Goal: Book appointment/travel/reservation

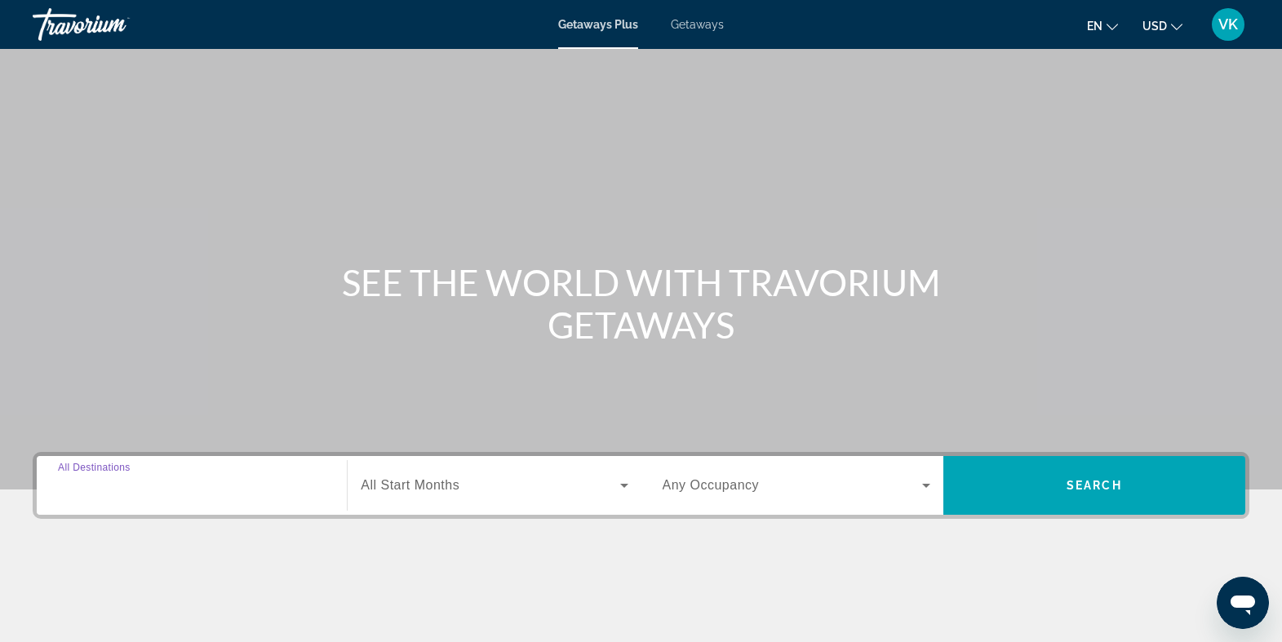
click at [235, 490] on input "Destination All Destinations" at bounding box center [192, 487] width 268 height 20
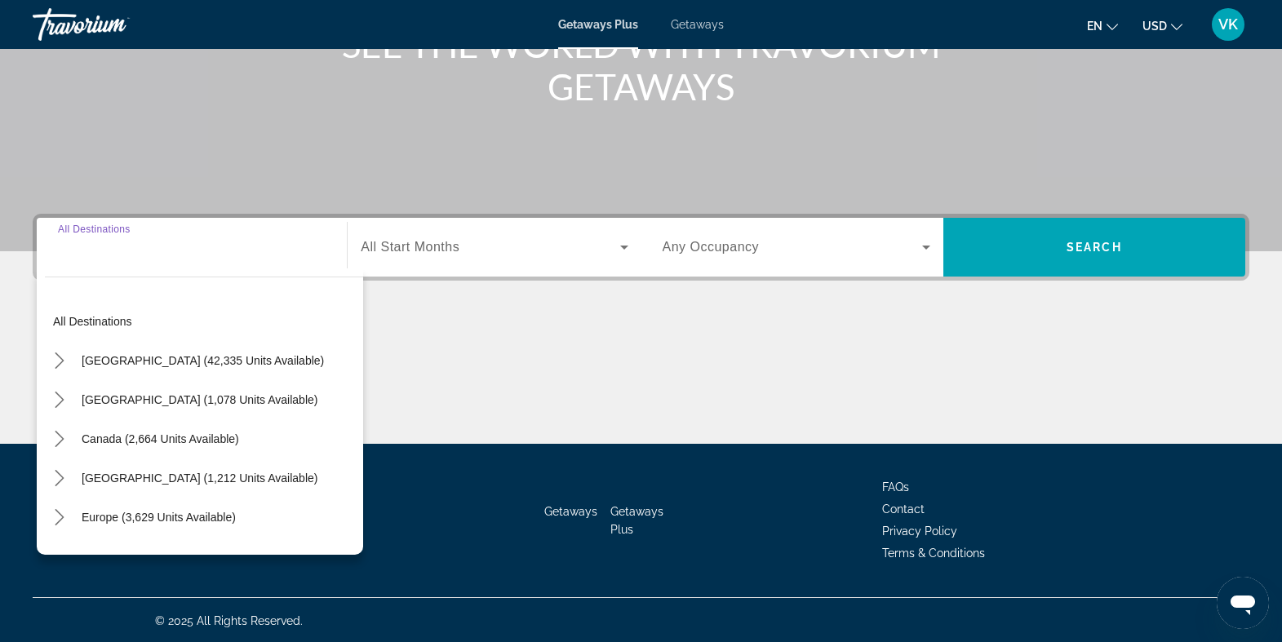
scroll to position [240, 0]
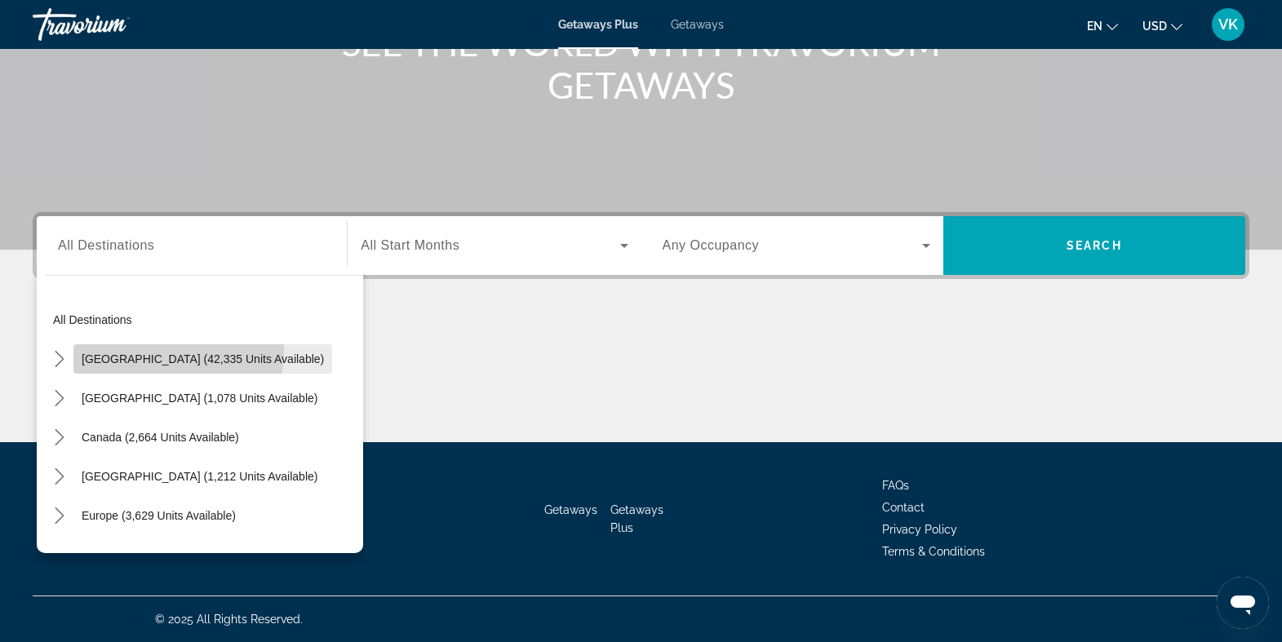
click at [160, 351] on span "Select destination: United States (42,335 units available)" at bounding box center [202, 359] width 259 height 39
type input "**********"
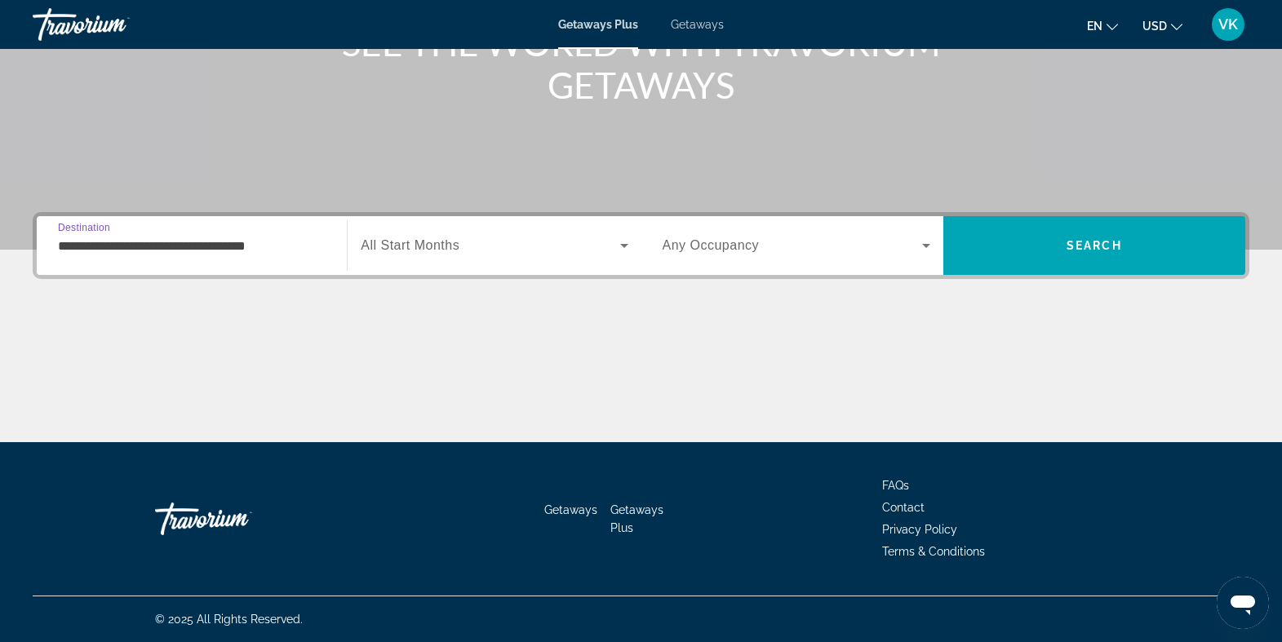
click at [406, 251] on span "All Start Months" at bounding box center [410, 245] width 99 height 14
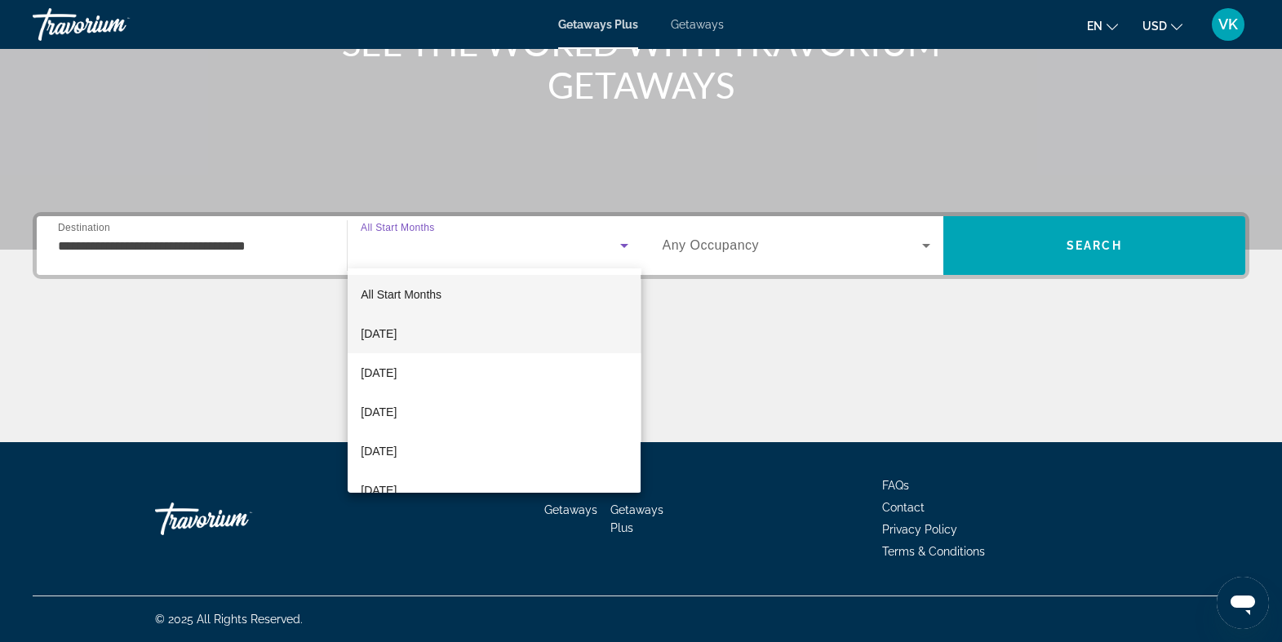
click at [397, 326] on span "[DATE]" at bounding box center [379, 334] width 36 height 20
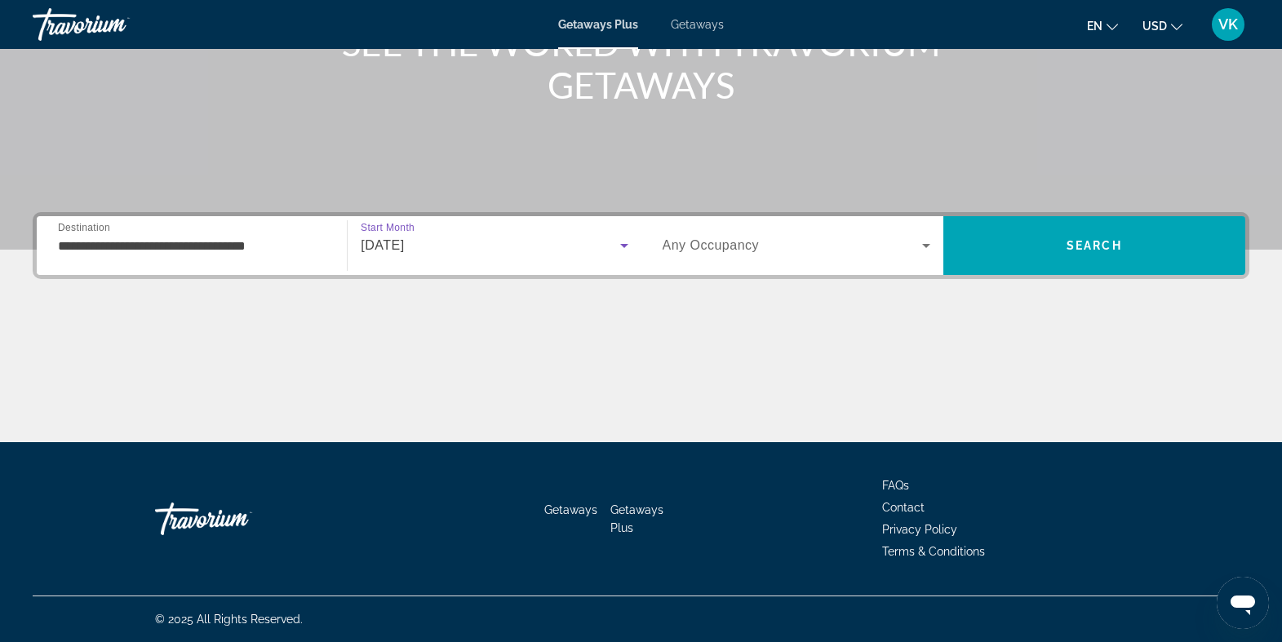
click at [703, 249] on span "Any Occupancy" at bounding box center [711, 245] width 97 height 14
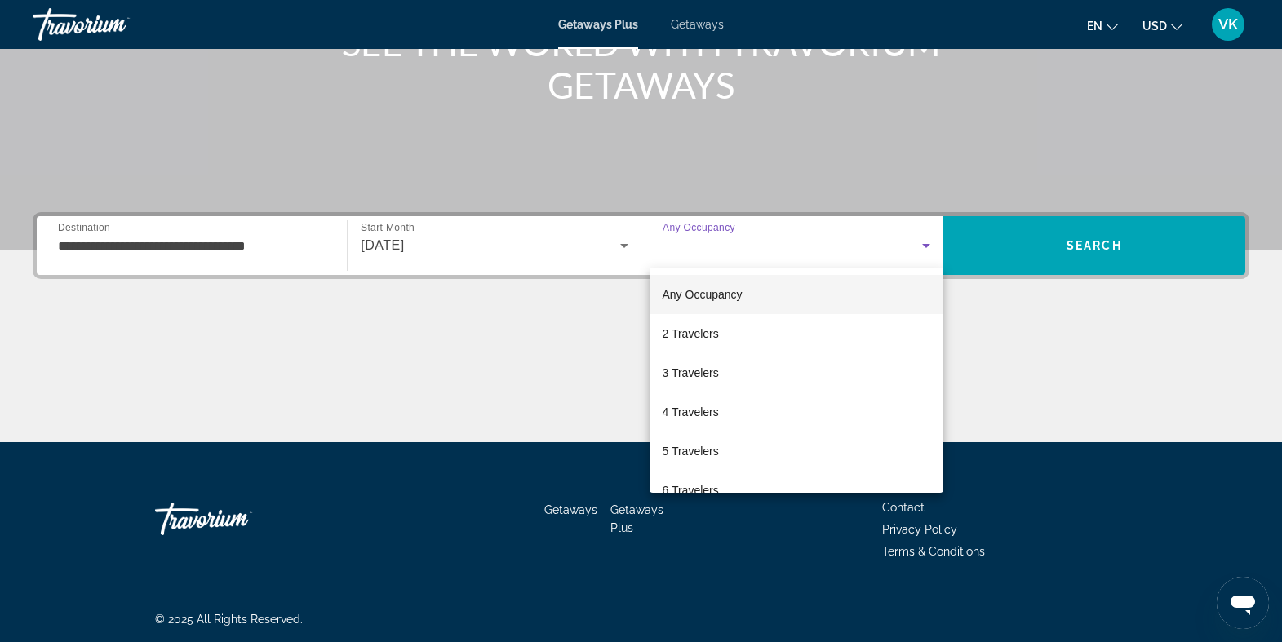
click at [688, 295] on span "Any Occupancy" at bounding box center [703, 294] width 80 height 13
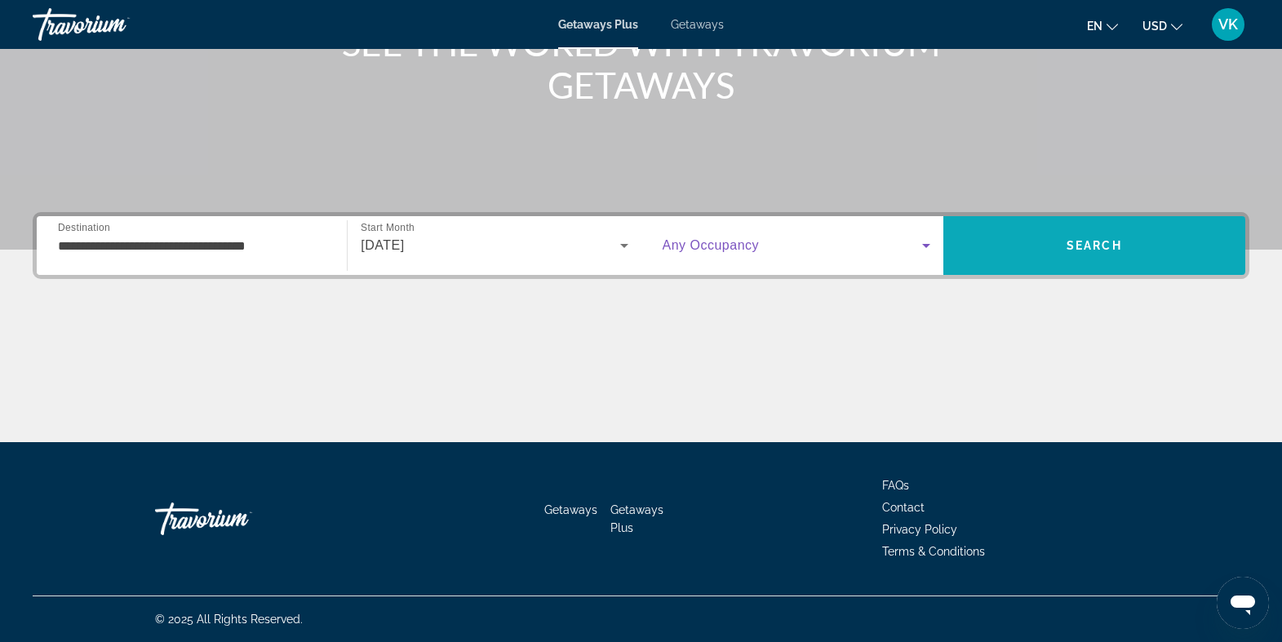
click at [1031, 235] on span "Search" at bounding box center [1095, 245] width 302 height 39
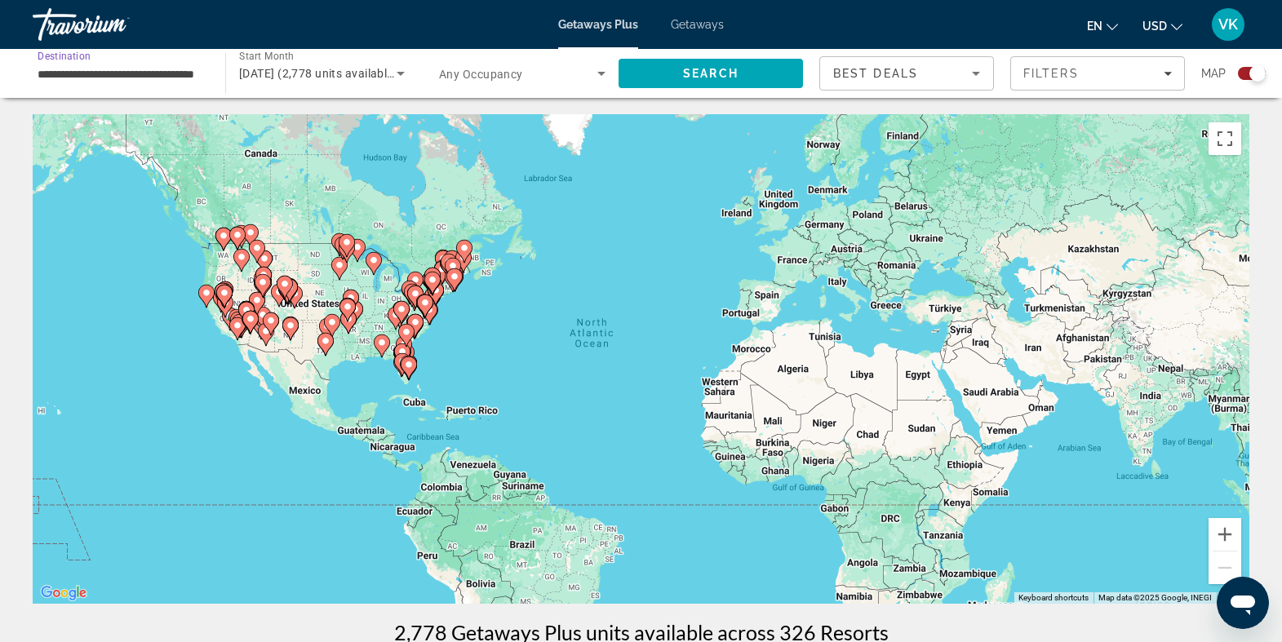
click at [149, 75] on input "**********" at bounding box center [121, 74] width 167 height 20
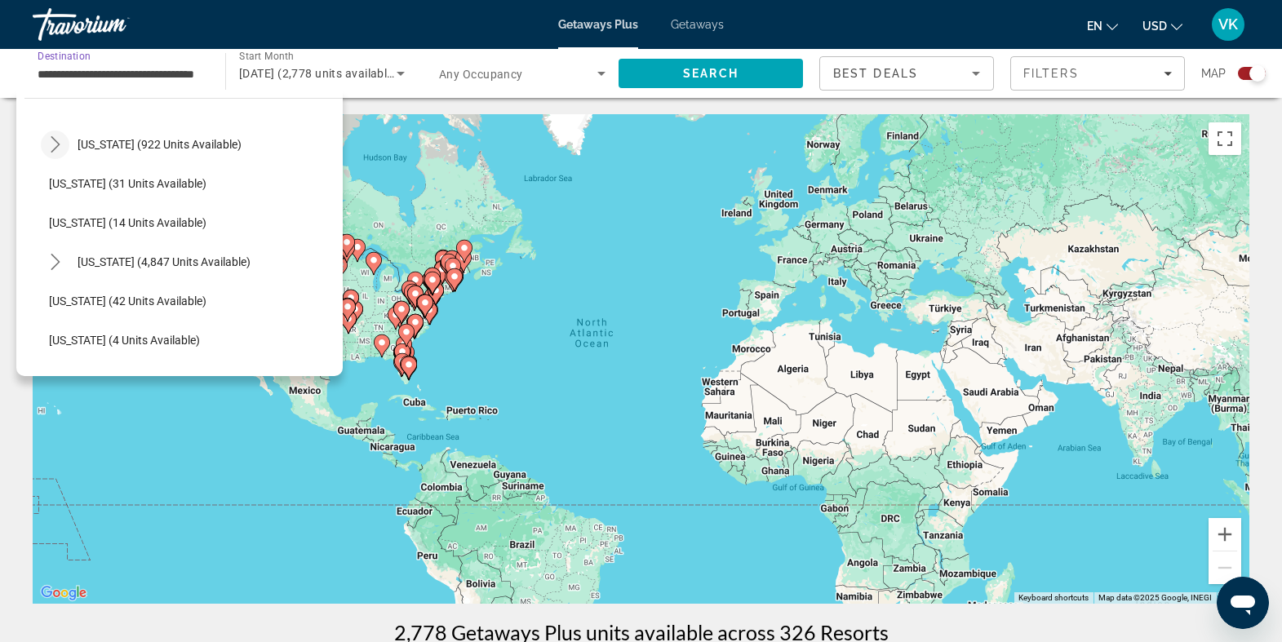
scroll to position [200, 0]
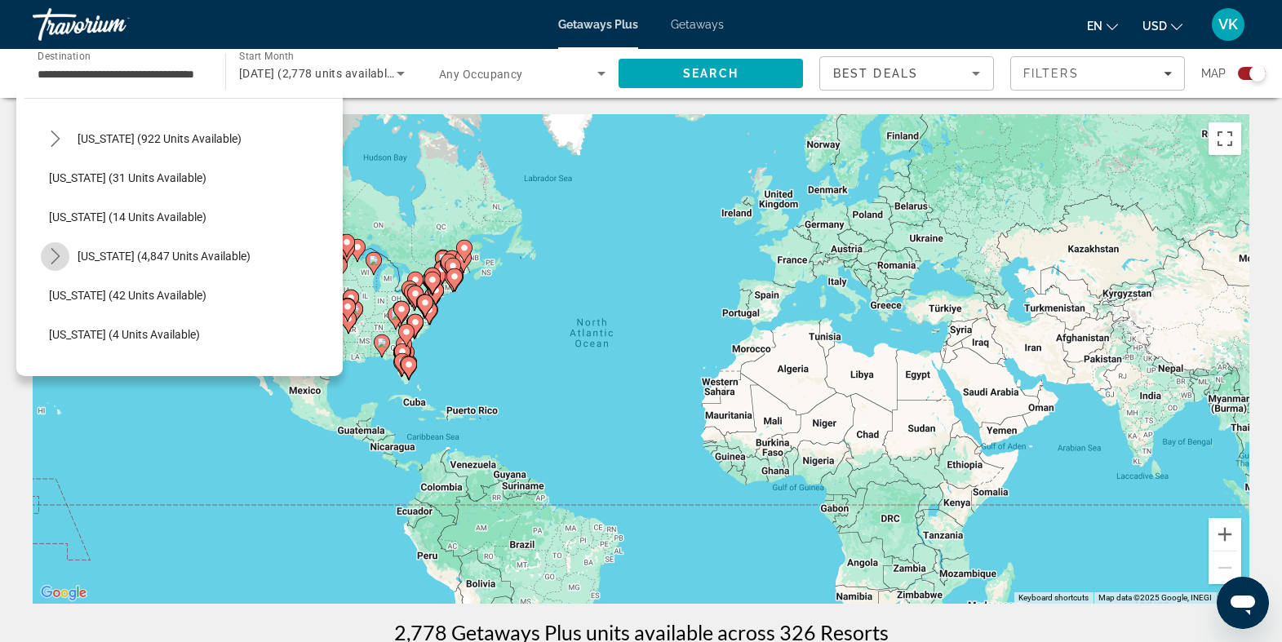
click at [58, 254] on icon "Toggle Florida (4,847 units available) submenu" at bounding box center [55, 256] width 16 height 16
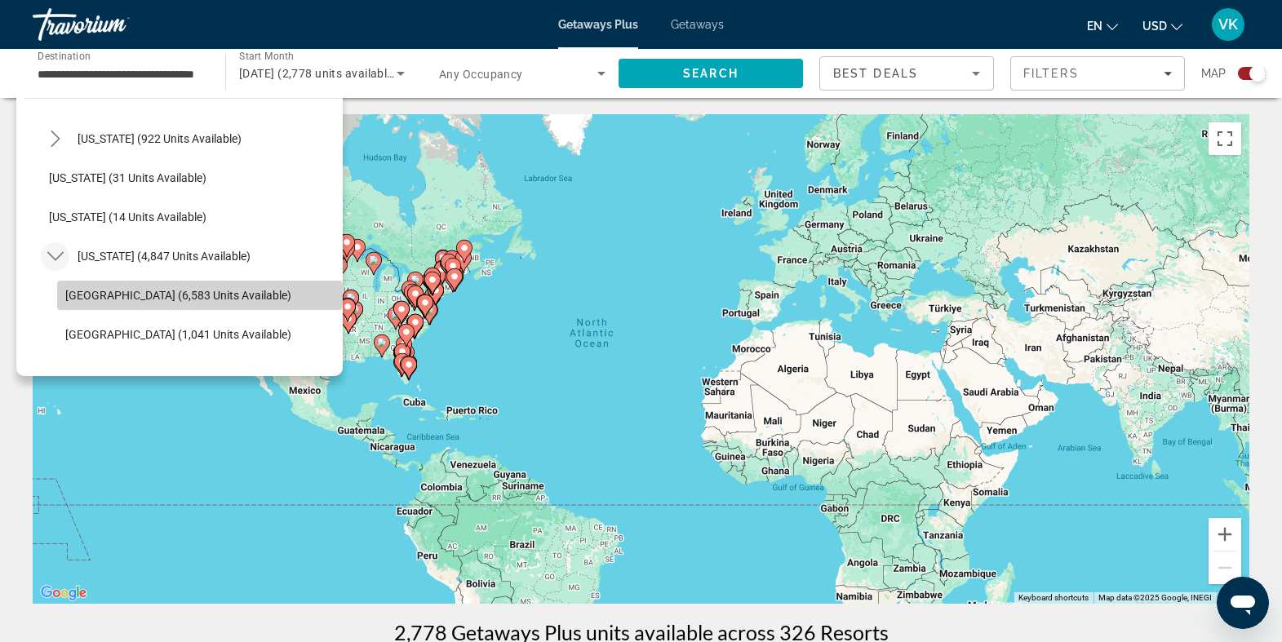
click at [77, 291] on span "[GEOGRAPHIC_DATA] (6,583 units available)" at bounding box center [178, 295] width 226 height 13
type input "**********"
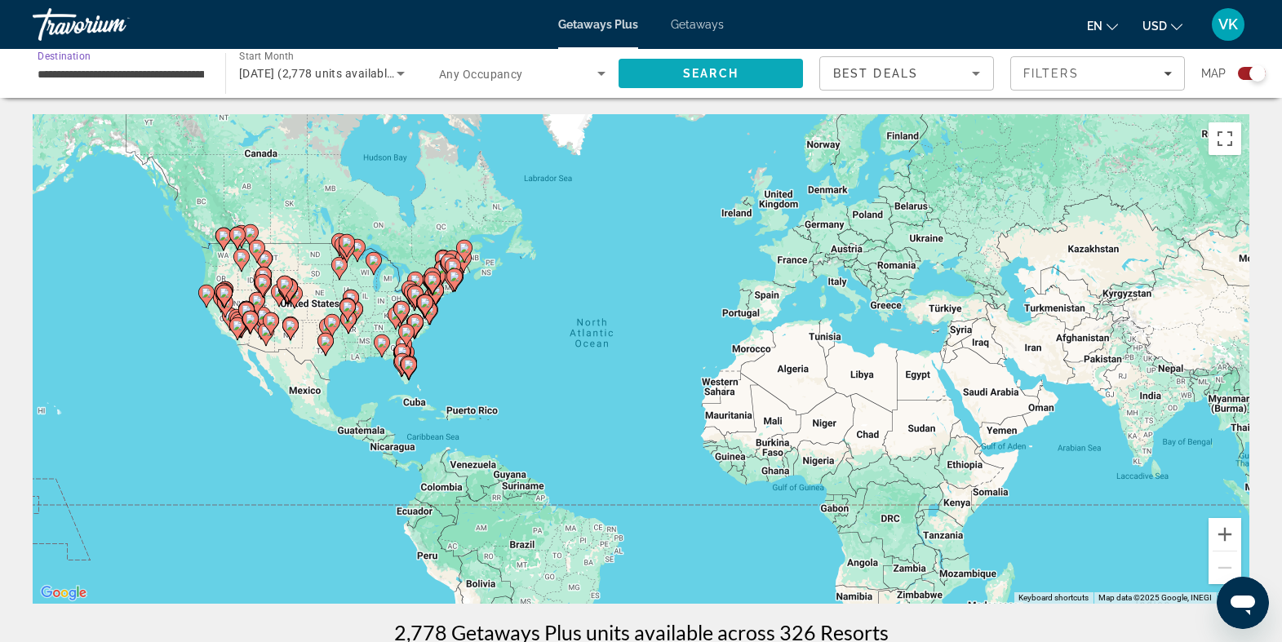
click at [654, 85] on span "Search" at bounding box center [711, 73] width 184 height 39
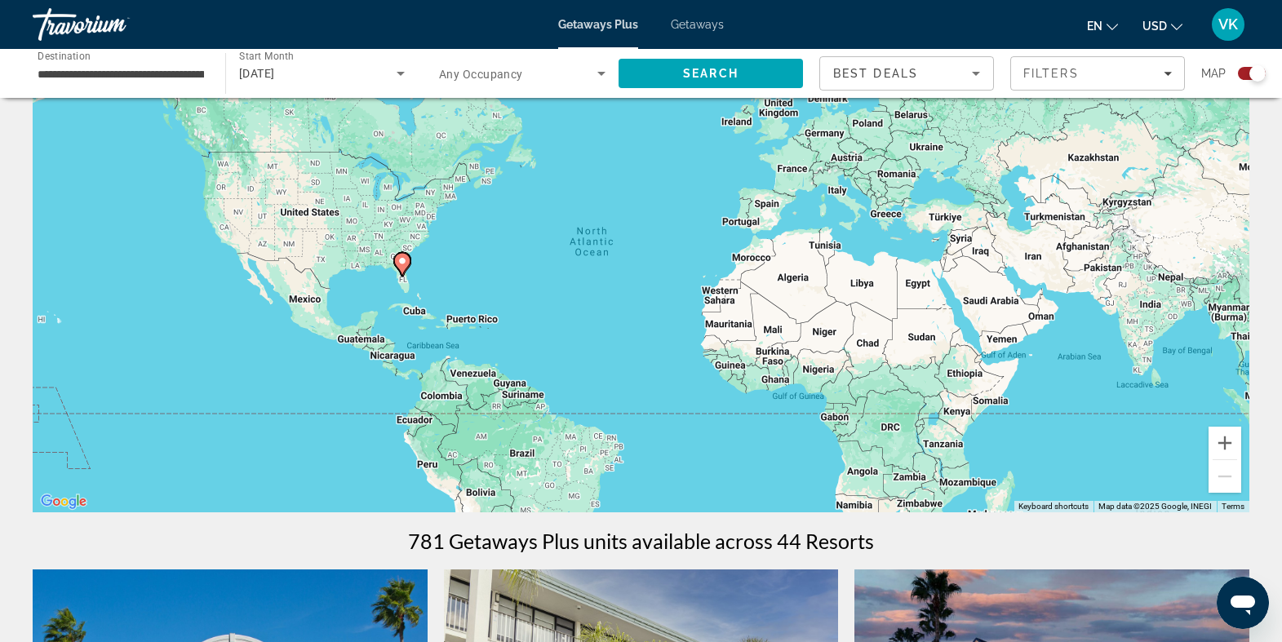
scroll to position [109, 0]
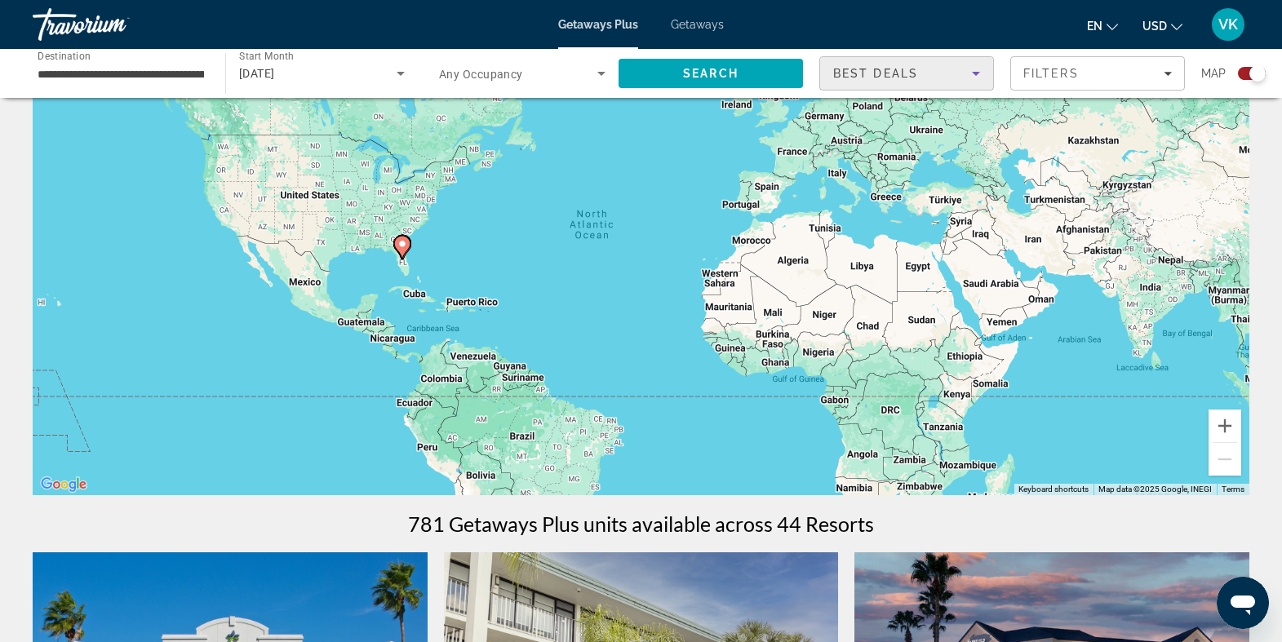
click at [942, 82] on div "Best Deals" at bounding box center [902, 74] width 139 height 20
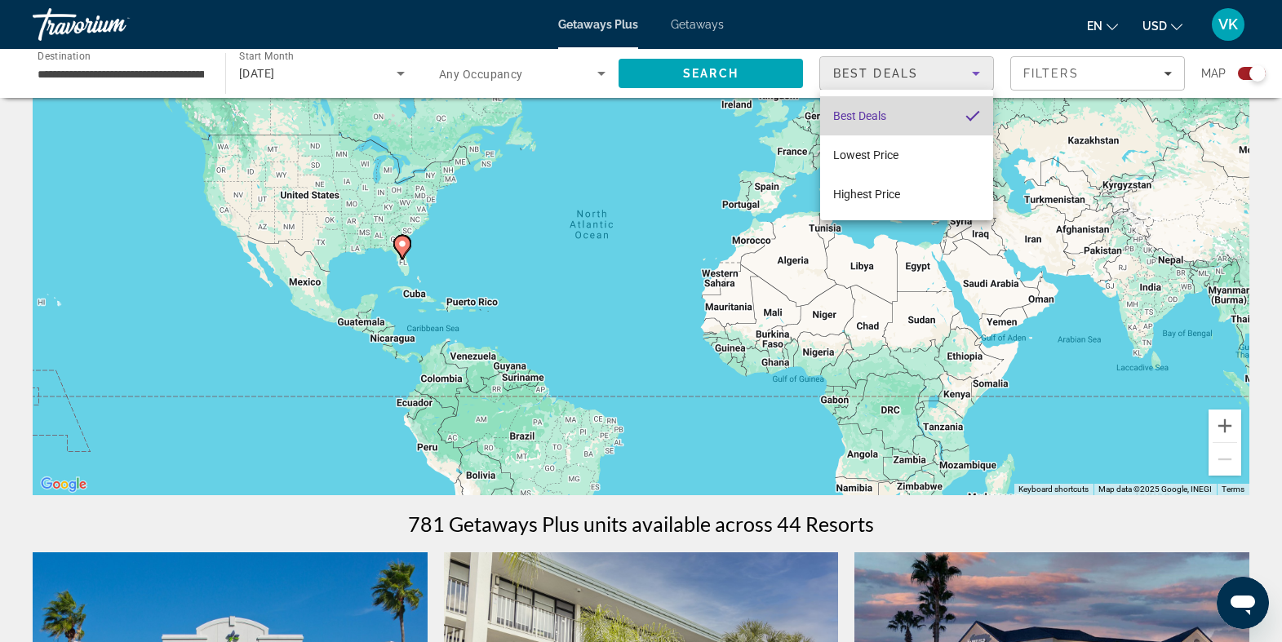
click at [882, 120] on span "Best Deals" at bounding box center [859, 115] width 53 height 13
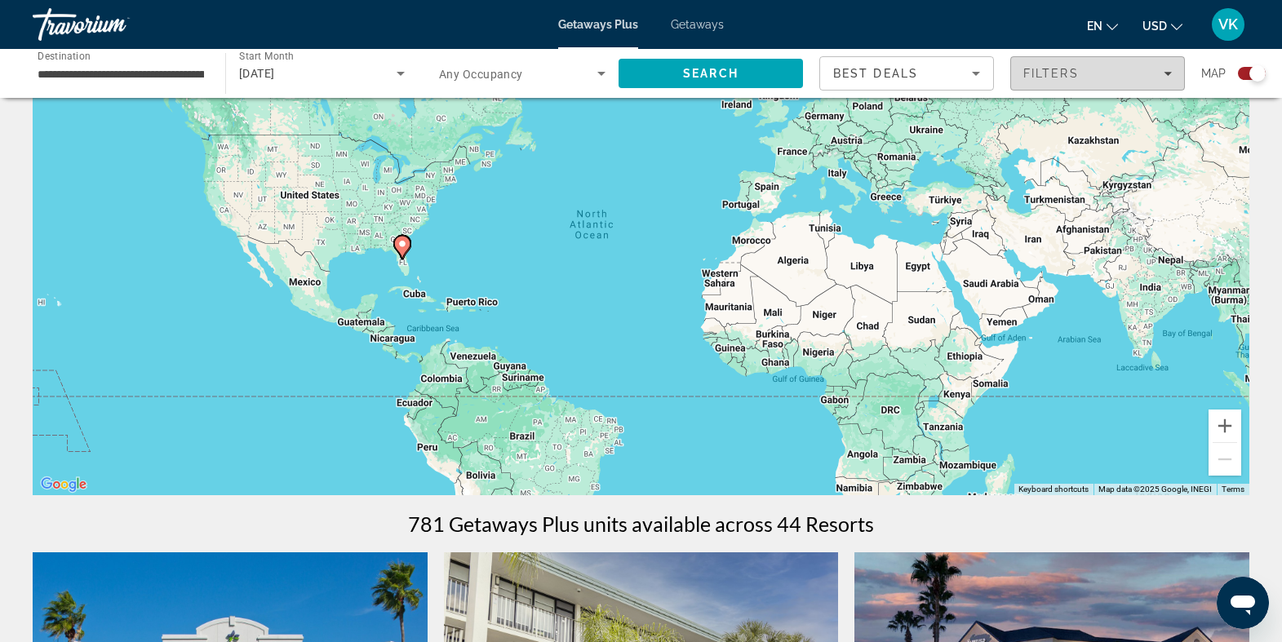
click at [1033, 72] on span "Filters" at bounding box center [1052, 73] width 56 height 13
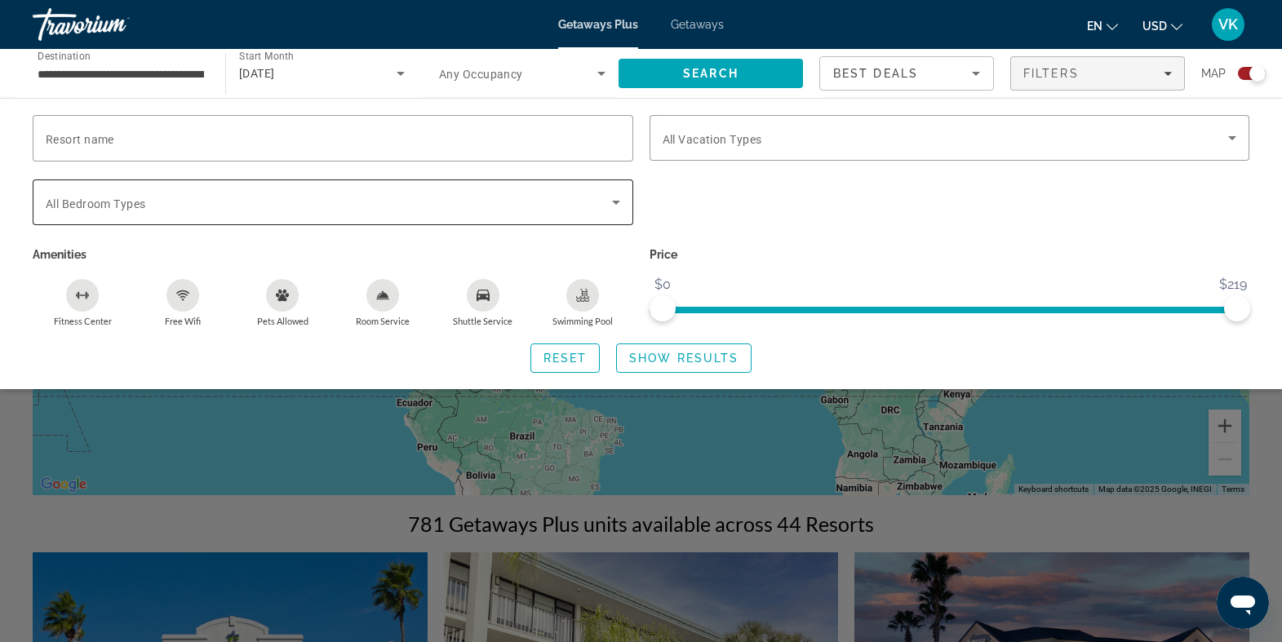
click at [365, 199] on span "Search widget" at bounding box center [329, 203] width 566 height 20
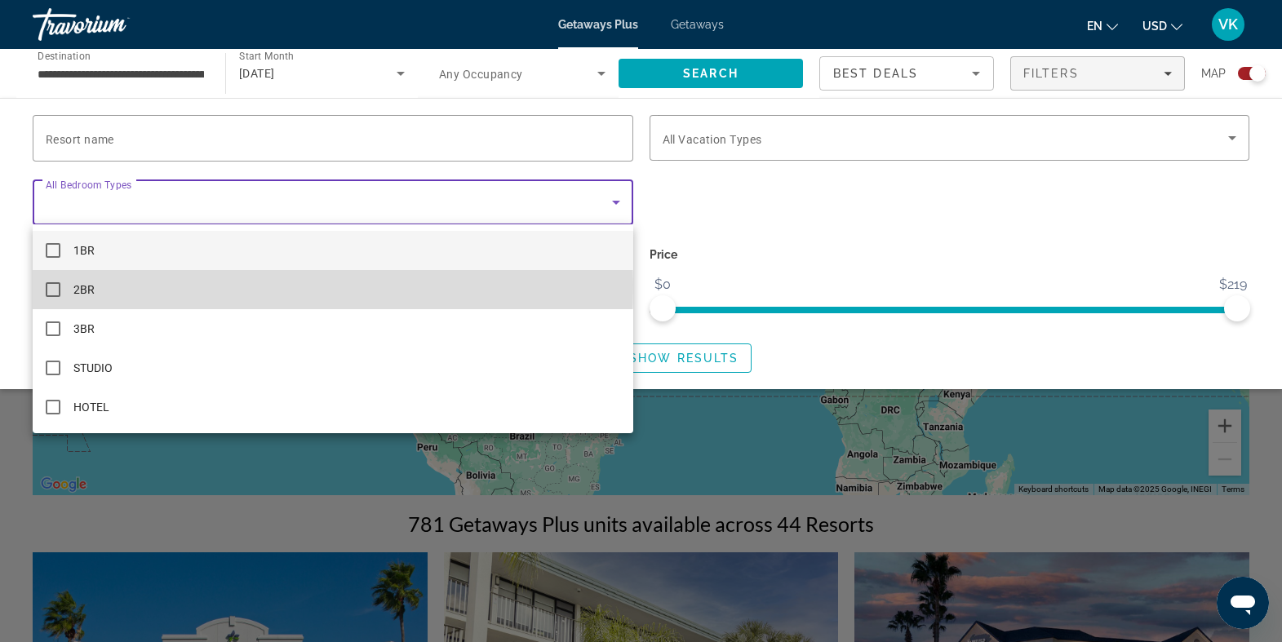
click at [50, 285] on mat-pseudo-checkbox at bounding box center [53, 289] width 15 height 15
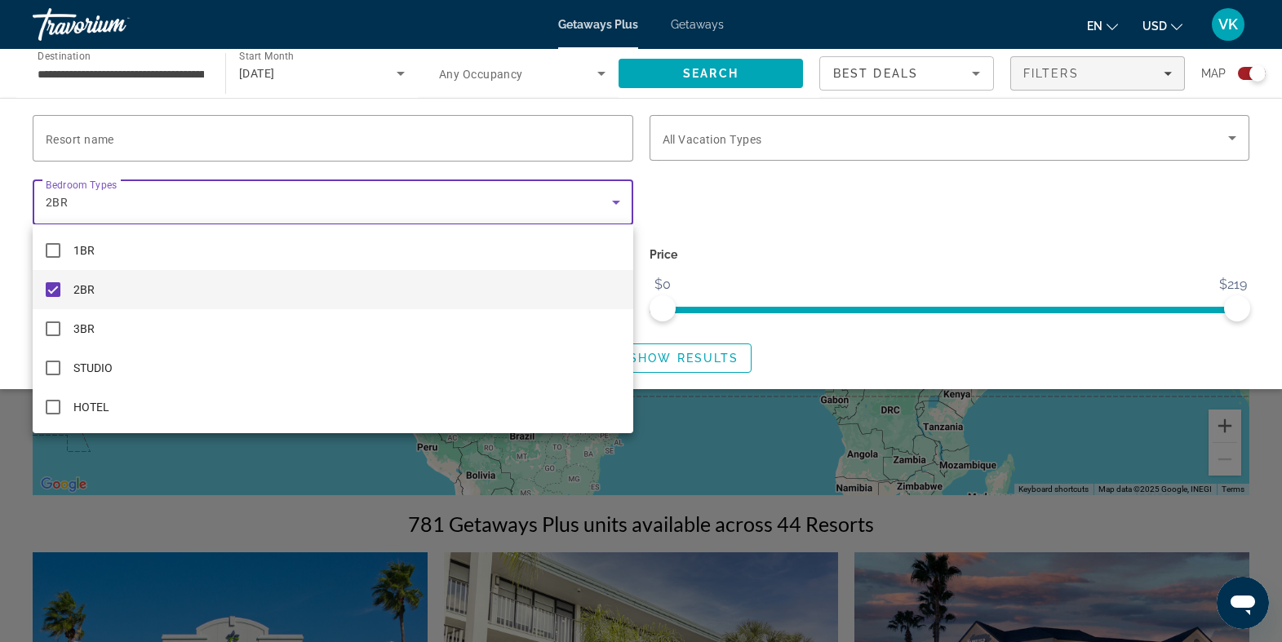
click at [706, 358] on div at bounding box center [641, 321] width 1282 height 642
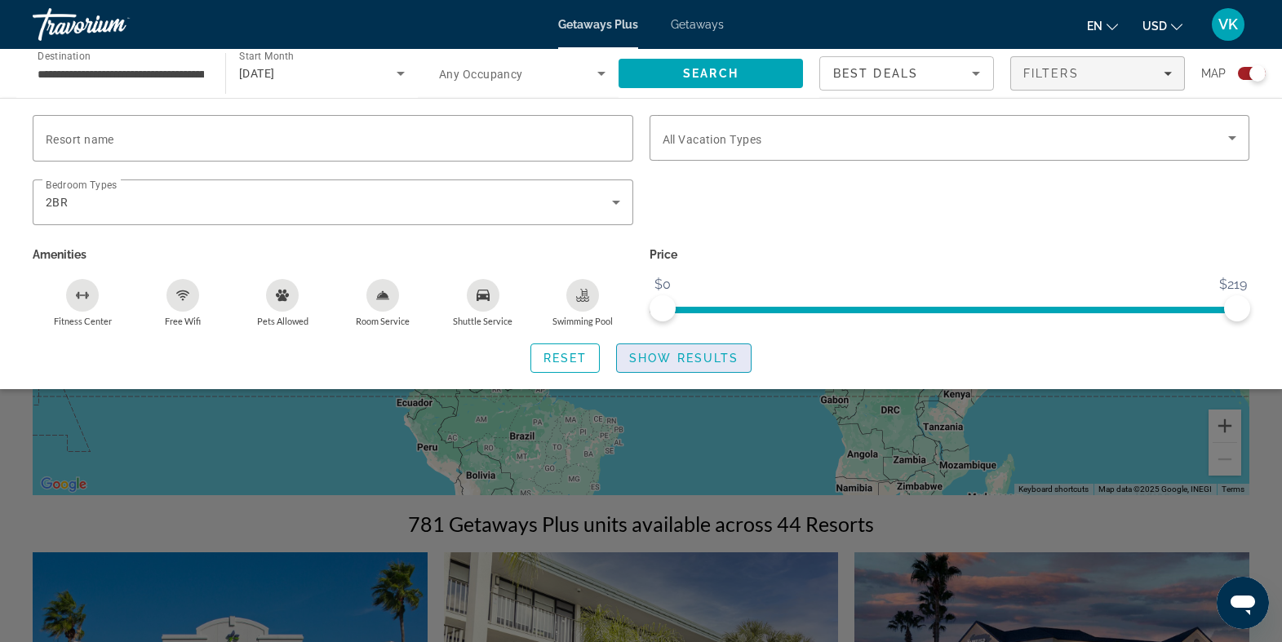
click at [701, 356] on span "Show Results" at bounding box center [683, 358] width 109 height 13
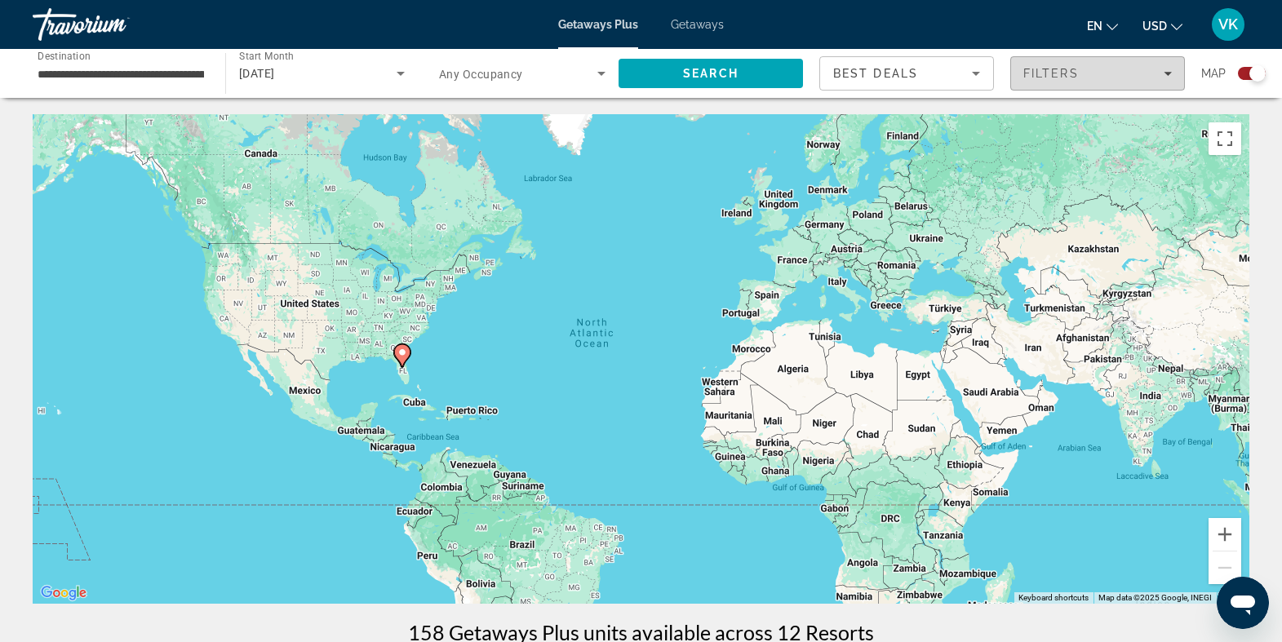
click at [1077, 68] on span "Filters" at bounding box center [1052, 73] width 56 height 13
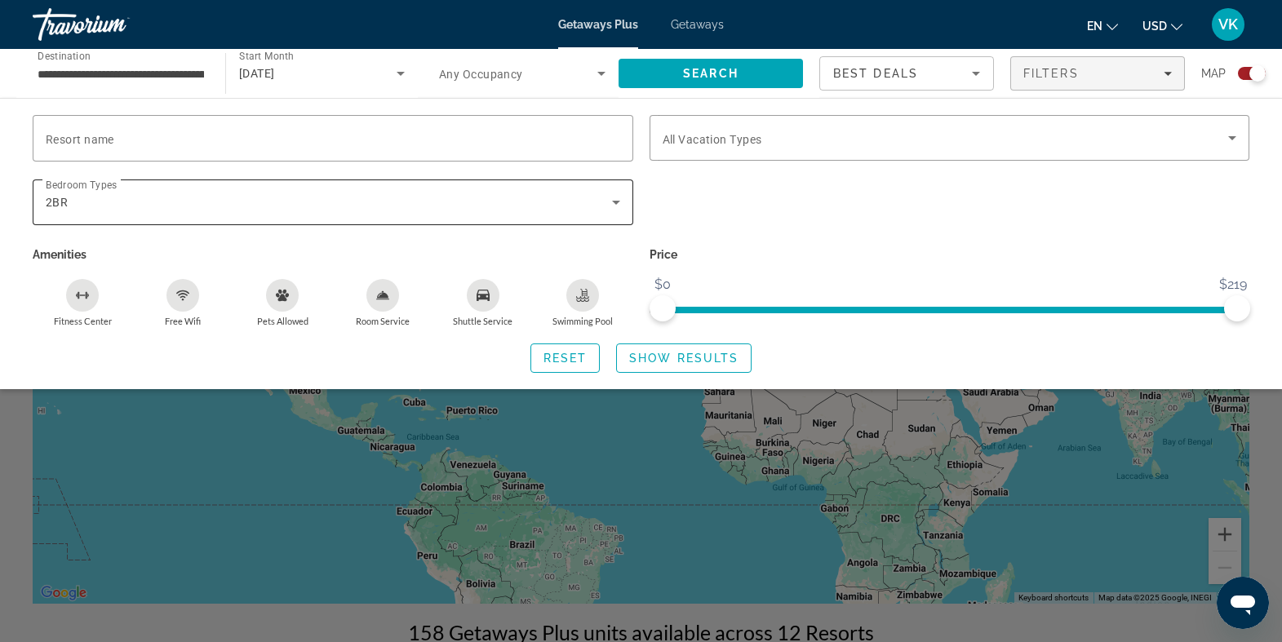
click at [431, 189] on div "2BR" at bounding box center [333, 203] width 575 height 46
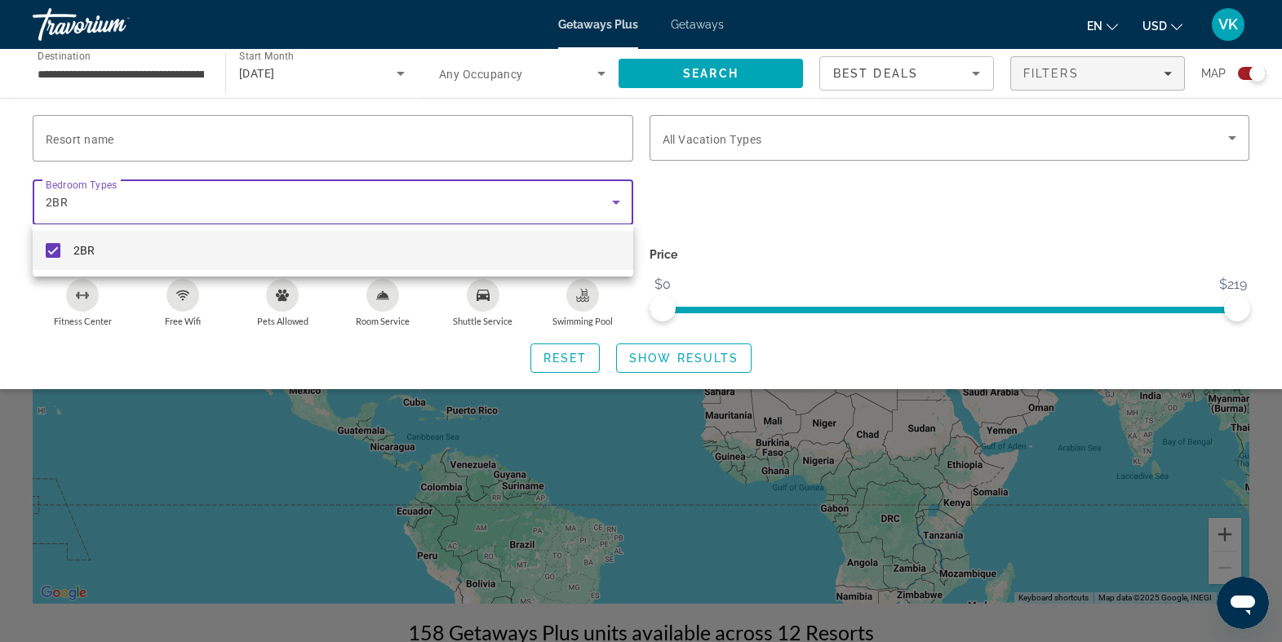
click at [91, 236] on mat-option "2BR" at bounding box center [333, 250] width 601 height 39
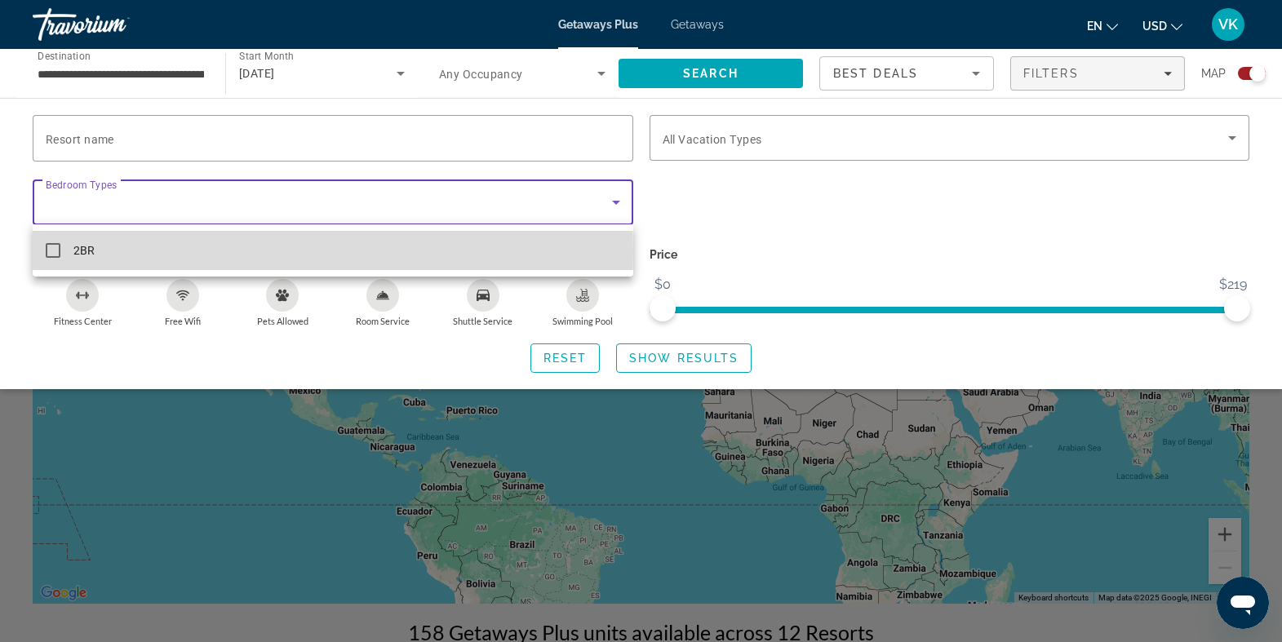
click at [54, 251] on mat-pseudo-checkbox at bounding box center [53, 250] width 15 height 15
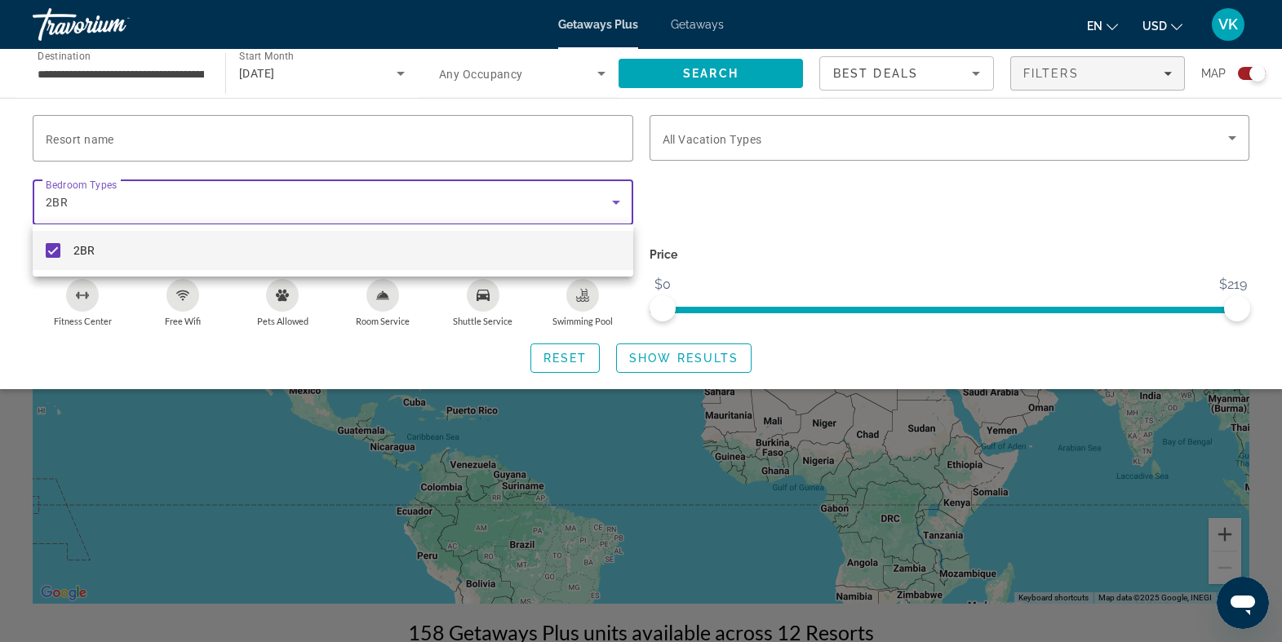
click at [54, 251] on mat-pseudo-checkbox at bounding box center [53, 250] width 15 height 15
click at [429, 202] on div at bounding box center [641, 321] width 1282 height 642
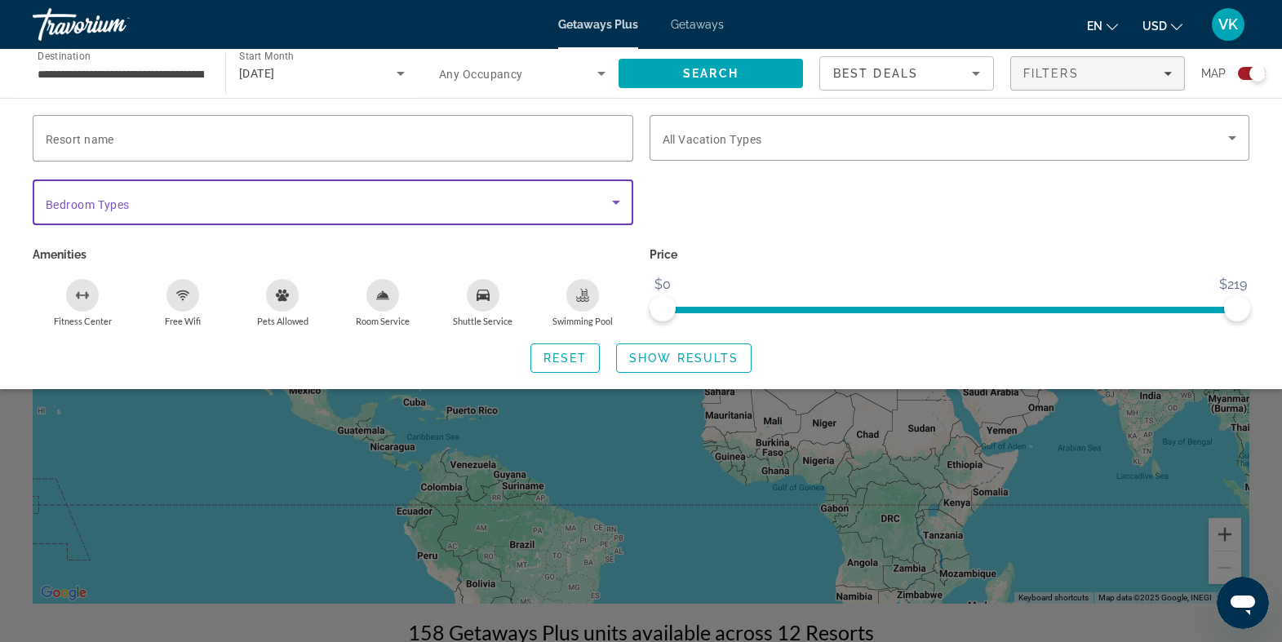
click at [368, 202] on span "Search widget" at bounding box center [329, 203] width 566 height 20
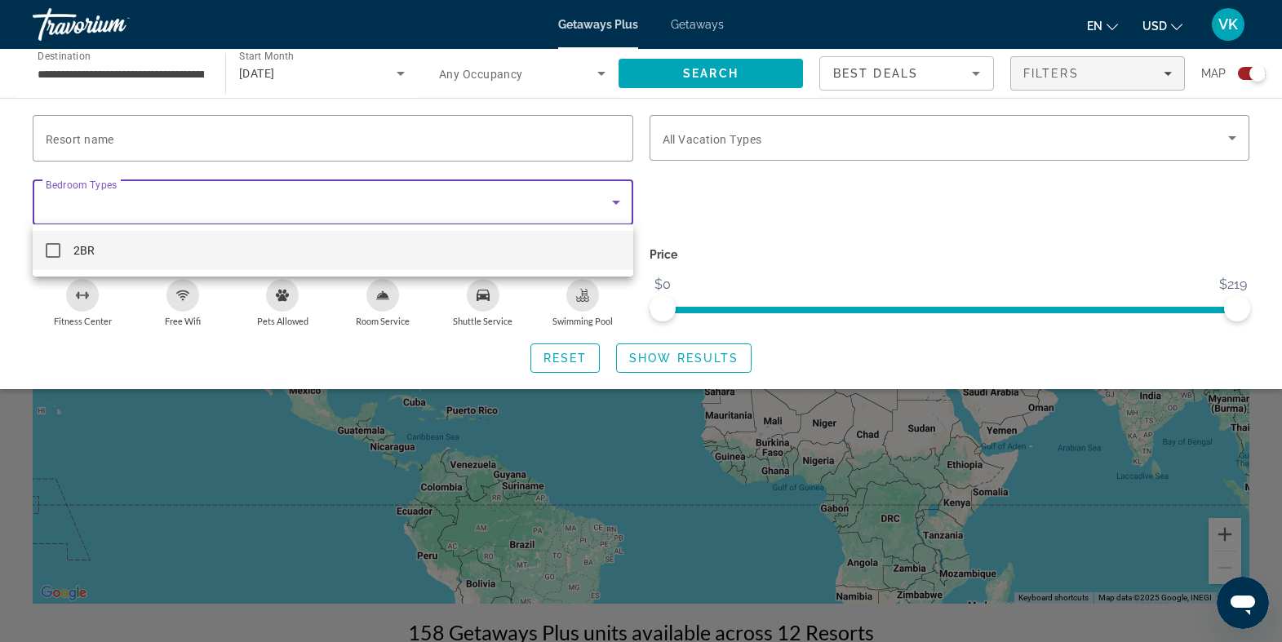
click at [430, 143] on div at bounding box center [641, 321] width 1282 height 642
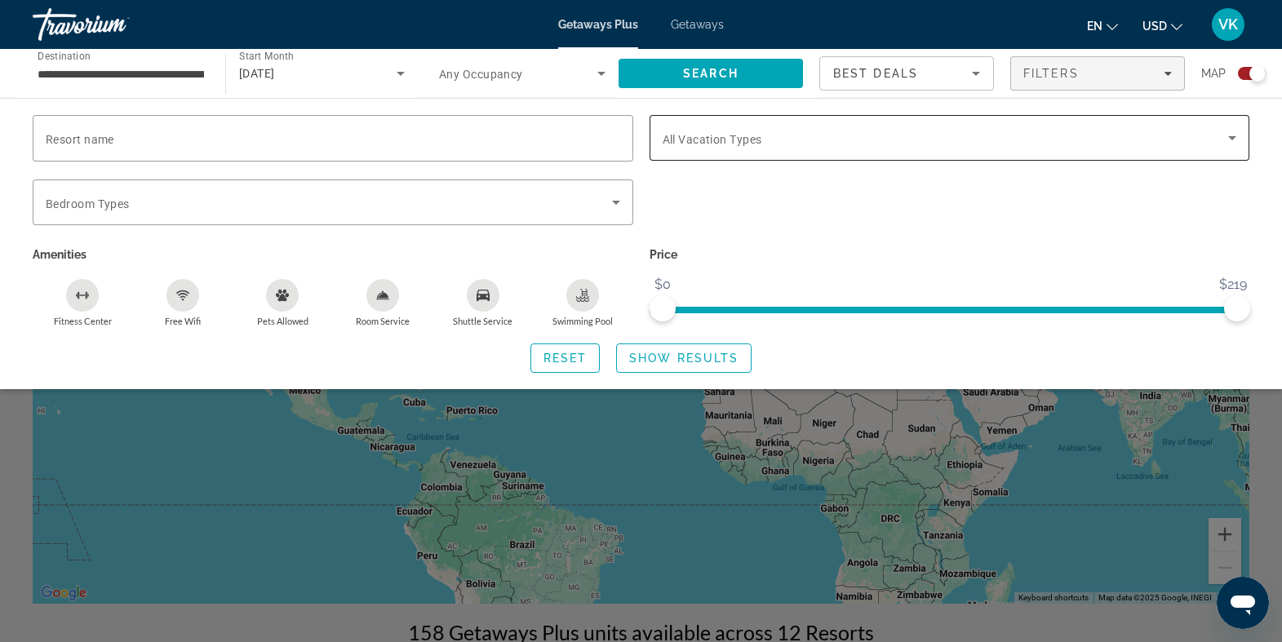
click at [709, 147] on span "Search widget" at bounding box center [946, 138] width 566 height 20
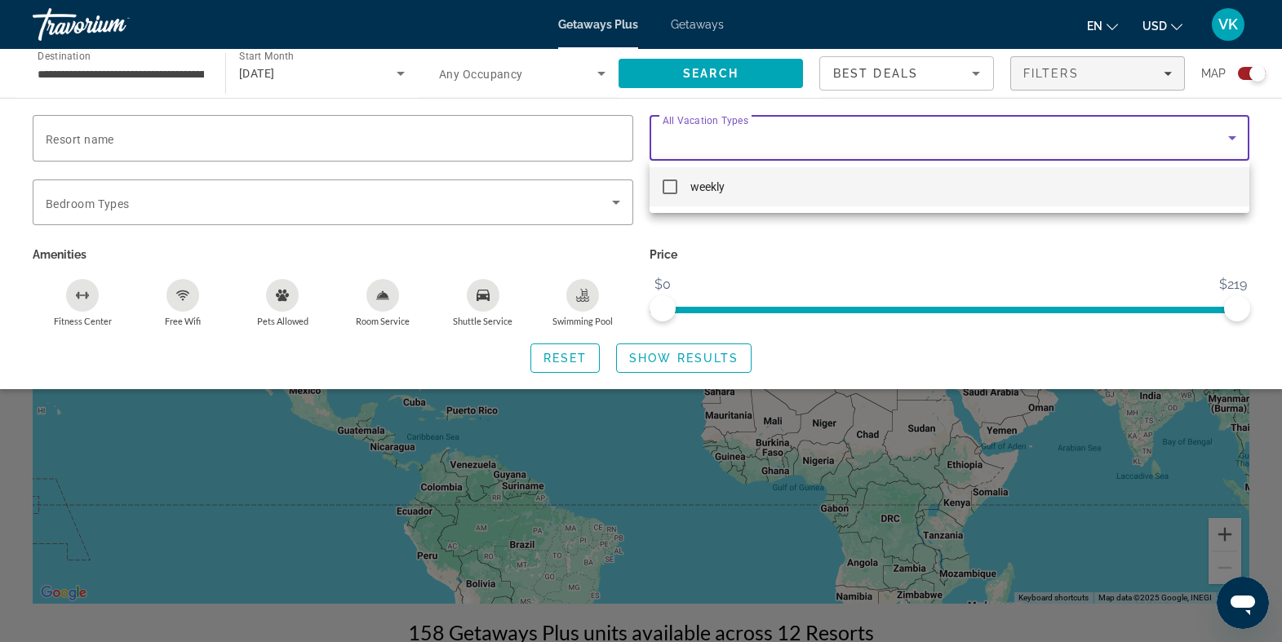
click at [926, 72] on div at bounding box center [641, 321] width 1282 height 642
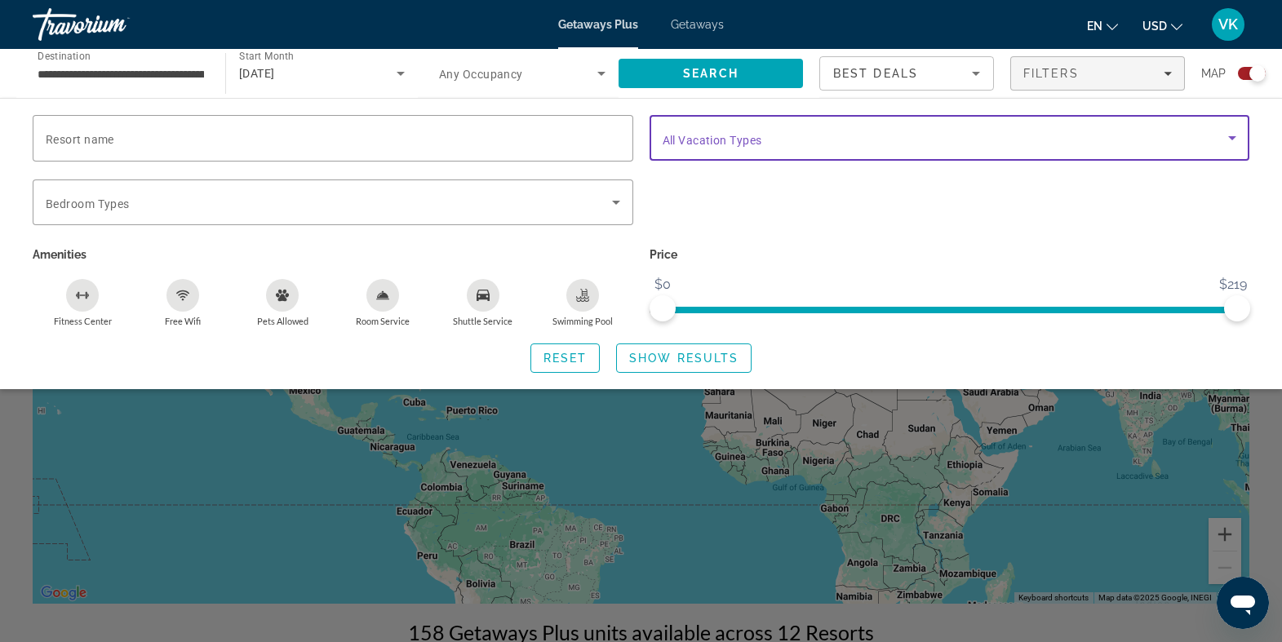
click at [871, 134] on span "Search widget" at bounding box center [946, 138] width 566 height 20
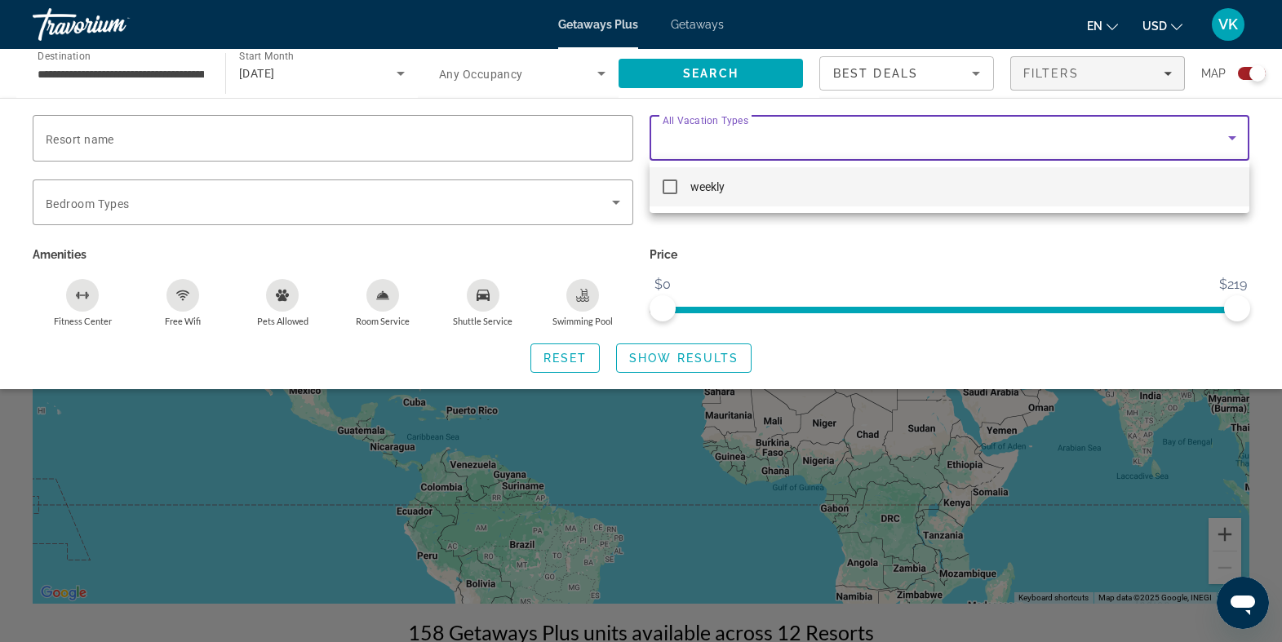
click at [894, 80] on div at bounding box center [641, 321] width 1282 height 642
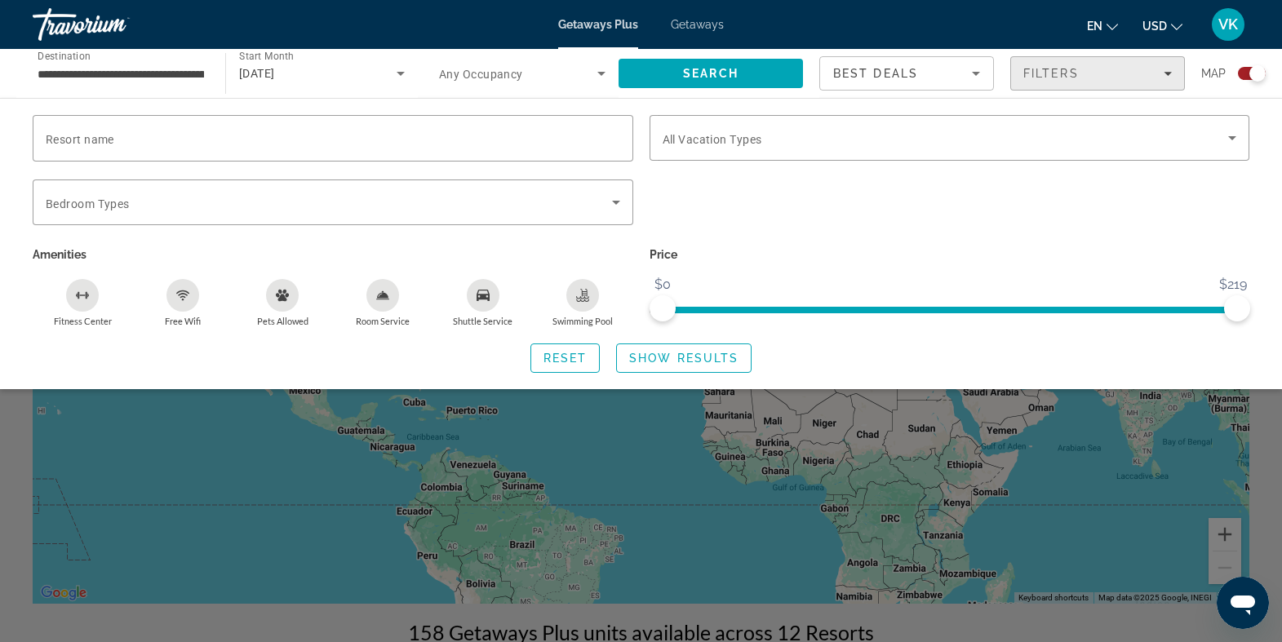
click at [1070, 65] on span "Filters" at bounding box center [1097, 73] width 173 height 39
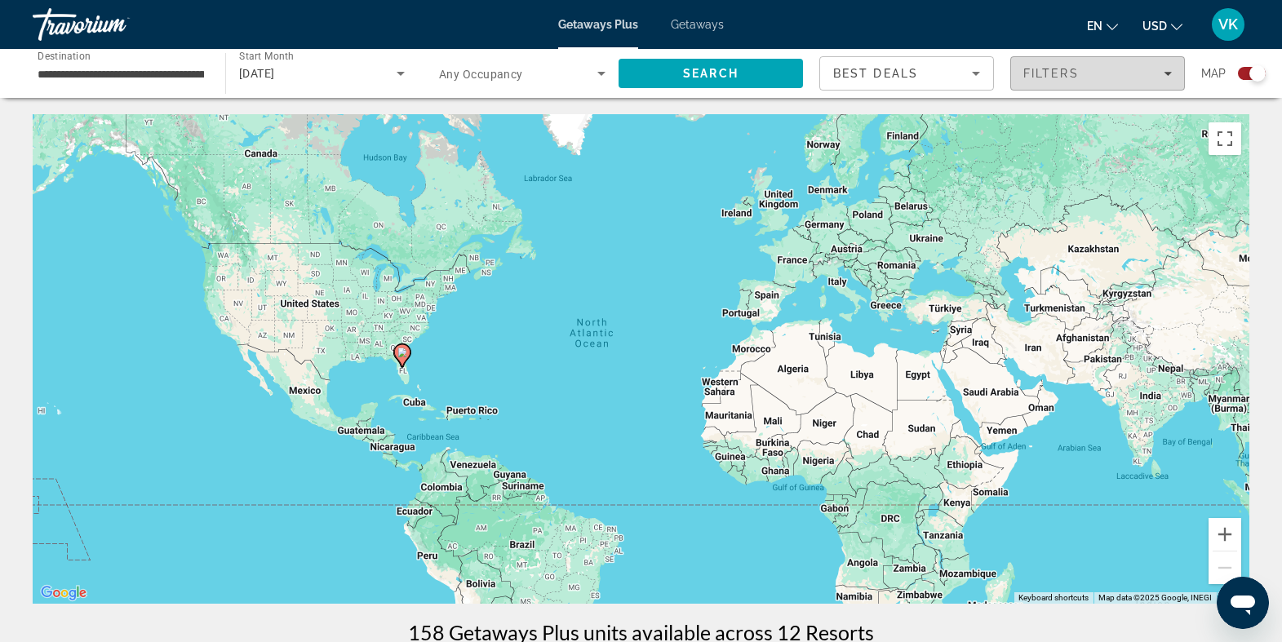
click at [1070, 65] on span "Filters" at bounding box center [1097, 73] width 173 height 39
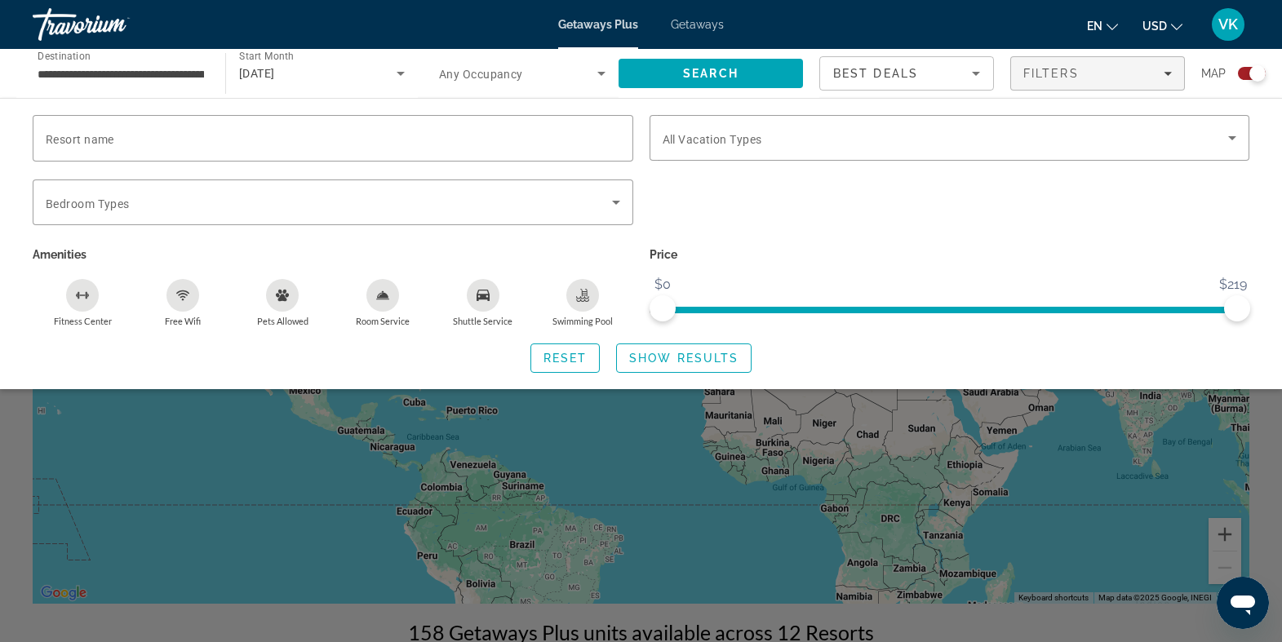
click at [446, 78] on span "Any Occupancy" at bounding box center [481, 74] width 84 height 13
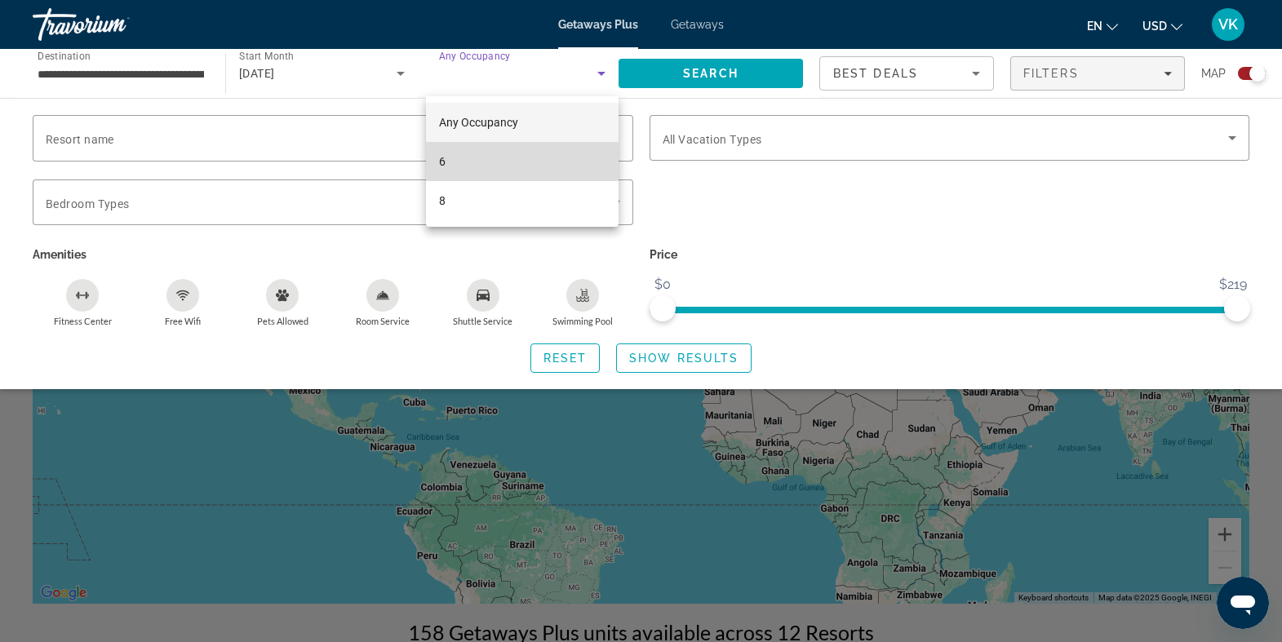
click at [444, 160] on span "6" at bounding box center [442, 162] width 7 height 20
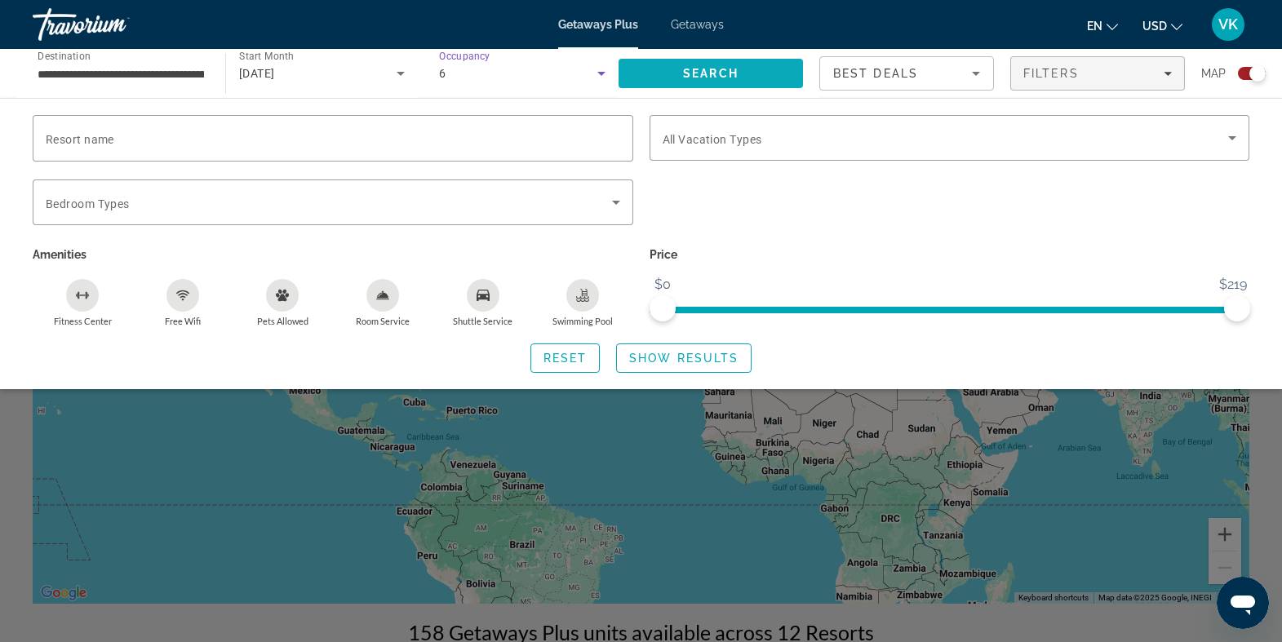
click at [714, 67] on span "Search" at bounding box center [711, 73] width 56 height 13
click at [683, 353] on span "Show Results" at bounding box center [683, 358] width 109 height 13
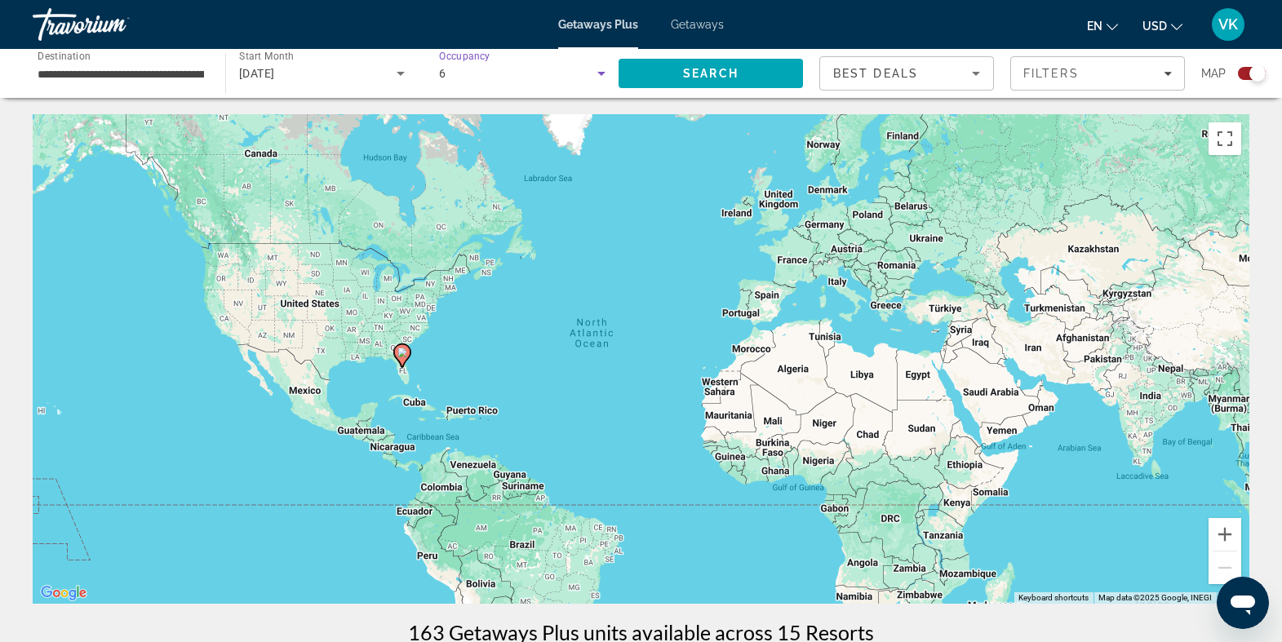
click at [523, 78] on div "6" at bounding box center [518, 74] width 158 height 20
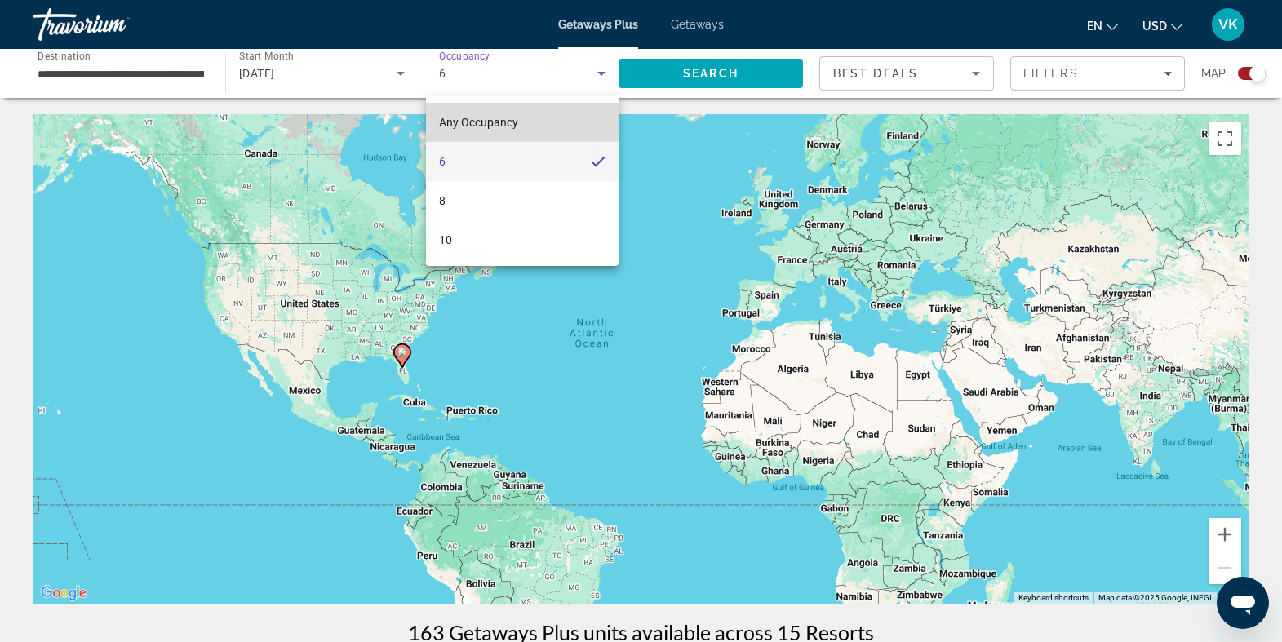
click at [475, 118] on span "Any Occupancy" at bounding box center [478, 122] width 79 height 13
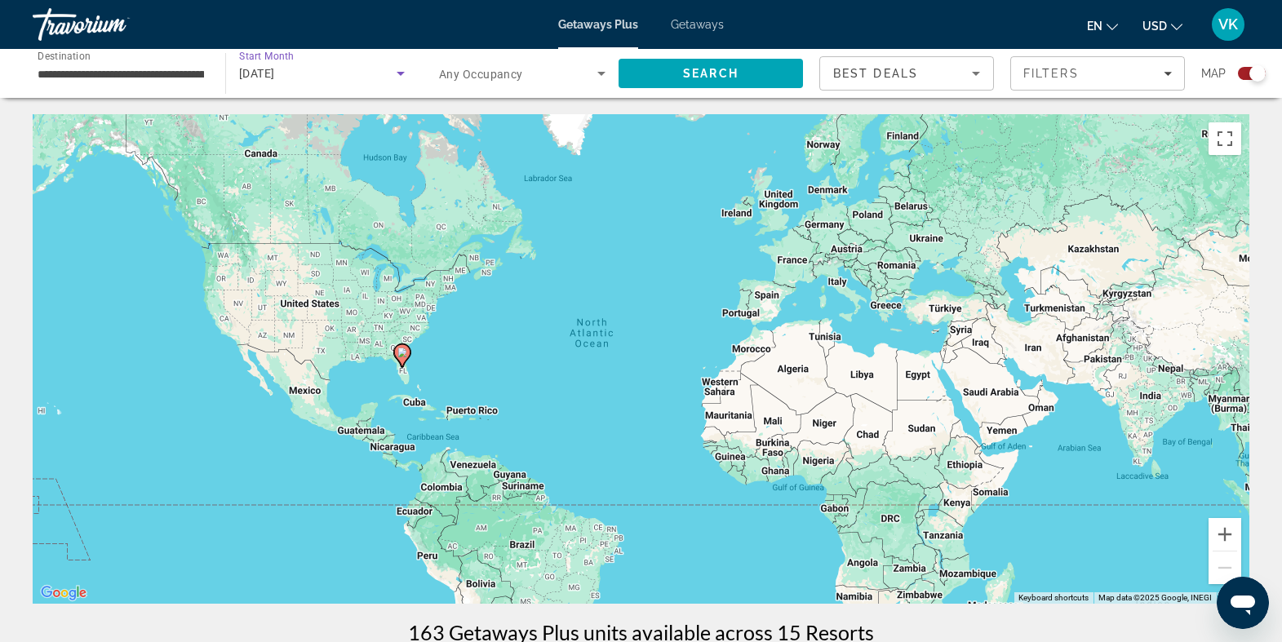
click at [362, 78] on div "[DATE]" at bounding box center [318, 74] width 158 height 20
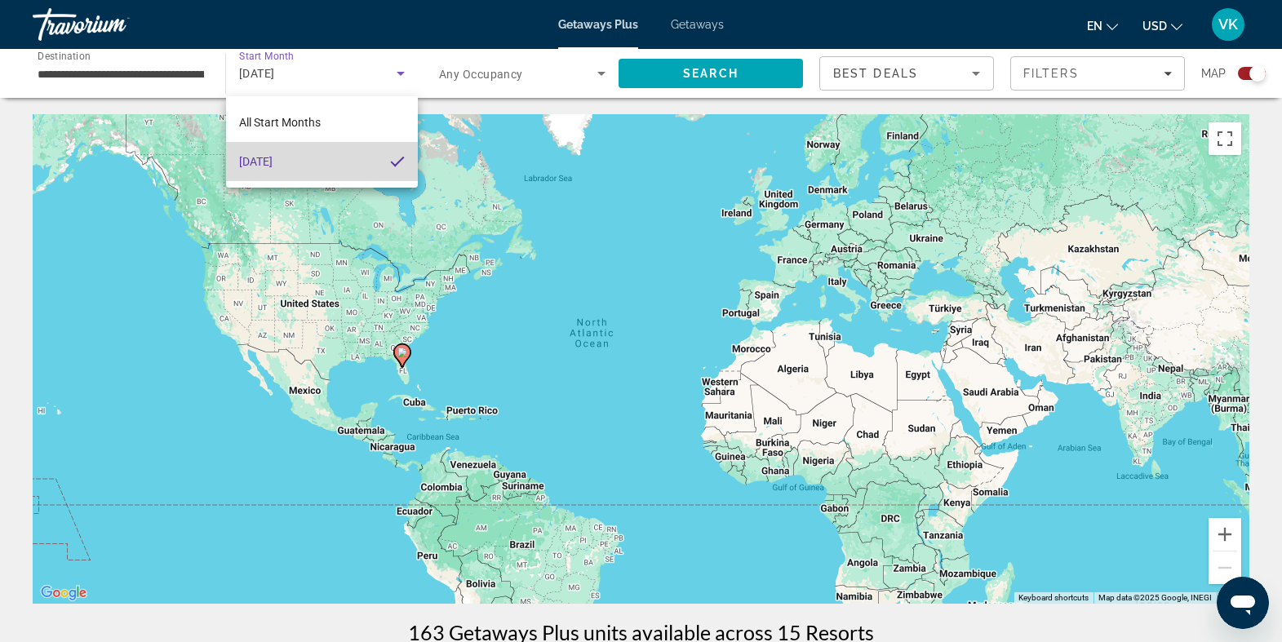
click at [273, 161] on span "[DATE]" at bounding box center [255, 162] width 33 height 20
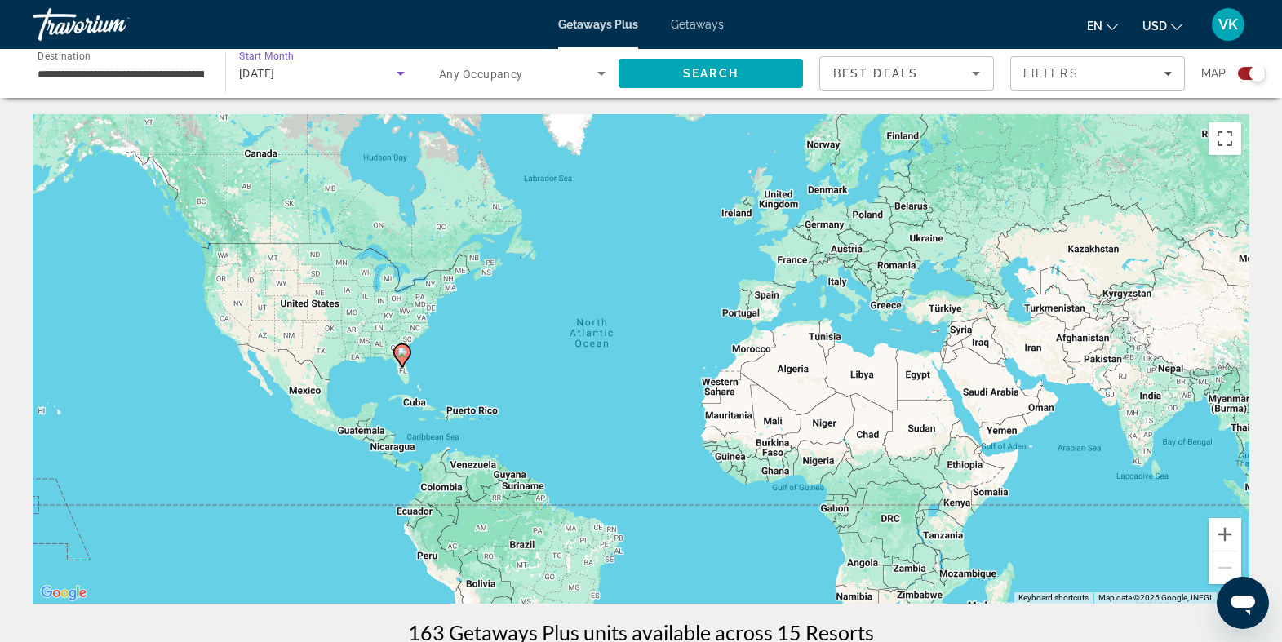
click at [215, 72] on div "**********" at bounding box center [120, 74] width 193 height 47
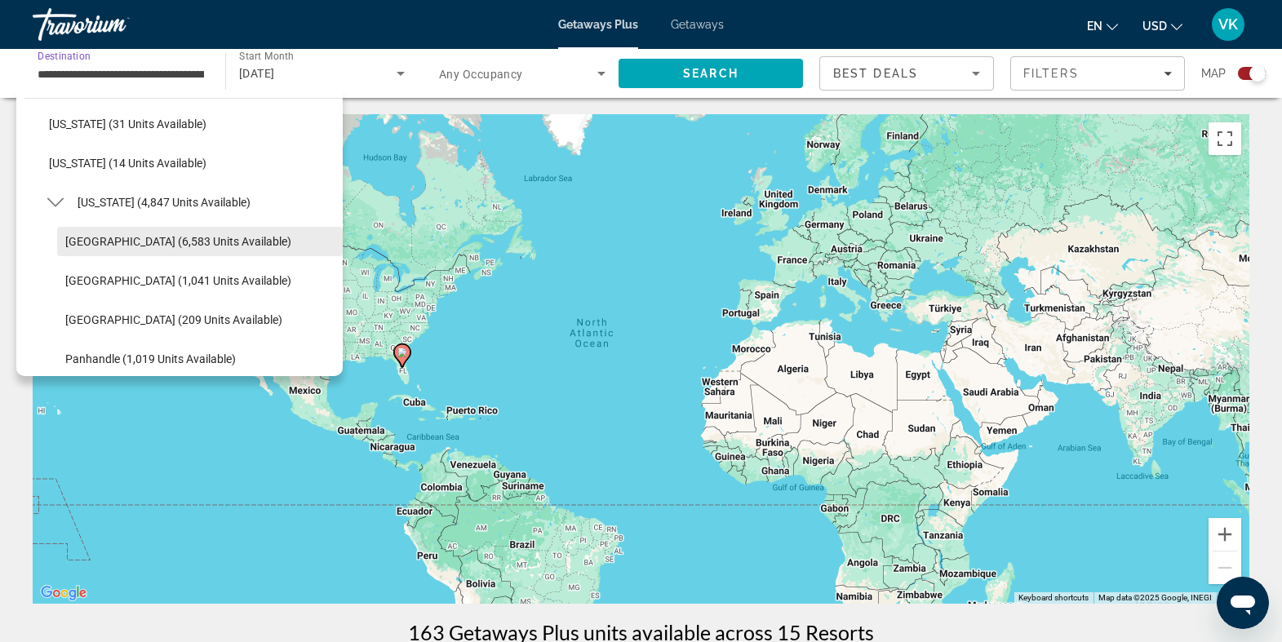
click at [140, 234] on button "[GEOGRAPHIC_DATA] (6,583 units available)" at bounding box center [200, 241] width 286 height 29
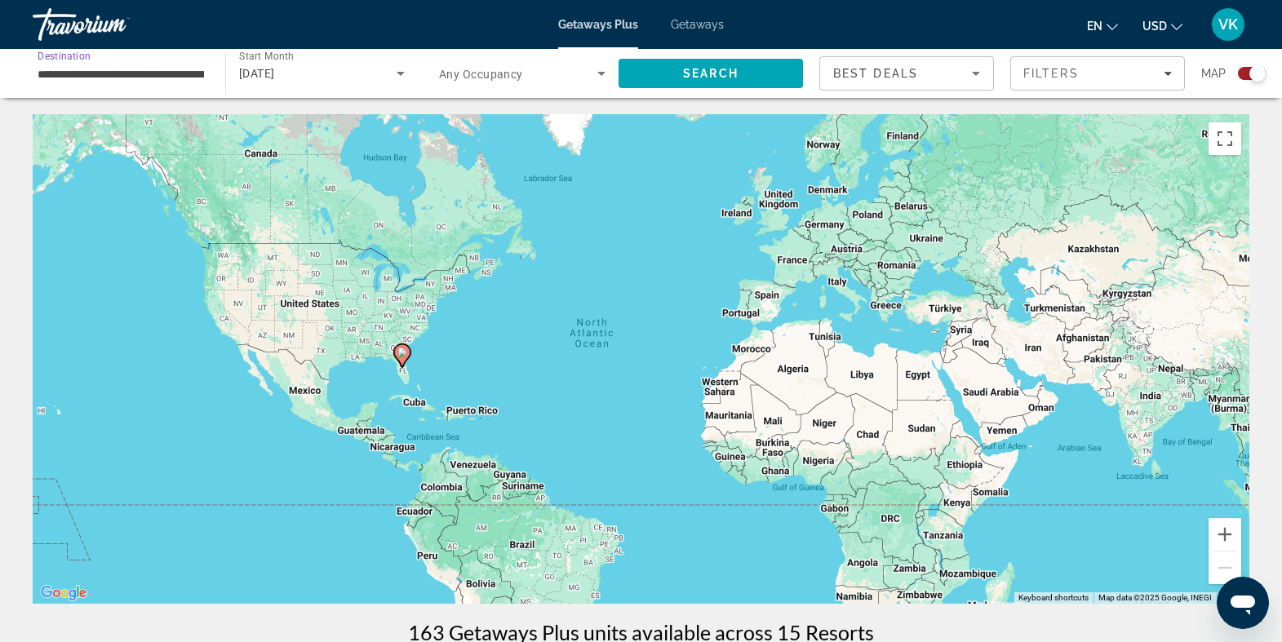
scroll to position [0, 77]
click at [864, 67] on span "Best Deals" at bounding box center [875, 73] width 85 height 13
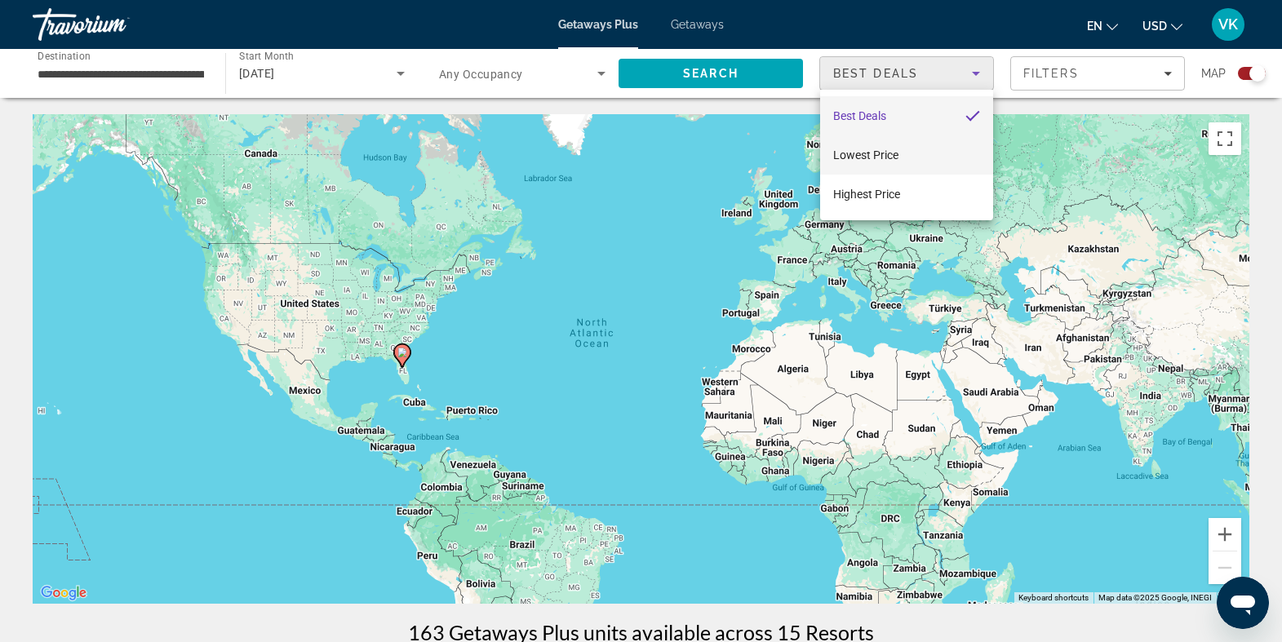
click at [860, 149] on span "Lowest Price" at bounding box center [865, 155] width 65 height 13
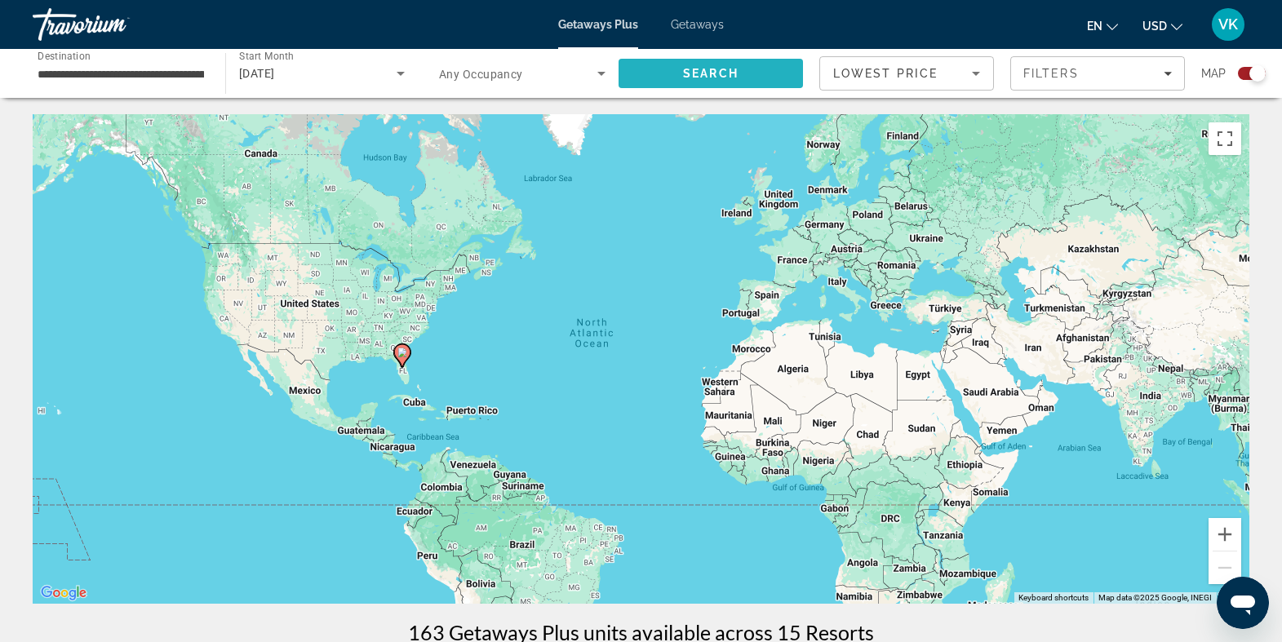
click at [695, 68] on span "Search" at bounding box center [711, 73] width 56 height 13
click at [1072, 76] on span "Filters" at bounding box center [1052, 73] width 56 height 13
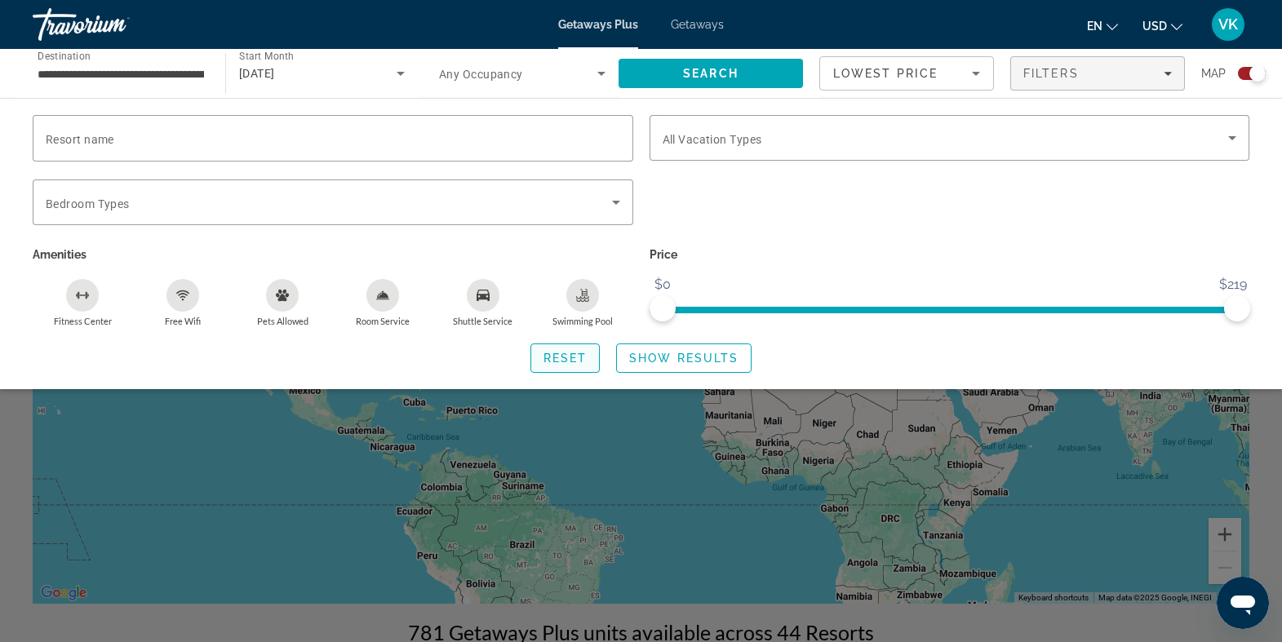
click at [569, 358] on span "Reset" at bounding box center [566, 358] width 44 height 13
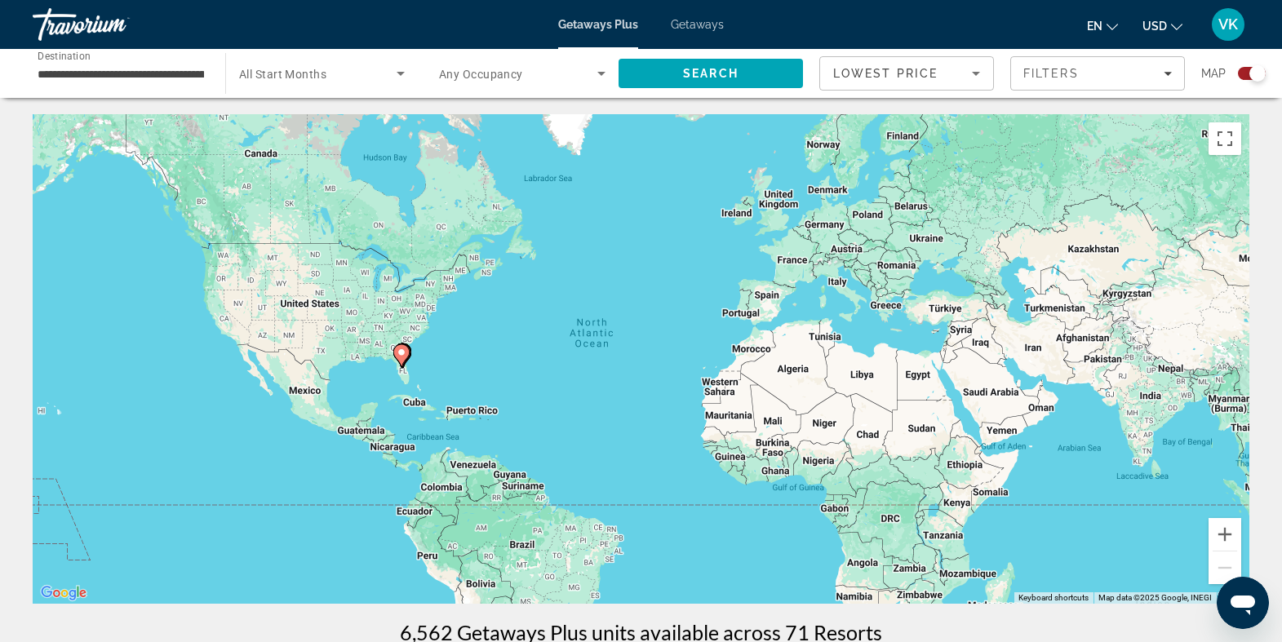
click at [371, 71] on span "Search widget" at bounding box center [318, 74] width 158 height 20
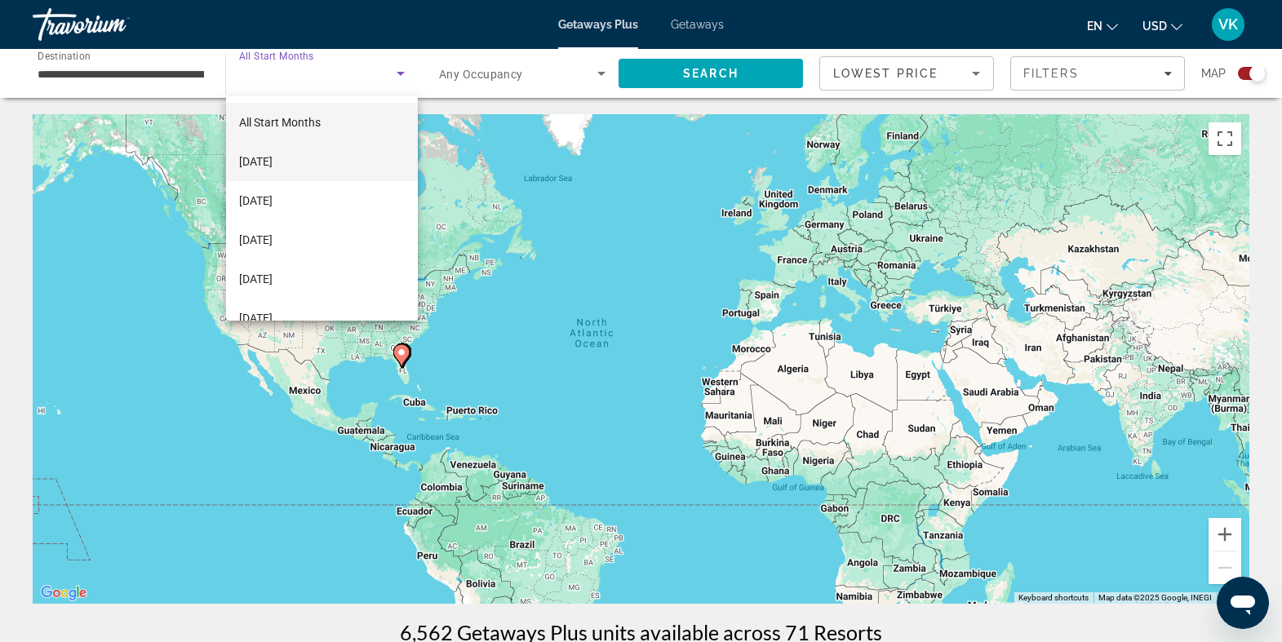
click at [273, 158] on span "[DATE]" at bounding box center [255, 162] width 33 height 20
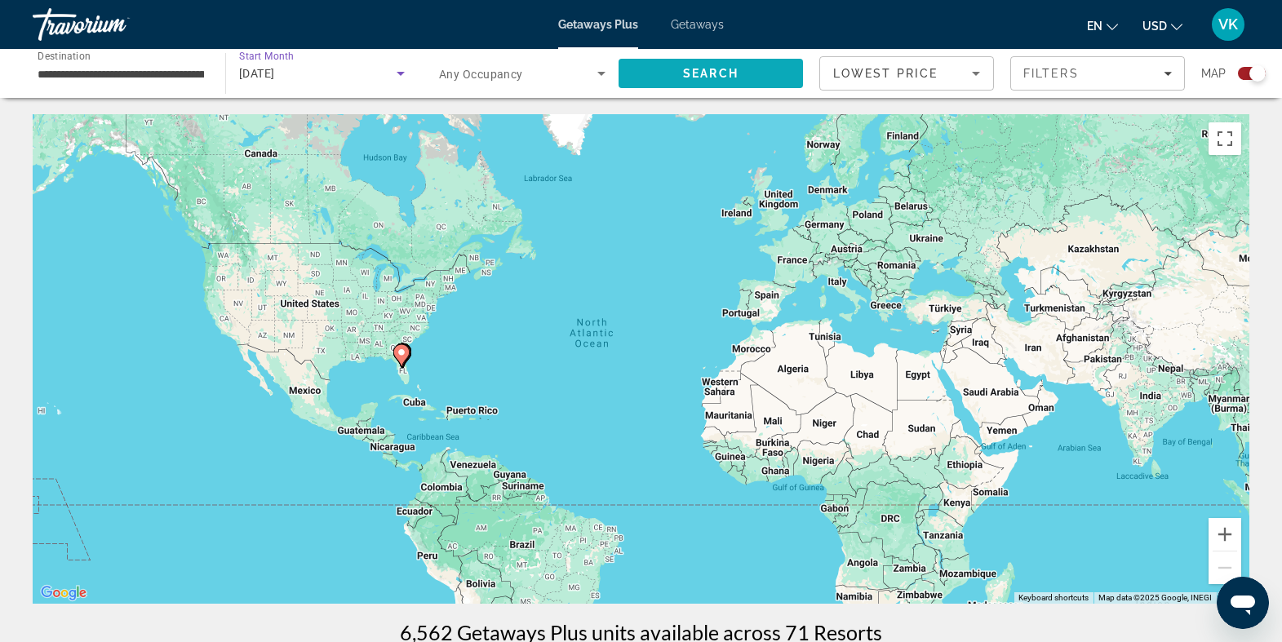
click at [692, 70] on span "Search" at bounding box center [711, 73] width 56 height 13
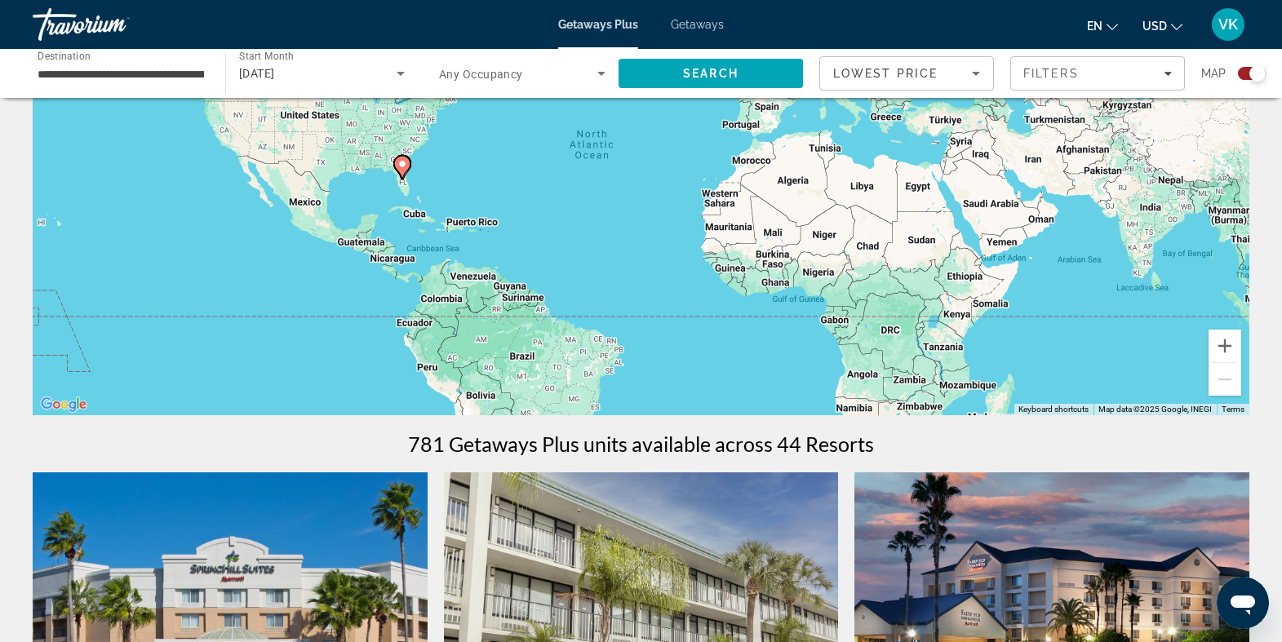
scroll to position [193, 0]
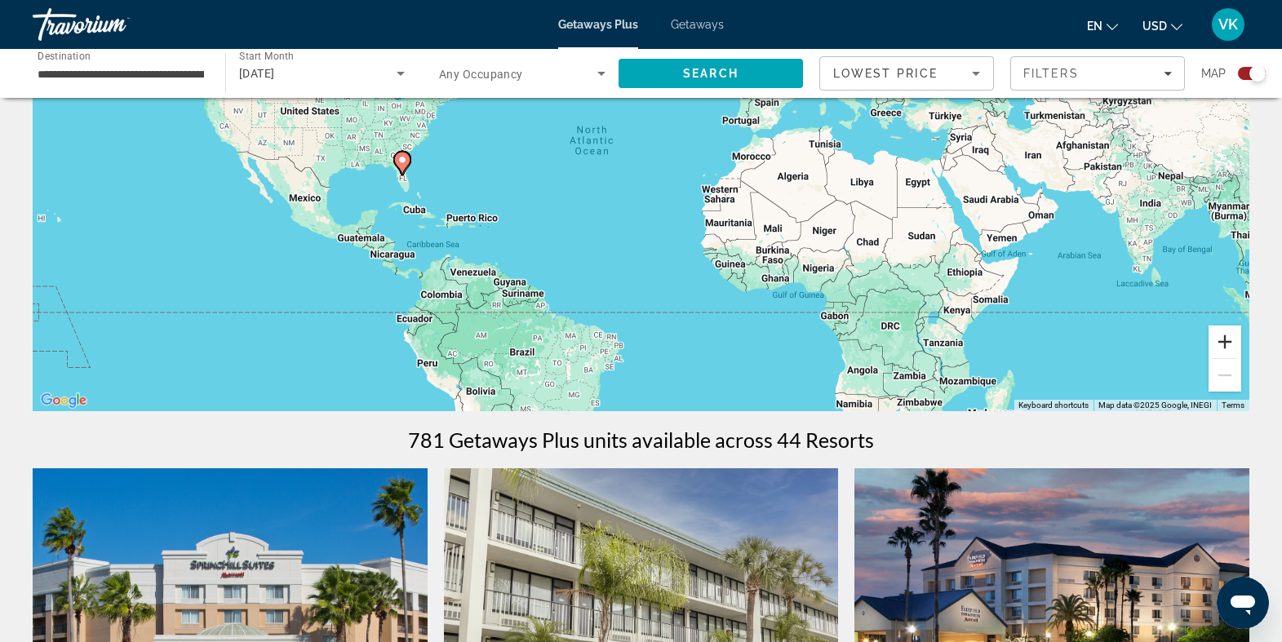
click at [1229, 346] on button "Zoom in" at bounding box center [1225, 342] width 33 height 33
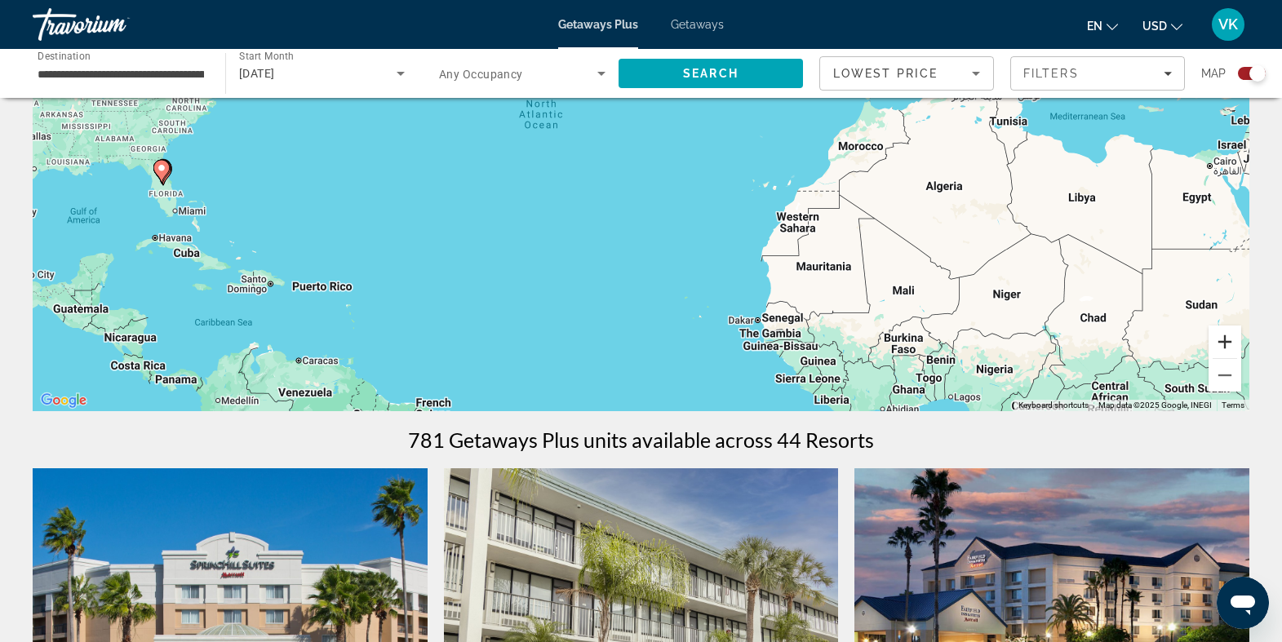
click at [1229, 346] on button "Zoom in" at bounding box center [1225, 342] width 33 height 33
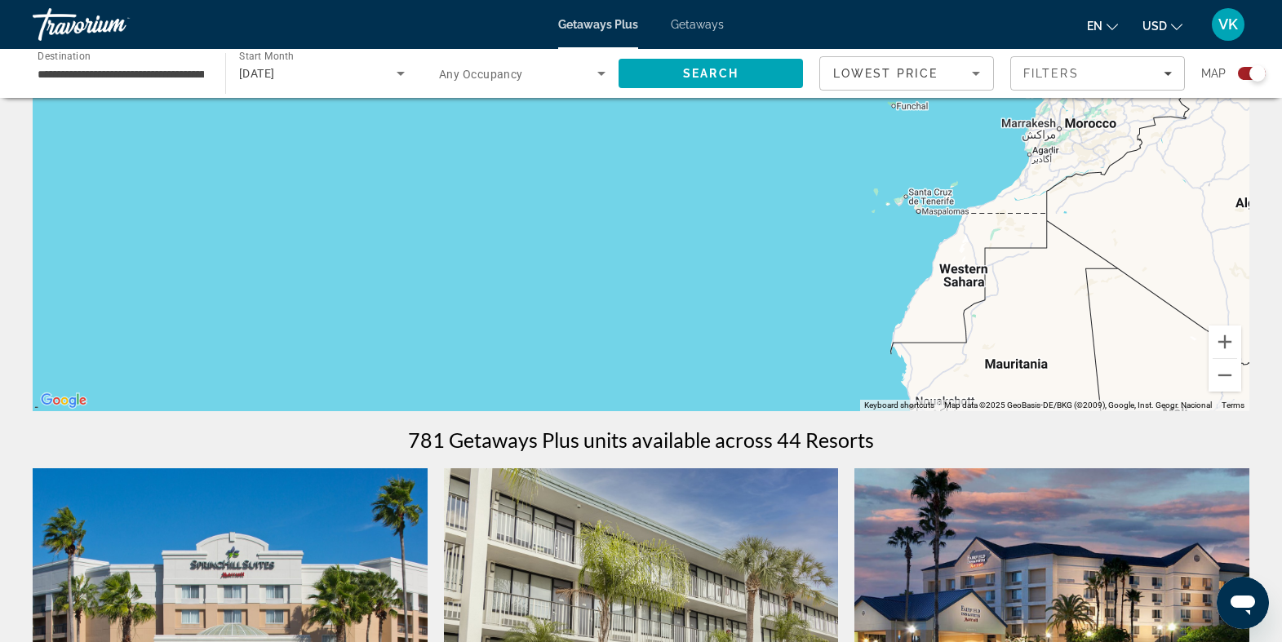
drag, startPoint x: 694, startPoint y: 306, endPoint x: 1205, endPoint y: 313, distance: 511.0
click at [1205, 313] on div "Main content" at bounding box center [641, 167] width 1217 height 490
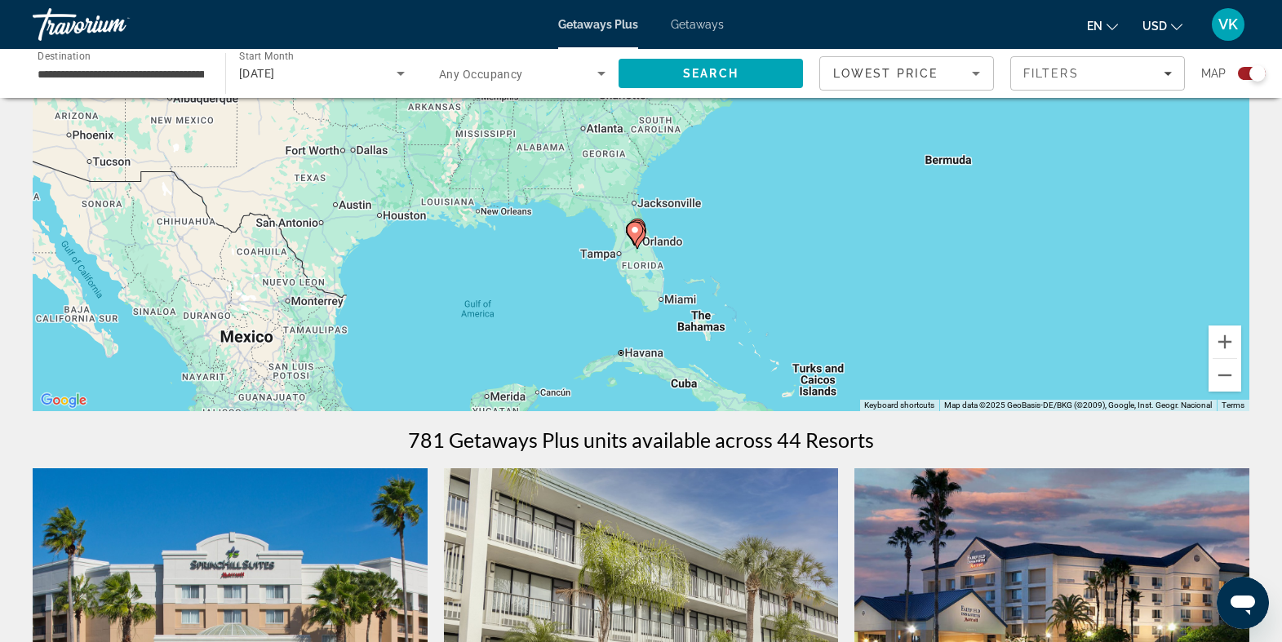
drag, startPoint x: 695, startPoint y: 199, endPoint x: 931, endPoint y: 227, distance: 236.7
click at [931, 227] on div "To activate drag with keyboard, press Alt + Enter. Once in keyboard drag state,…" at bounding box center [641, 167] width 1217 height 490
click at [1225, 340] on button "Zoom in" at bounding box center [1225, 342] width 33 height 33
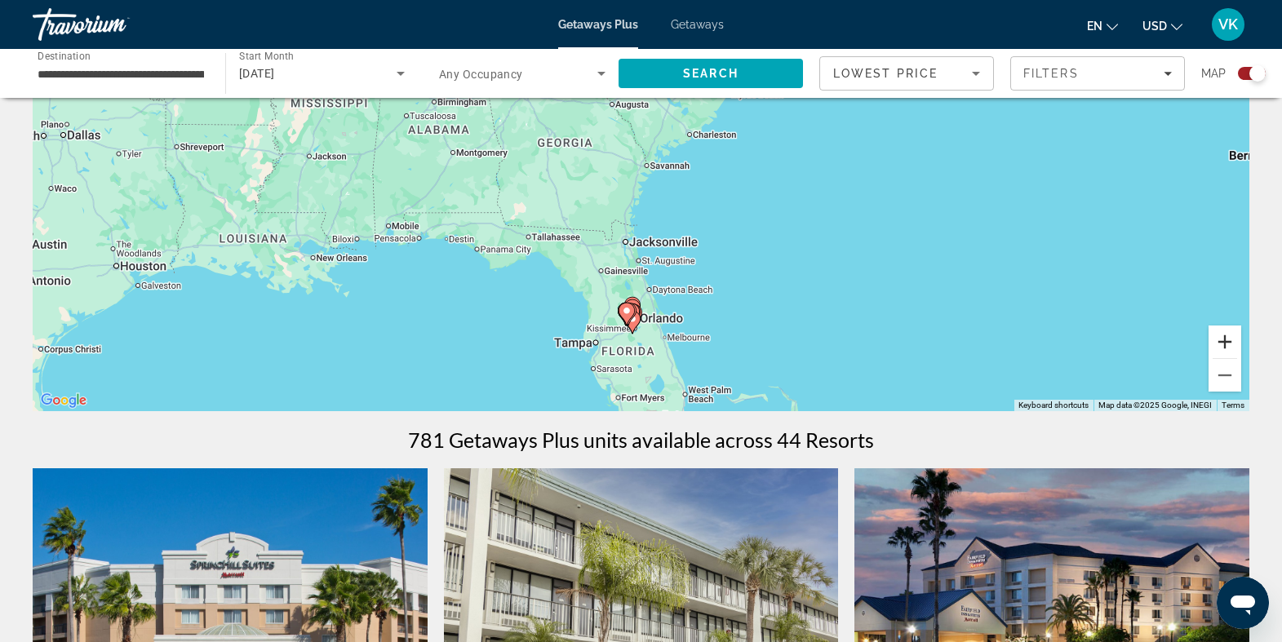
click at [1225, 340] on button "Zoom in" at bounding box center [1225, 342] width 33 height 33
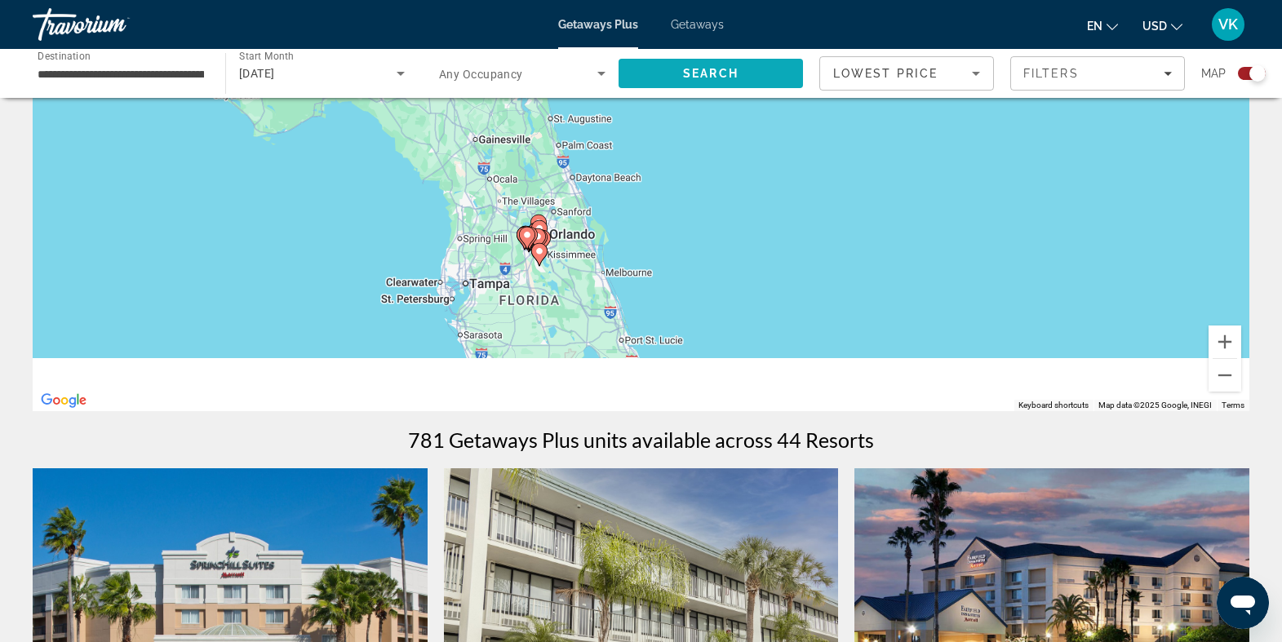
drag, startPoint x: 881, startPoint y: 311, endPoint x: 795, endPoint y: 82, distance: 244.9
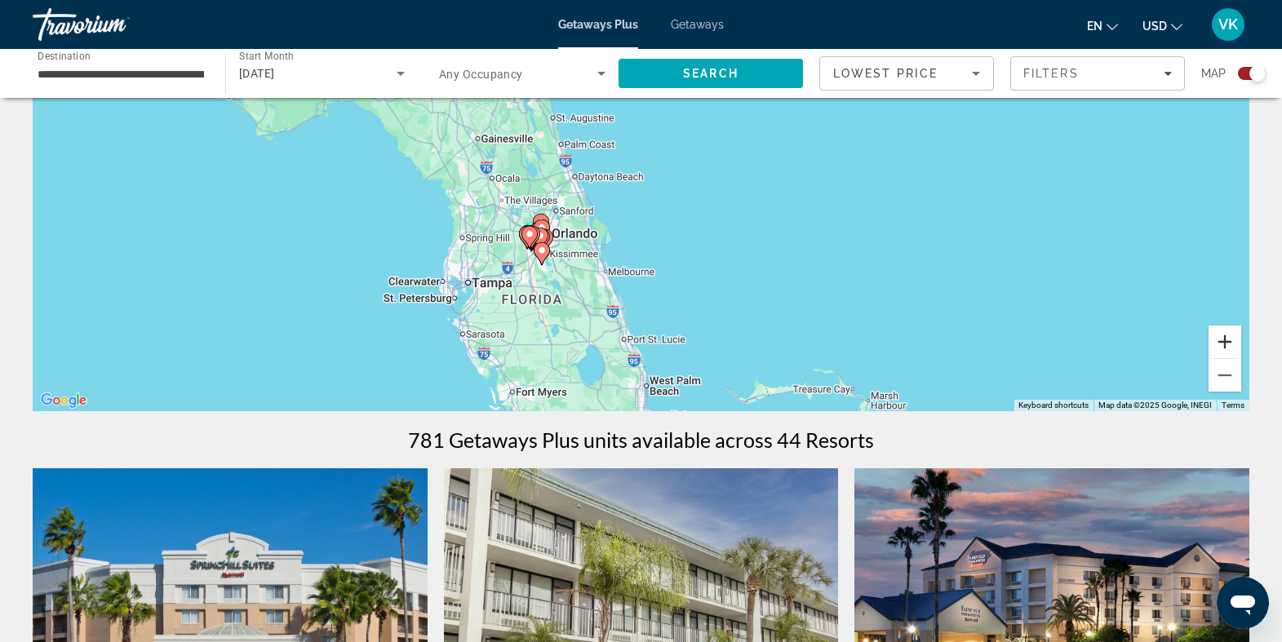
click at [1225, 346] on button "Zoom in" at bounding box center [1225, 342] width 33 height 33
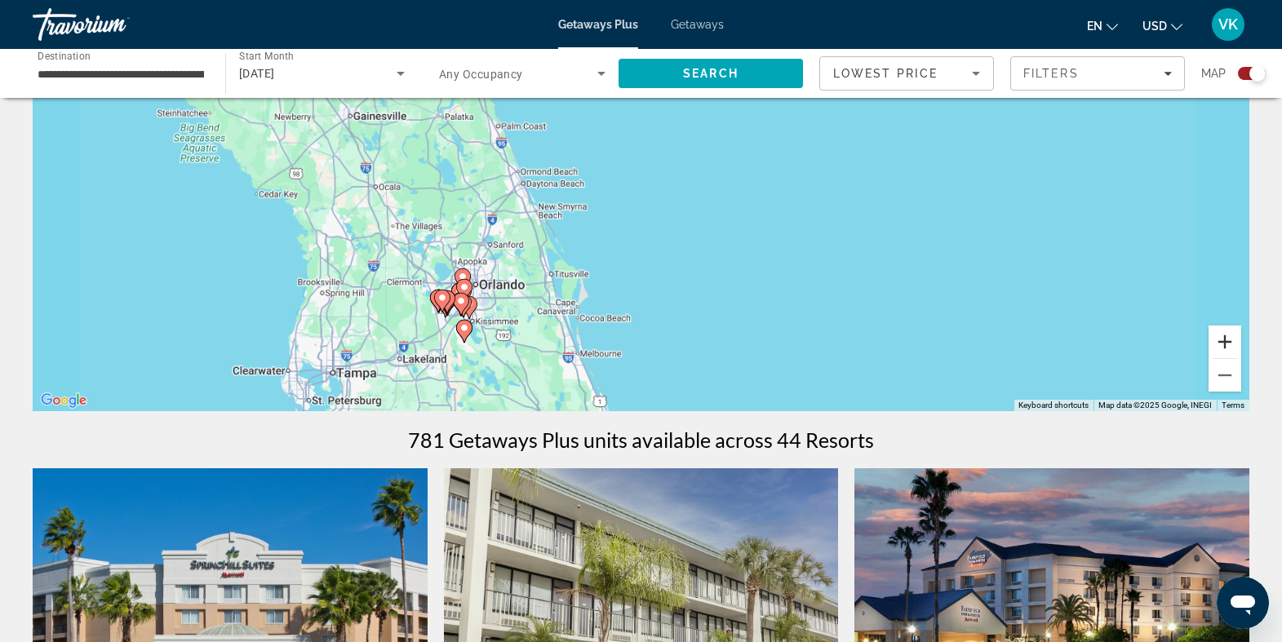
click at [1225, 346] on button "Zoom in" at bounding box center [1225, 342] width 33 height 33
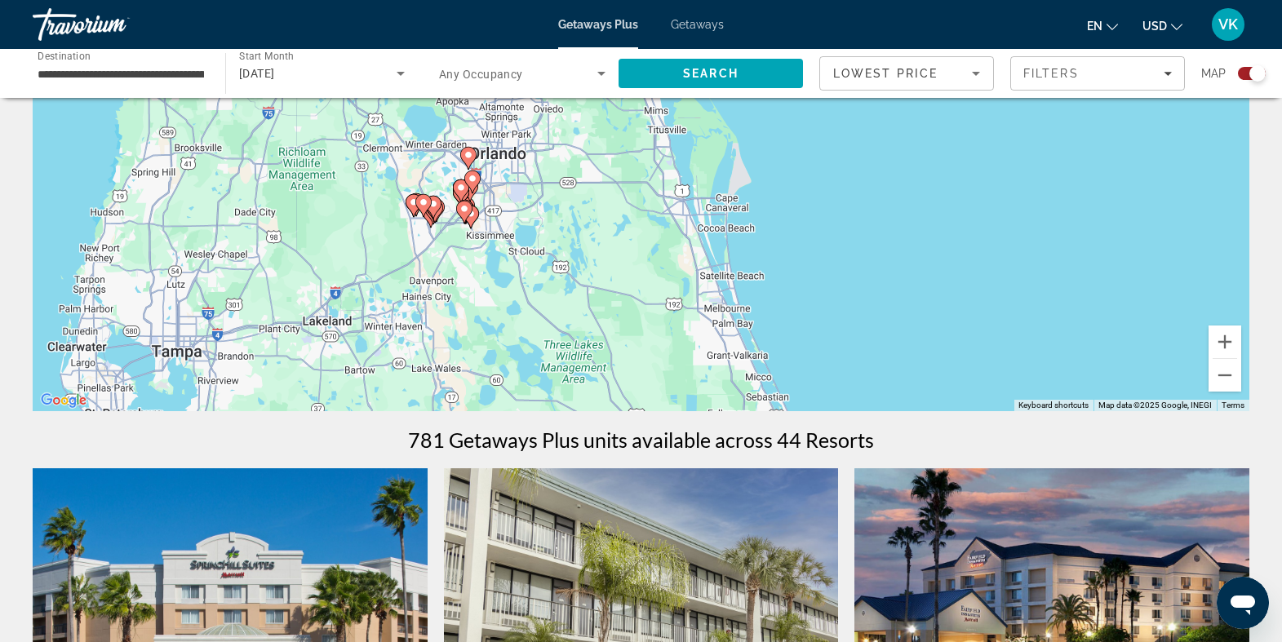
drag, startPoint x: 578, startPoint y: 273, endPoint x: 811, endPoint y: -16, distance: 371.6
click at [811, 0] on html "**********" at bounding box center [641, 128] width 1282 height 642
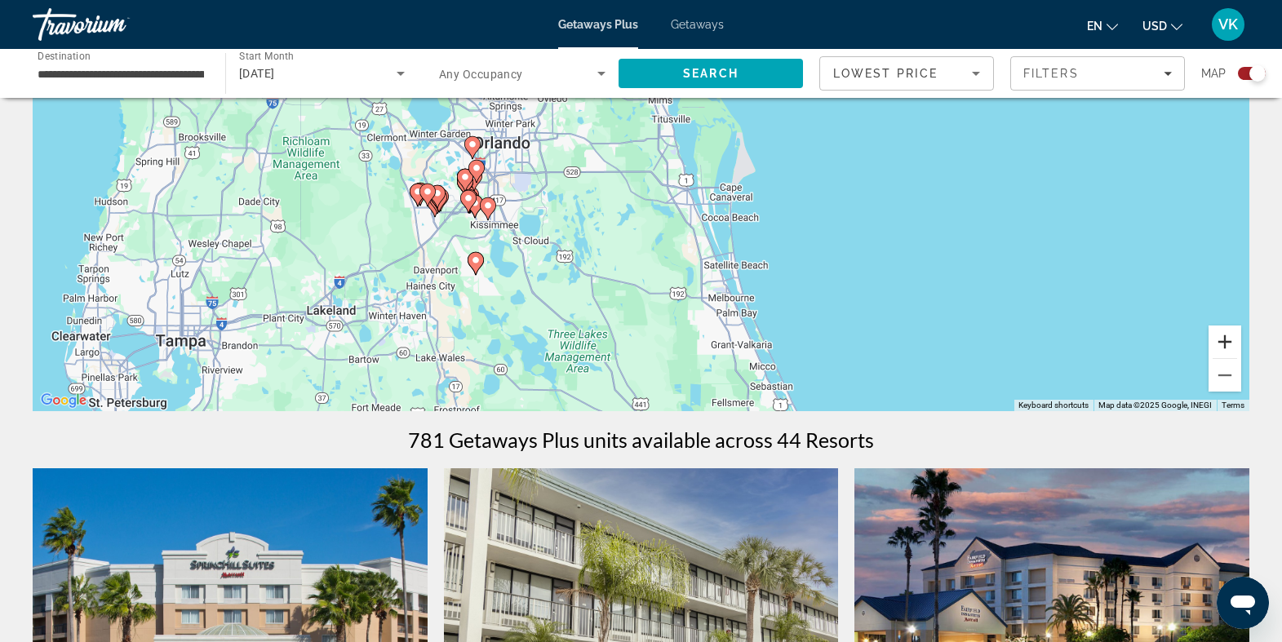
click at [1233, 349] on button "Zoom in" at bounding box center [1225, 342] width 33 height 33
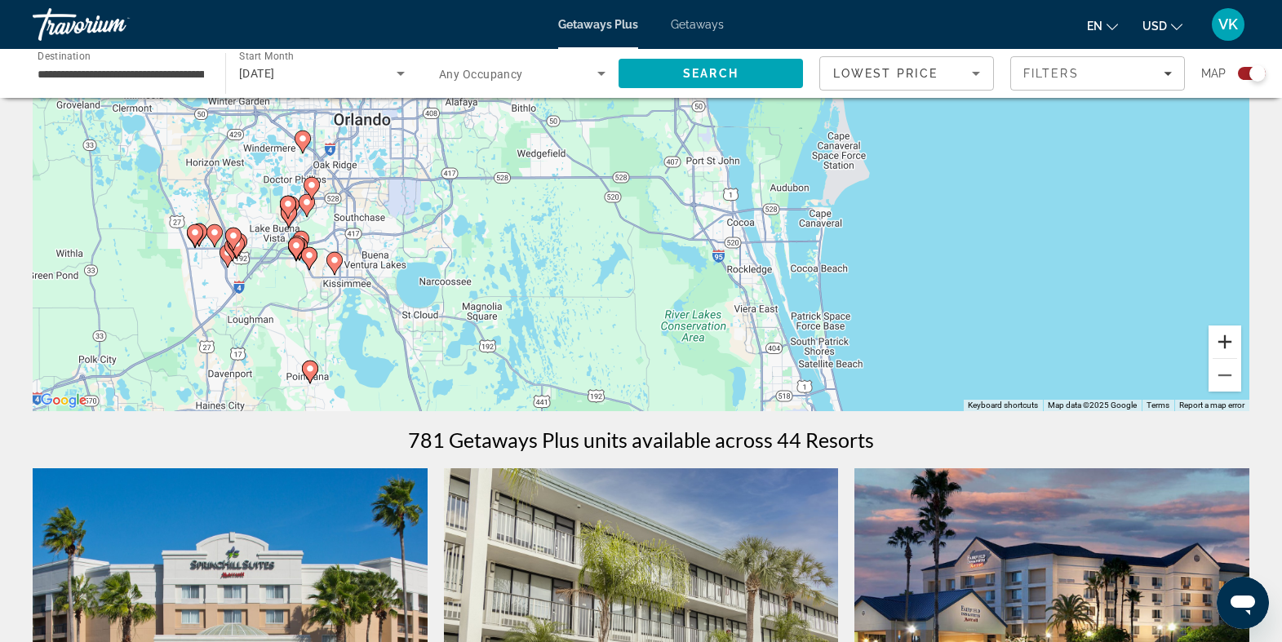
click at [1224, 343] on button "Zoom in" at bounding box center [1225, 342] width 33 height 33
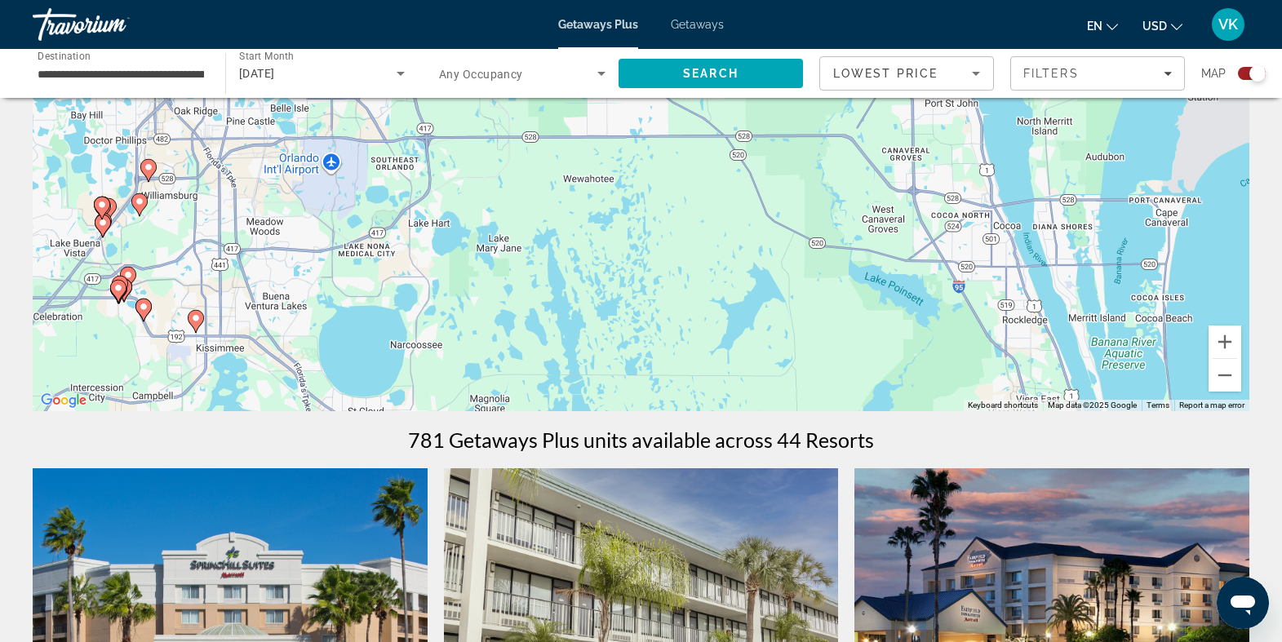
drag, startPoint x: 978, startPoint y: 164, endPoint x: 1236, endPoint y: 92, distance: 267.7
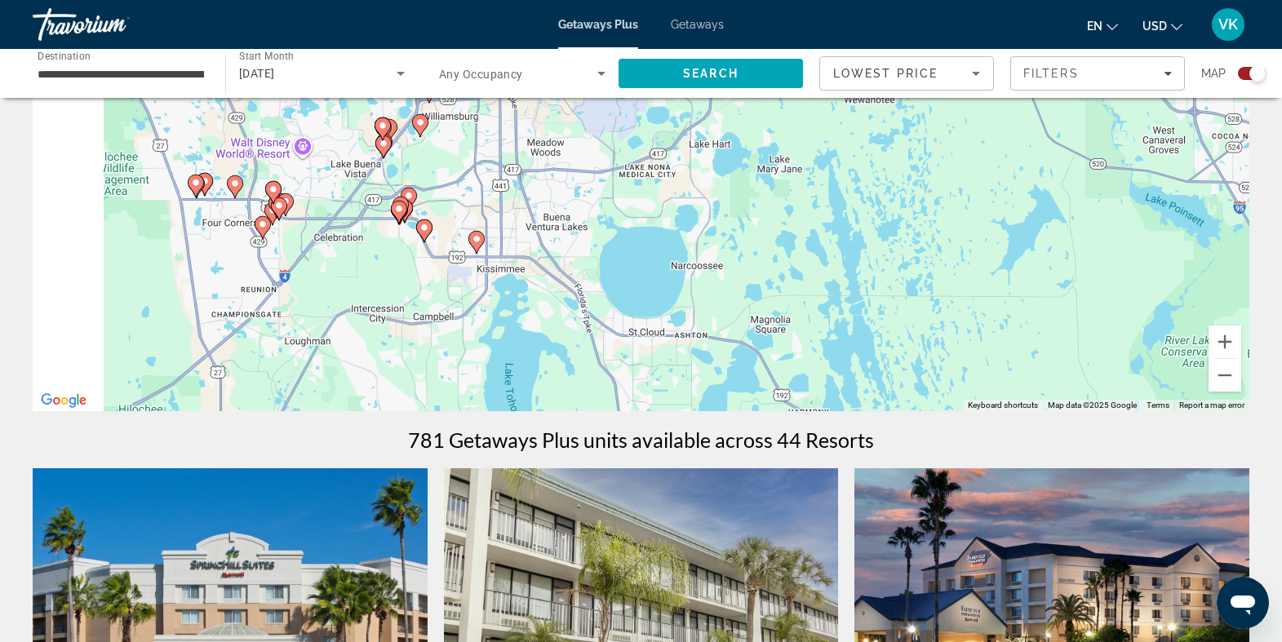
drag, startPoint x: 553, startPoint y: 114, endPoint x: 805, endPoint y: 51, distance: 260.1
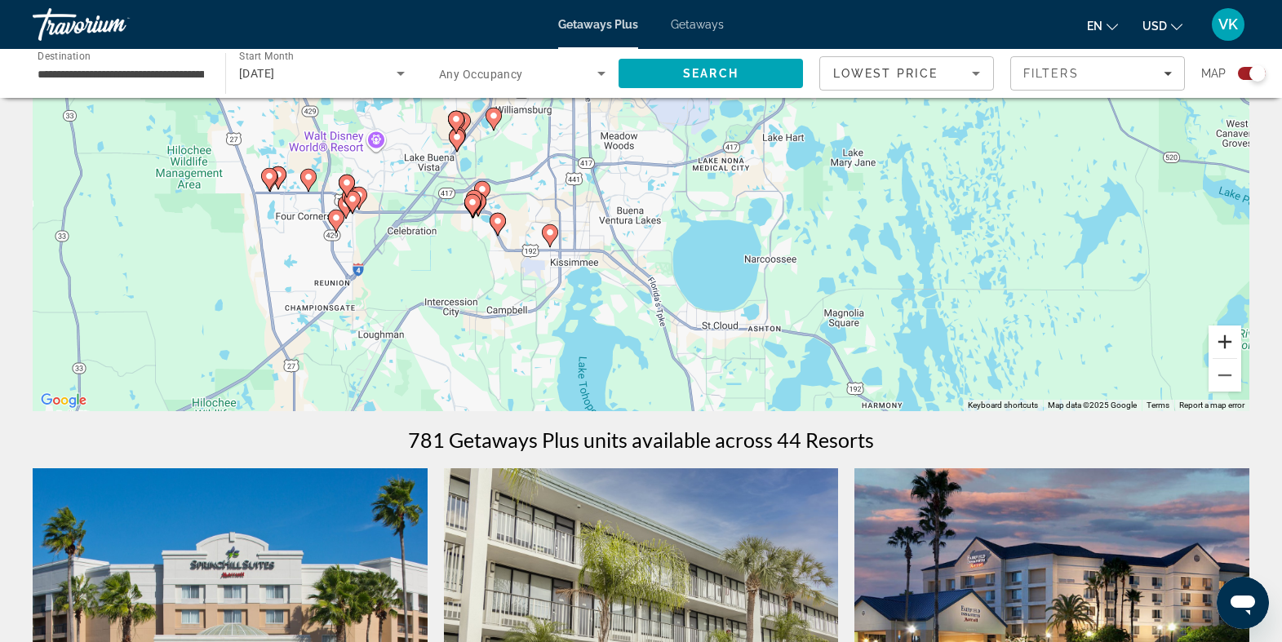
click at [1217, 346] on button "Zoom in" at bounding box center [1225, 342] width 33 height 33
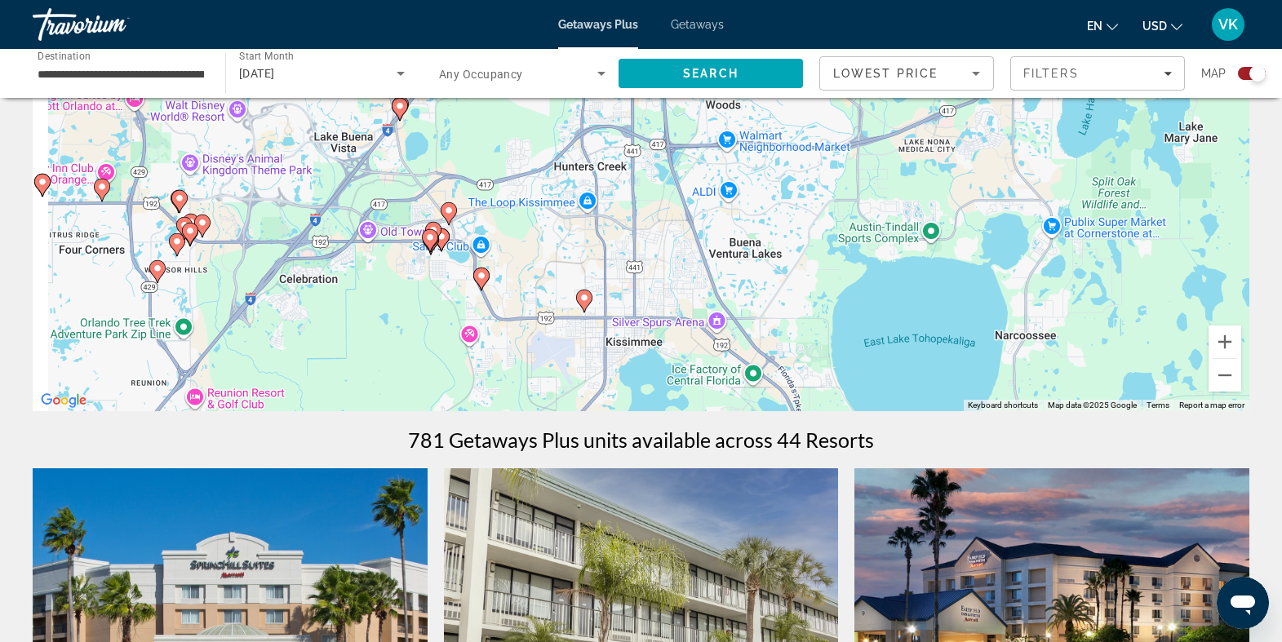
drag, startPoint x: 881, startPoint y: 325, endPoint x: 1193, endPoint y: 290, distance: 313.8
click at [1193, 290] on div "To activate drag with keyboard, press Alt + Enter. Once in keyboard drag state,…" at bounding box center [641, 167] width 1217 height 490
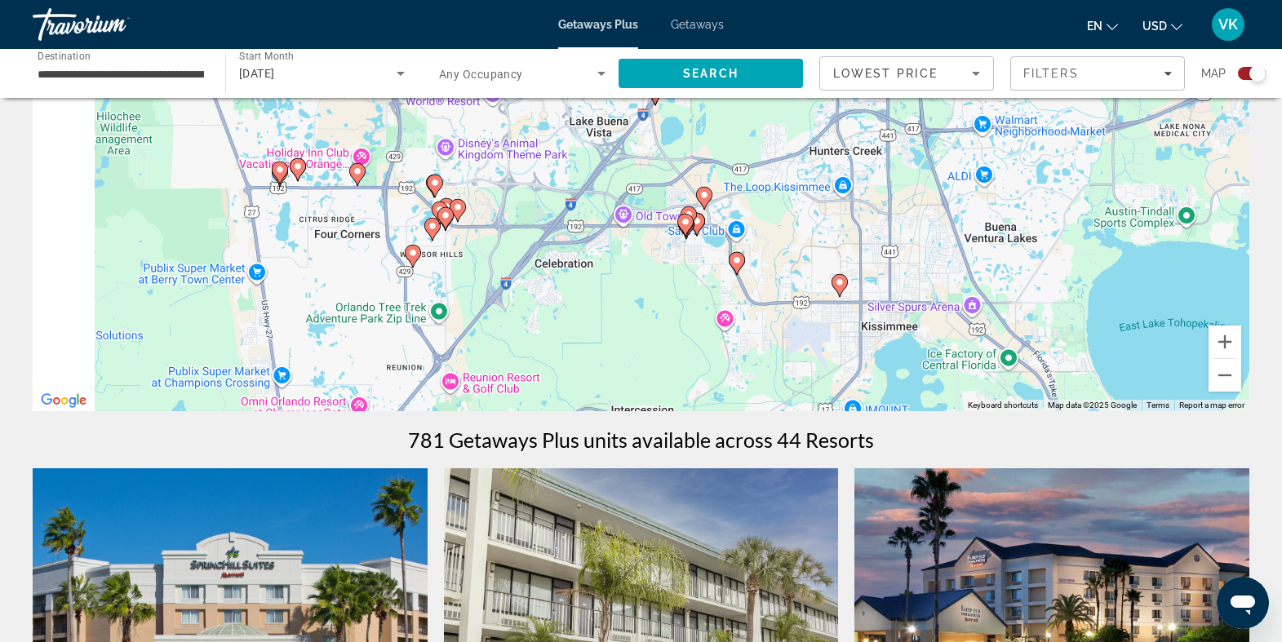
drag, startPoint x: 762, startPoint y: 156, endPoint x: 897, endPoint y: 180, distance: 136.7
click at [897, 180] on div "To activate drag with keyboard, press Alt + Enter. Once in keyboard drag state,…" at bounding box center [641, 167] width 1217 height 490
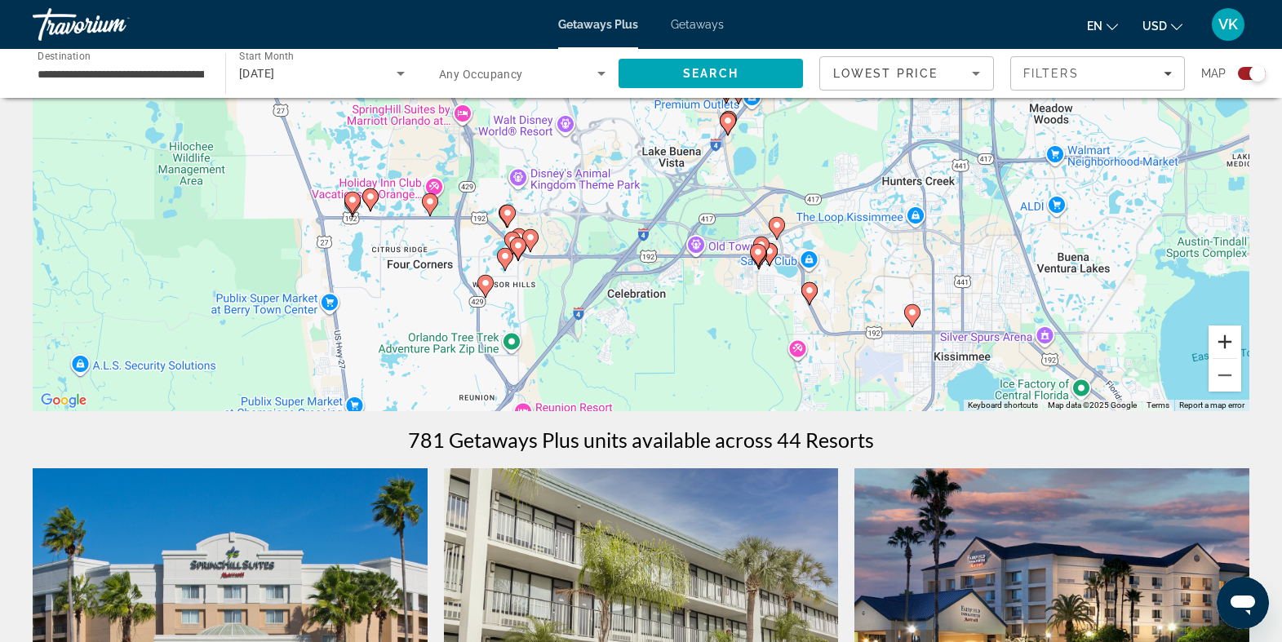
click at [1224, 344] on button "Zoom in" at bounding box center [1225, 342] width 33 height 33
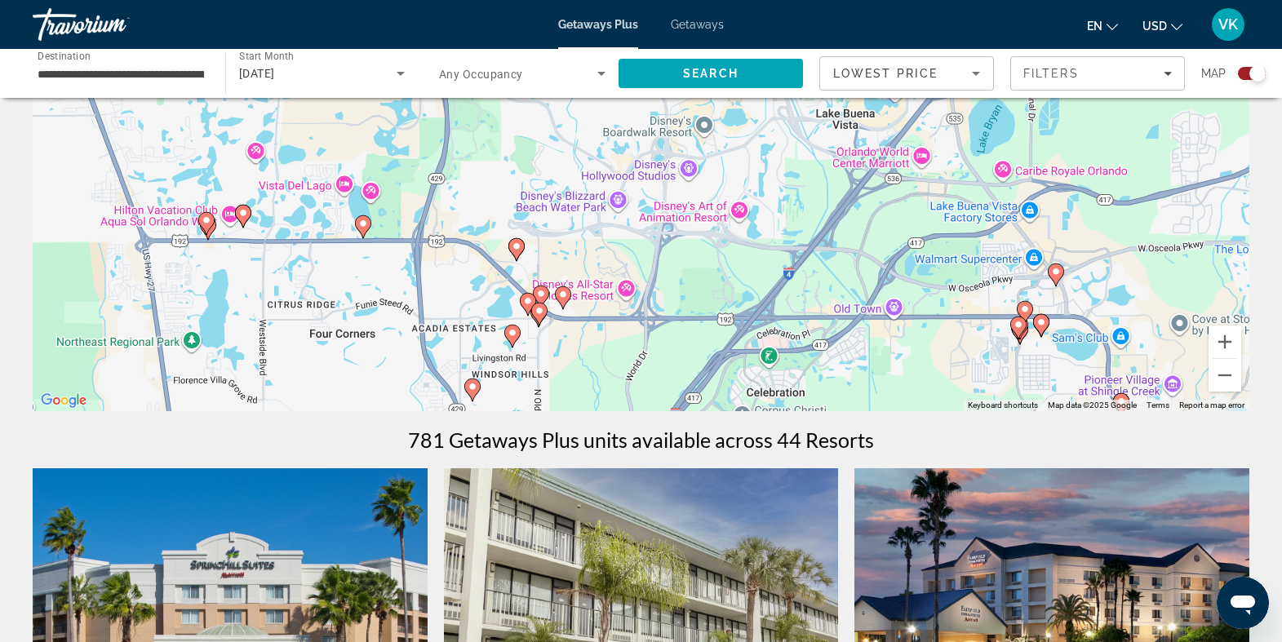
drag, startPoint x: 786, startPoint y: 310, endPoint x: 933, endPoint y: 281, distance: 149.8
click at [933, 281] on div "To activate drag with keyboard, press Alt + Enter. Once in keyboard drag state,…" at bounding box center [641, 167] width 1217 height 490
click at [1224, 347] on button "Zoom in" at bounding box center [1225, 342] width 33 height 33
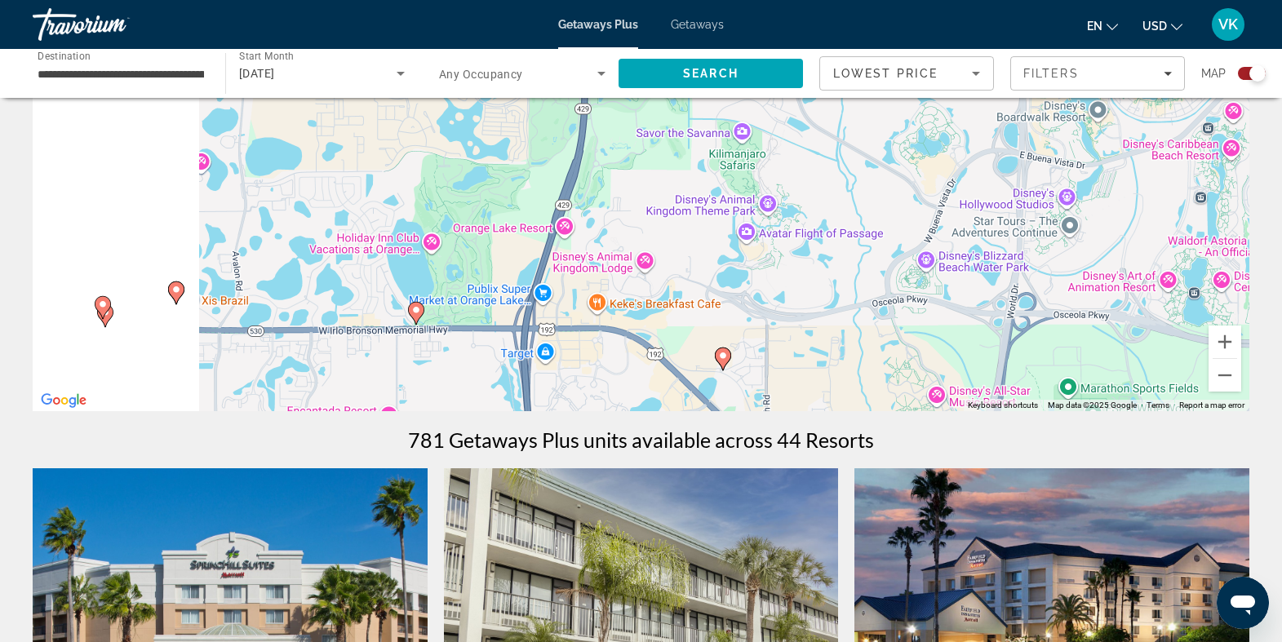
drag, startPoint x: 731, startPoint y: 265, endPoint x: 1067, endPoint y: 279, distance: 336.6
click at [1067, 279] on div "To activate drag with keyboard, press Alt + Enter. Once in keyboard drag state,…" at bounding box center [641, 167] width 1217 height 490
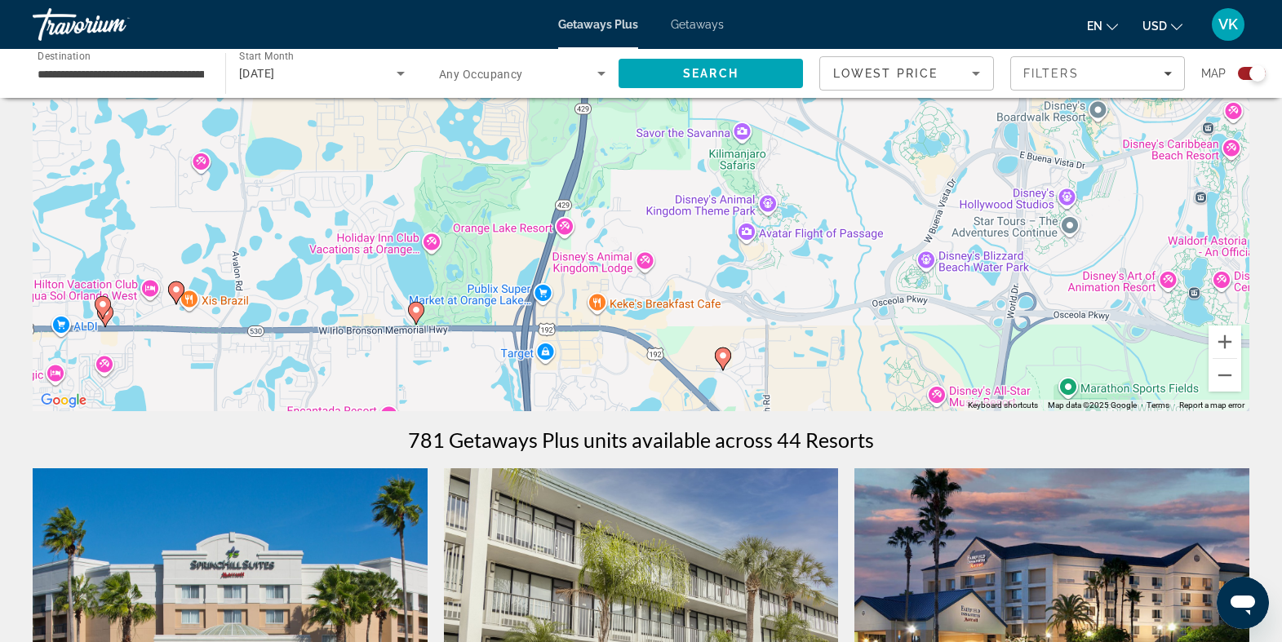
click at [104, 303] on image "Main content" at bounding box center [103, 305] width 10 height 10
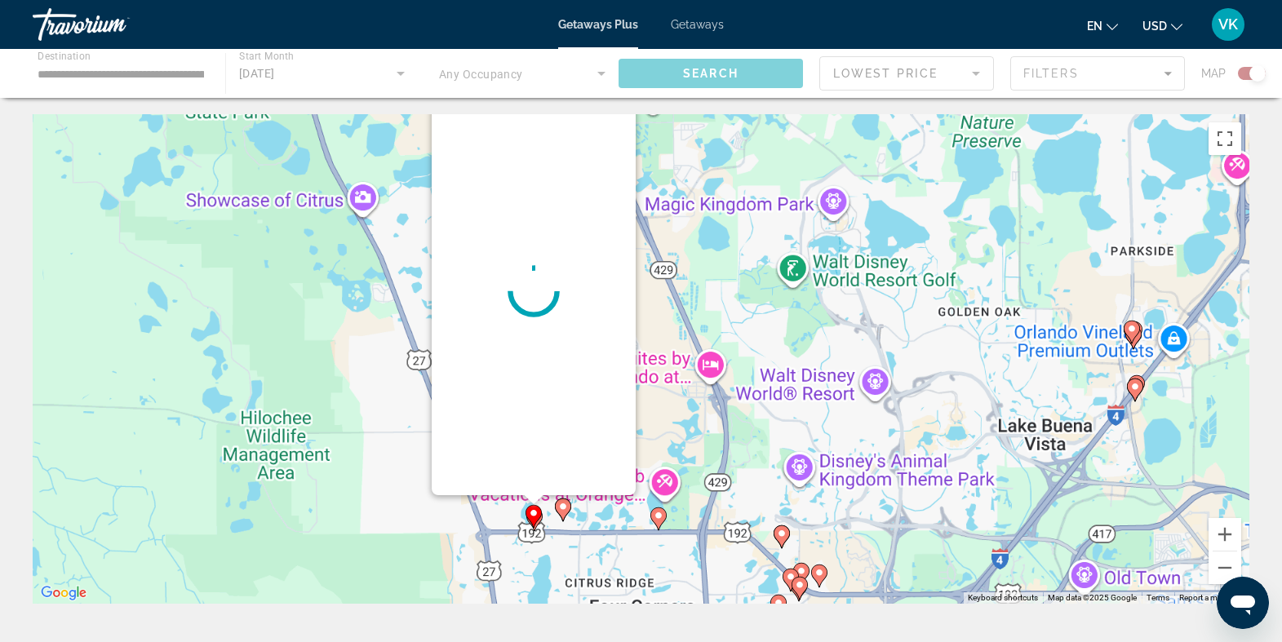
scroll to position [0, 0]
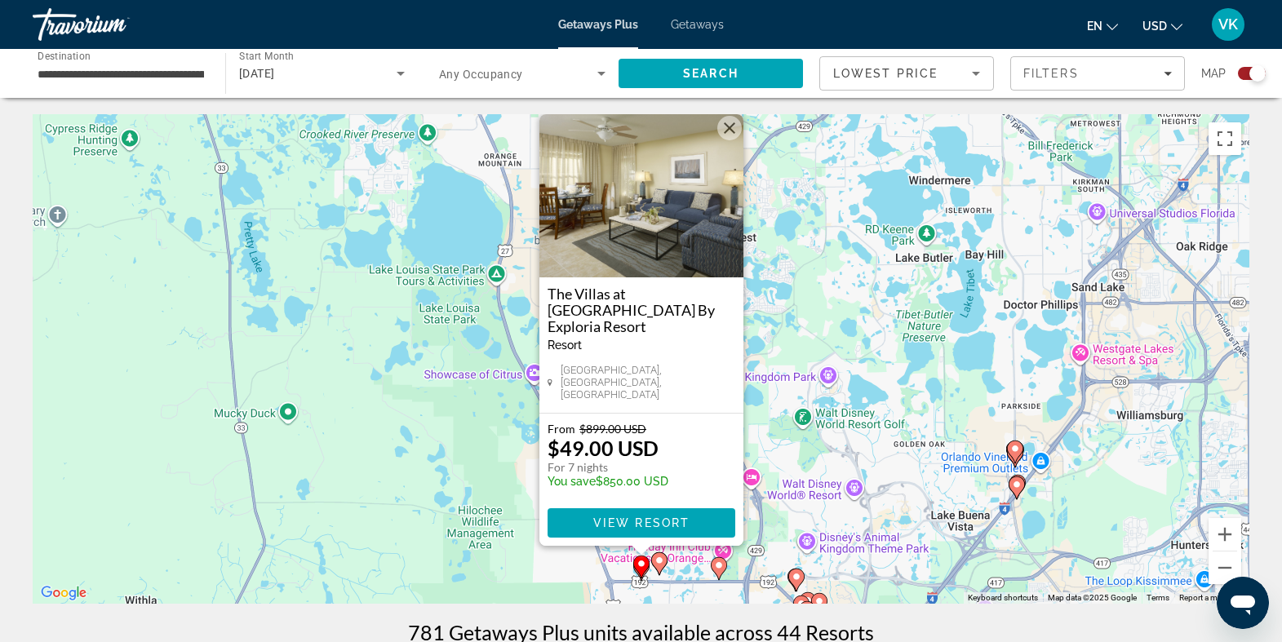
click at [662, 560] on image "Main content" at bounding box center [660, 561] width 10 height 10
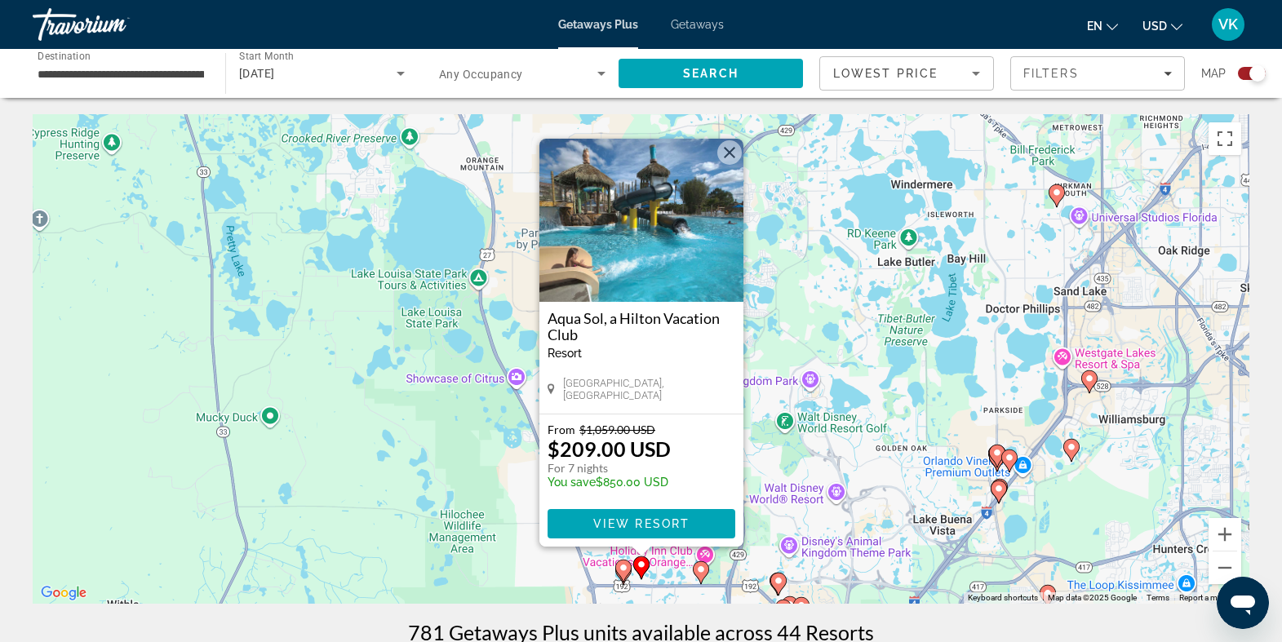
click at [620, 579] on gmp-advanced-marker "Main content" at bounding box center [623, 571] width 16 height 24
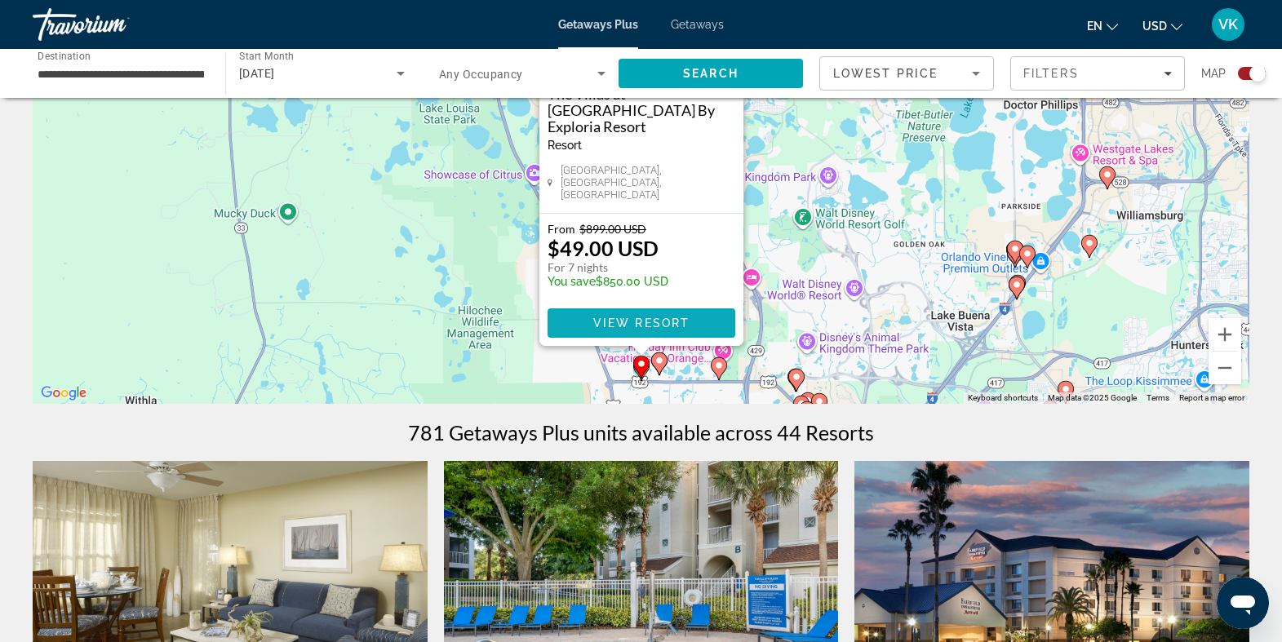
scroll to position [208, 0]
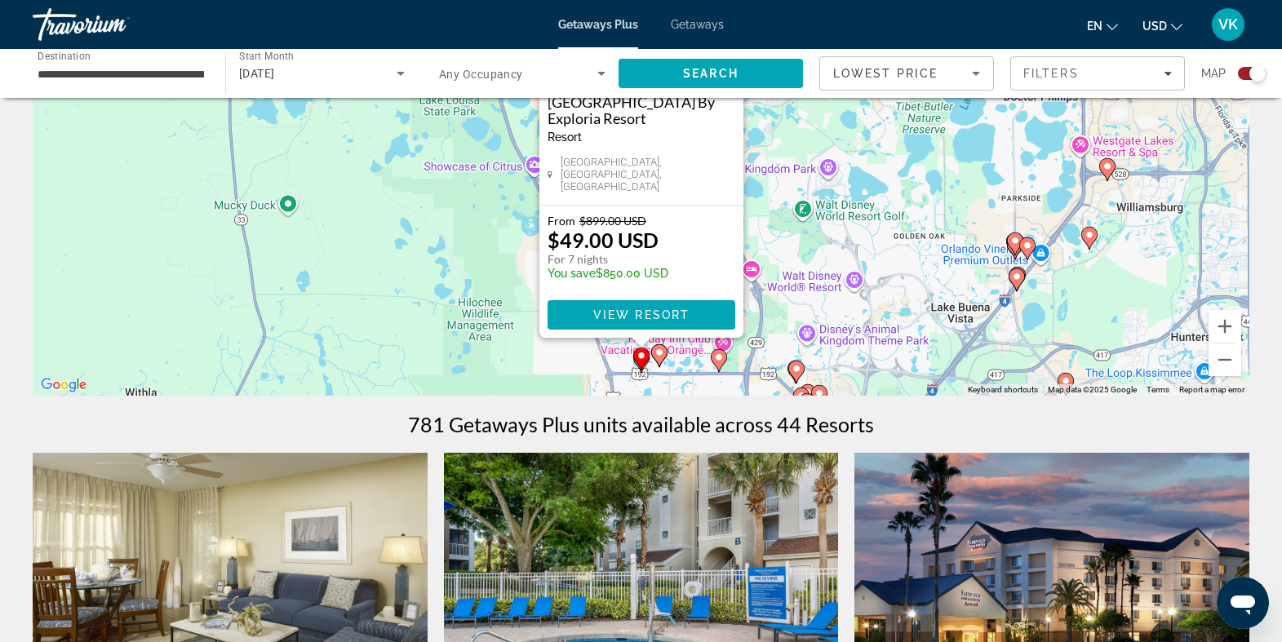
click at [721, 366] on icon "Main content" at bounding box center [719, 360] width 16 height 23
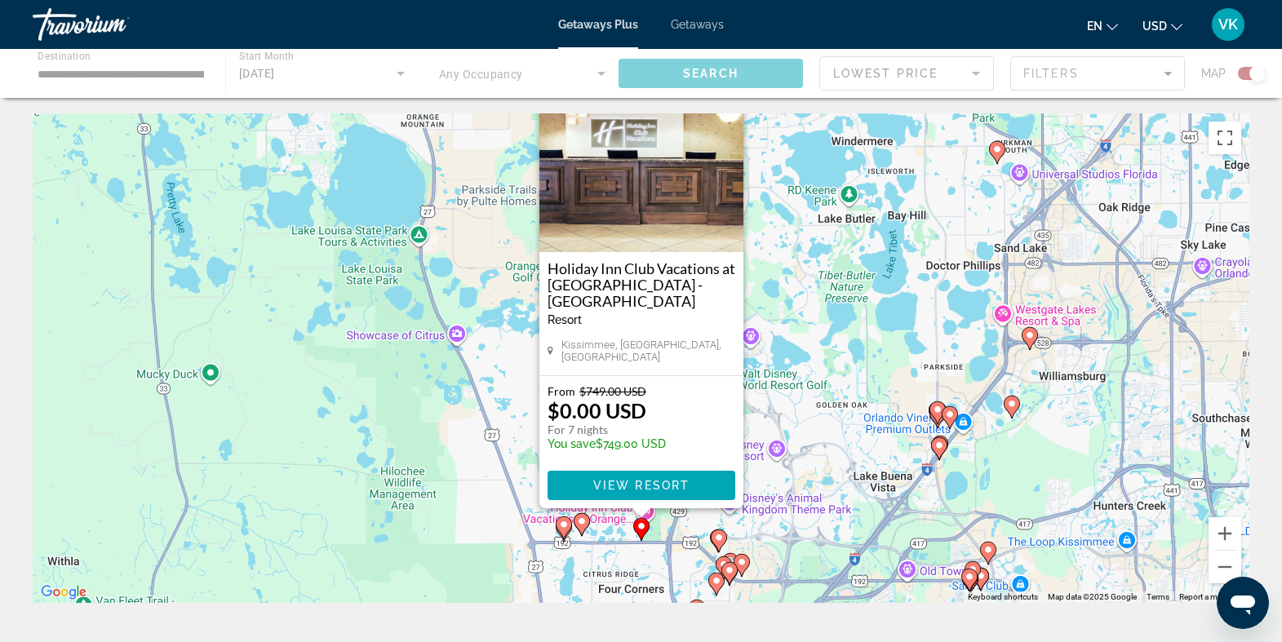
scroll to position [0, 0]
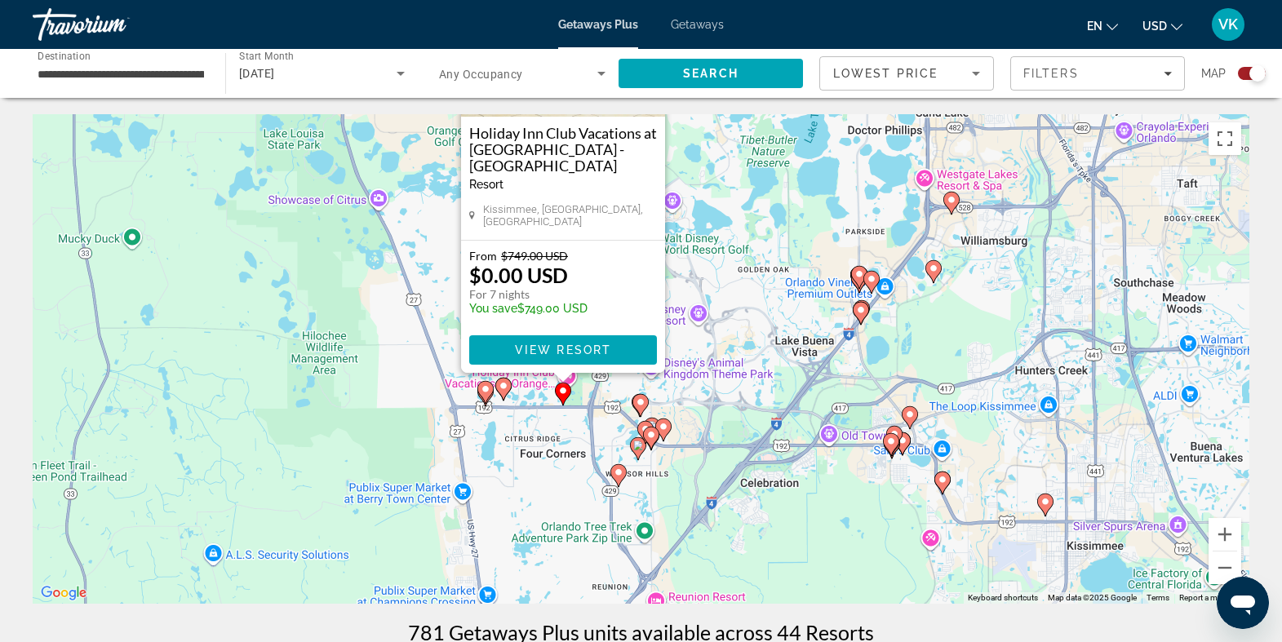
drag, startPoint x: 870, startPoint y: 437, endPoint x: 792, endPoint y: 261, distance: 192.2
click at [792, 261] on div "To activate drag with keyboard, press Alt + Enter. Once in keyboard drag state,…" at bounding box center [641, 359] width 1217 height 490
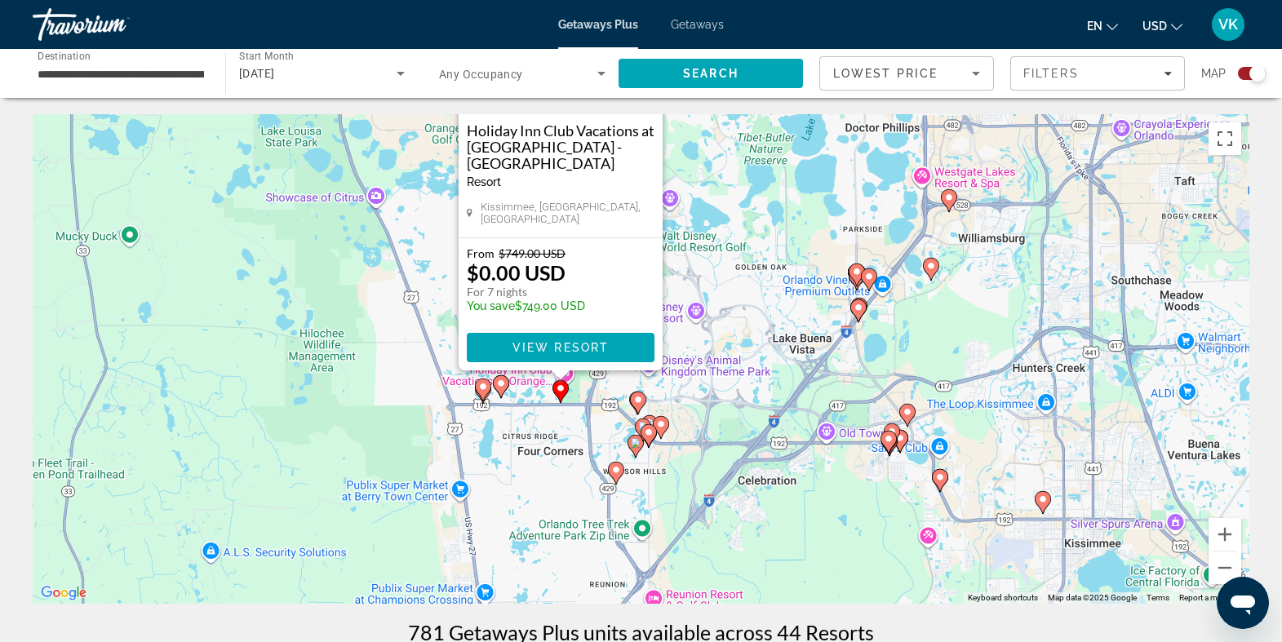
click at [643, 400] on icon "Main content" at bounding box center [637, 403] width 15 height 21
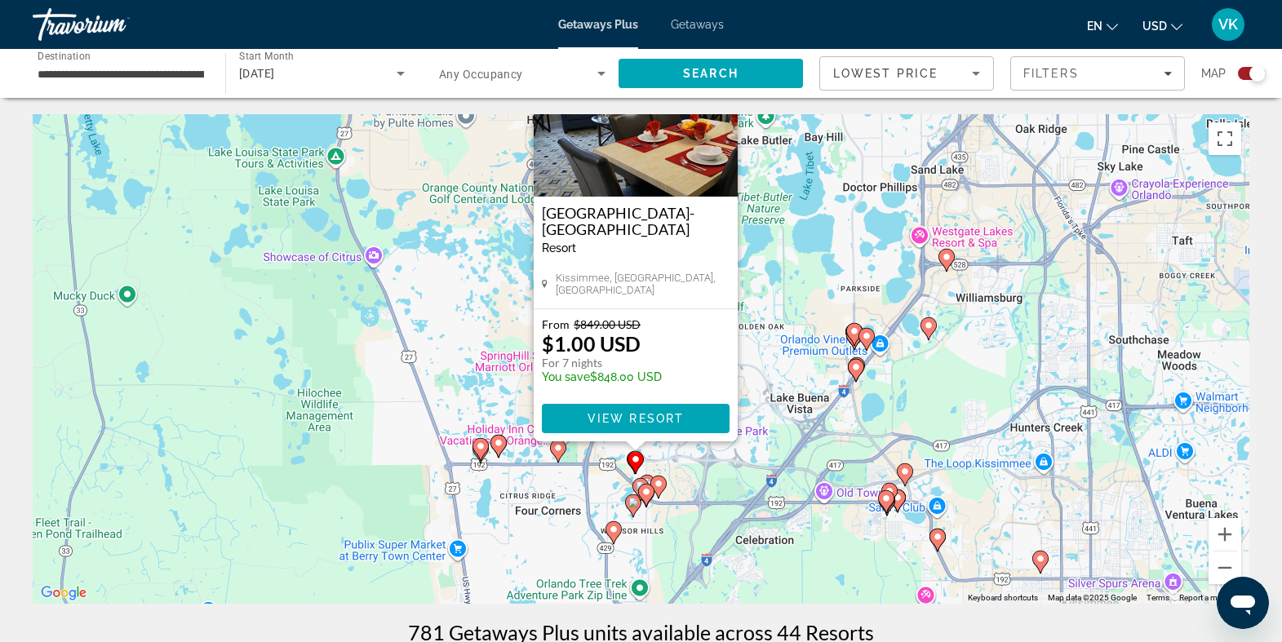
drag, startPoint x: 828, startPoint y: 469, endPoint x: 823, endPoint y: 362, distance: 107.9
click at [823, 362] on div "To activate drag with keyboard, press Alt + Enter. Once in keyboard drag state,…" at bounding box center [641, 359] width 1217 height 490
click at [855, 368] on image "Main content" at bounding box center [856, 367] width 10 height 10
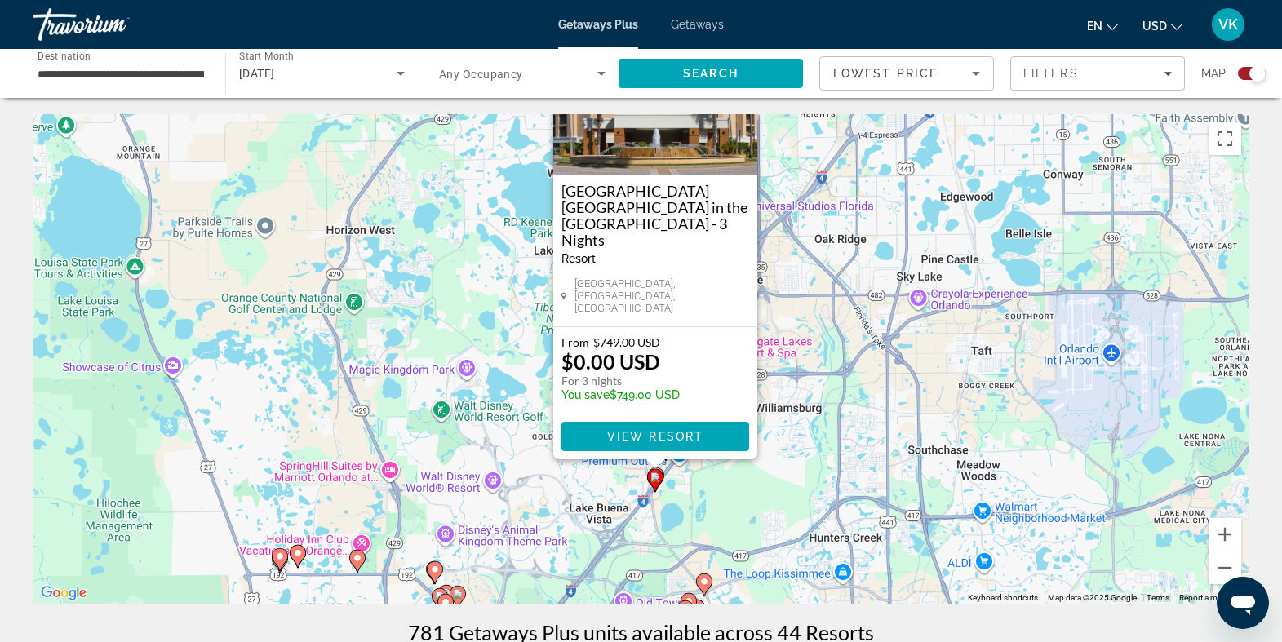
drag, startPoint x: 892, startPoint y: 520, endPoint x: 906, endPoint y: 431, distance: 90.0
click at [906, 431] on div "To activate drag with keyboard, press Alt + Enter. Once in keyboard drag state,…" at bounding box center [641, 359] width 1217 height 490
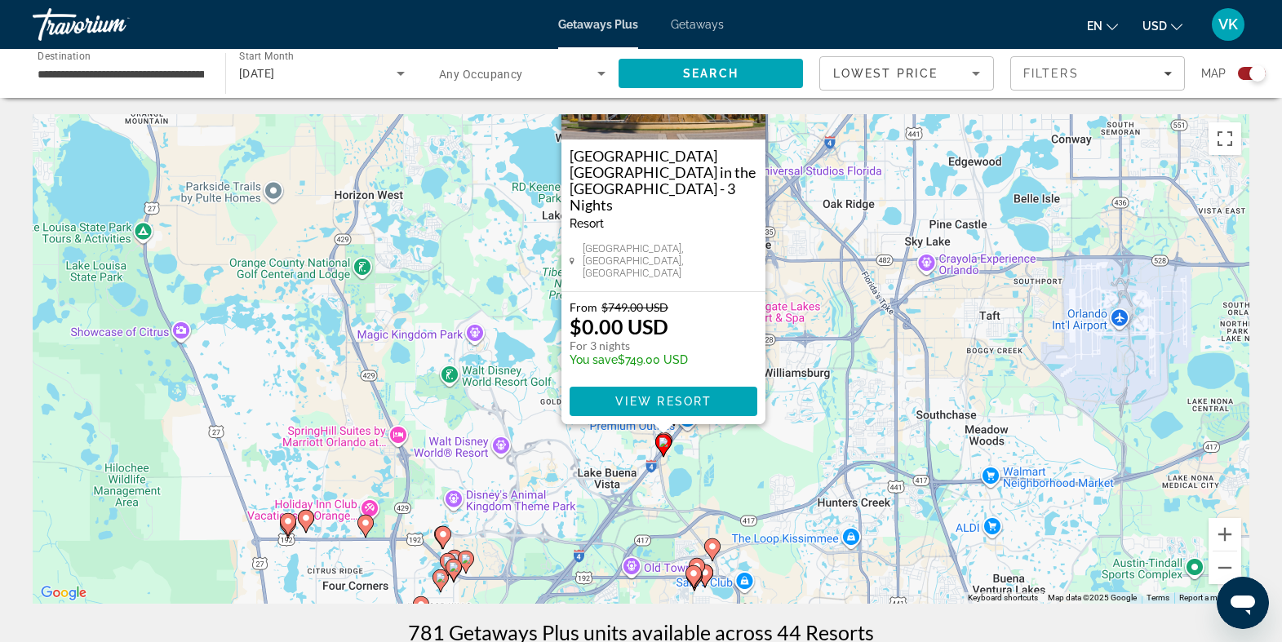
drag, startPoint x: 840, startPoint y: 502, endPoint x: 848, endPoint y: 464, distance: 38.4
click at [848, 464] on div "To activate drag with keyboard, press Alt + Enter. Once in keyboard drag state,…" at bounding box center [641, 359] width 1217 height 490
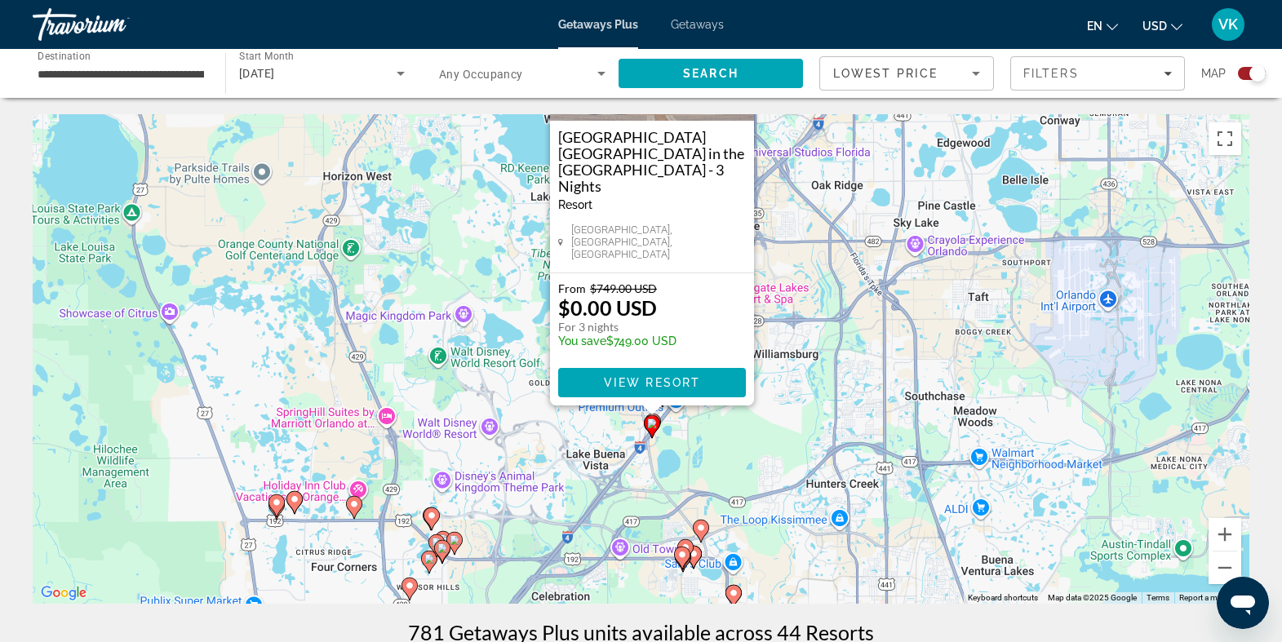
drag, startPoint x: 717, startPoint y: 473, endPoint x: 704, endPoint y: 451, distance: 25.2
click at [704, 451] on div "To activate drag with keyboard, press Alt + Enter. Once in keyboard drag state,…" at bounding box center [641, 359] width 1217 height 490
click at [654, 389] on span "Main content" at bounding box center [652, 381] width 188 height 39
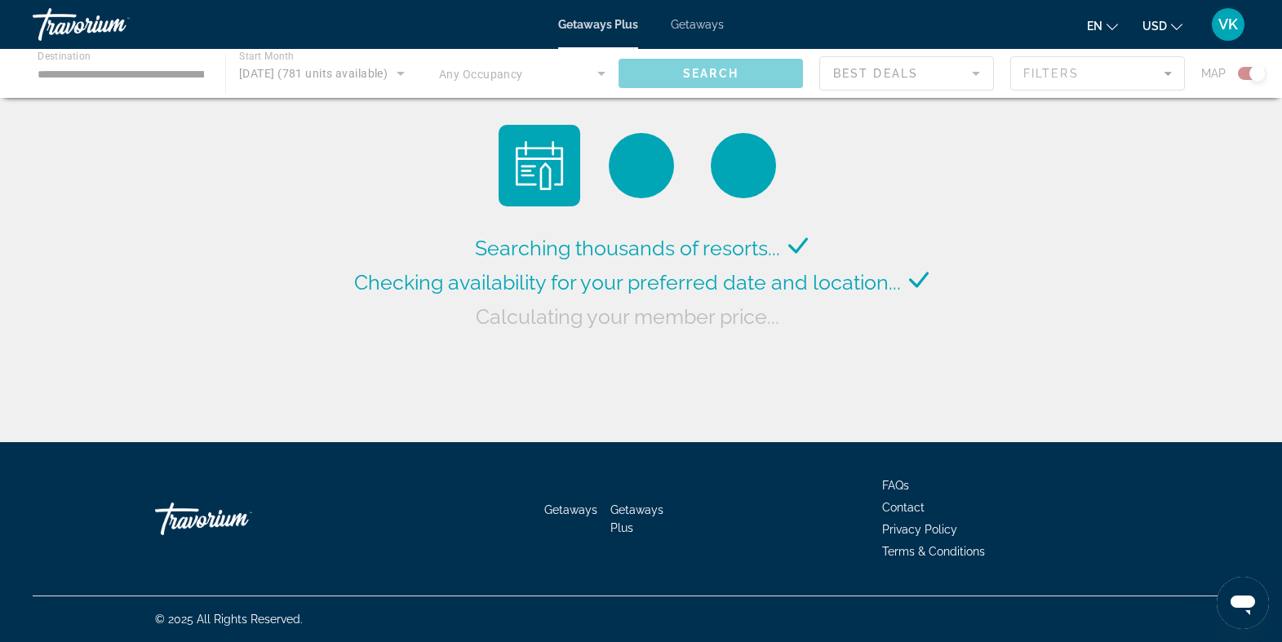
click at [402, 62] on div "Main content" at bounding box center [641, 73] width 1282 height 49
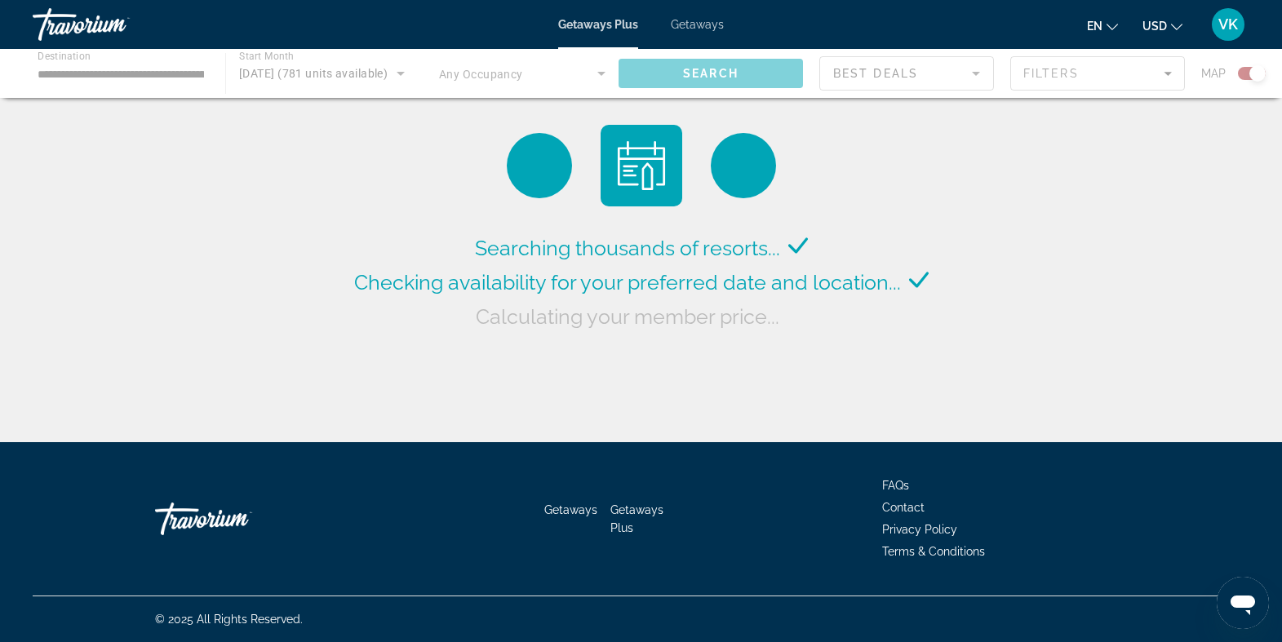
click at [384, 70] on div "Main content" at bounding box center [641, 73] width 1282 height 49
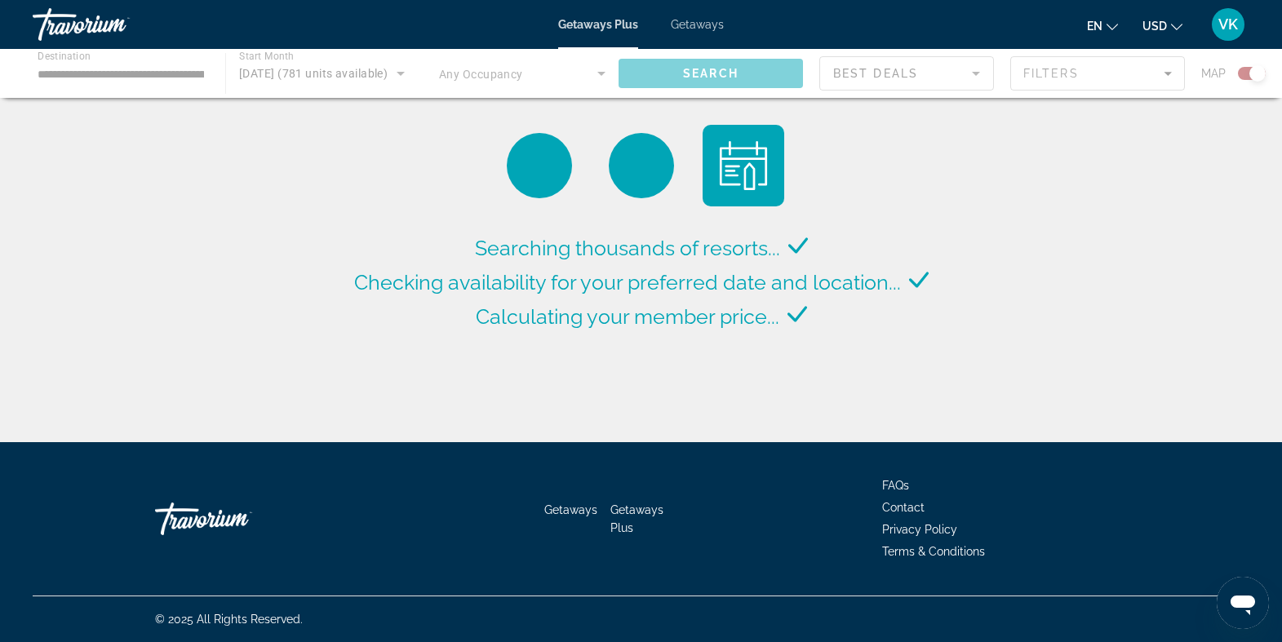
click at [379, 73] on div "Main content" at bounding box center [641, 73] width 1282 height 49
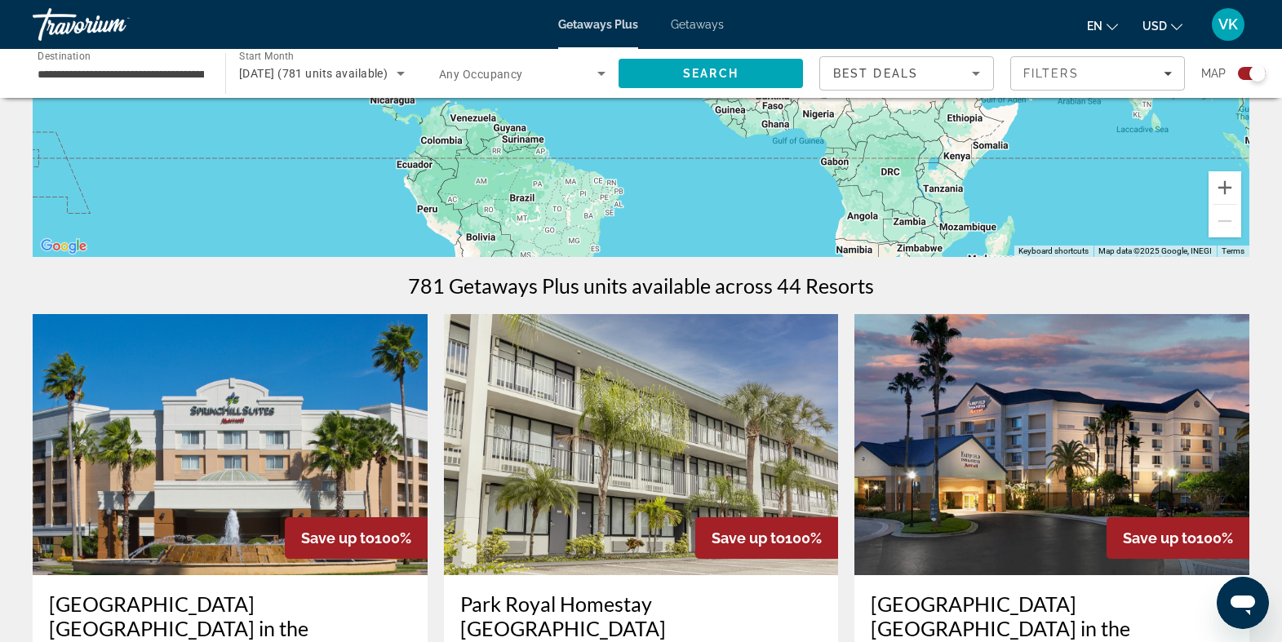
scroll to position [449, 0]
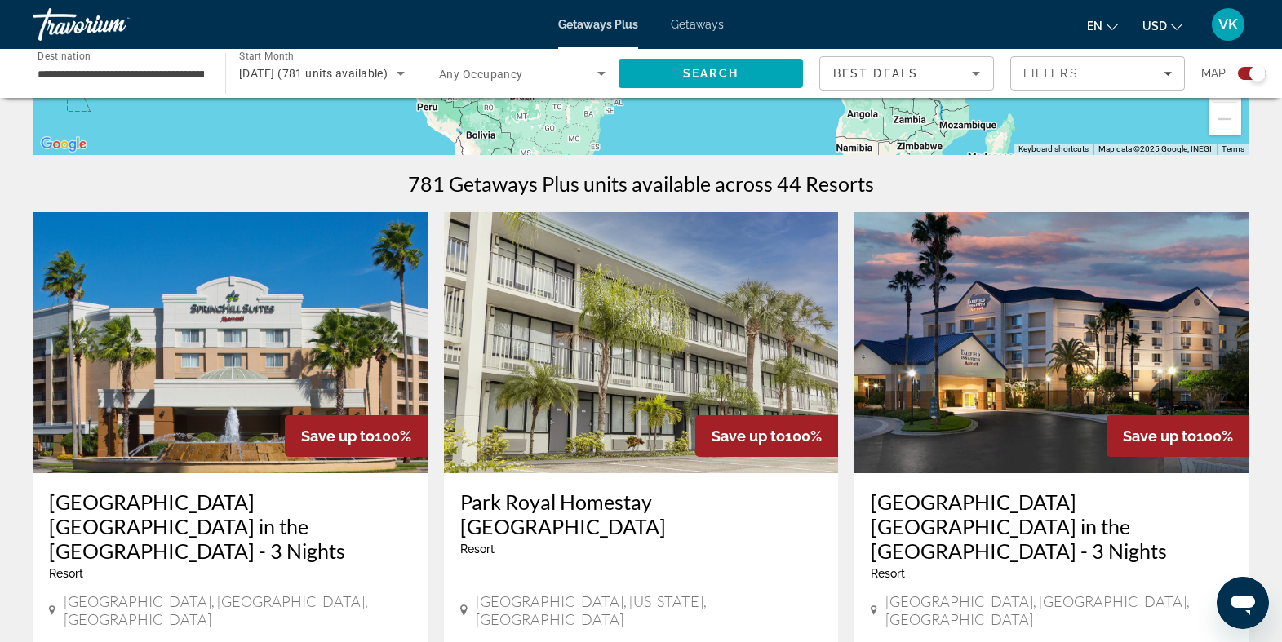
click at [170, 493] on h3 "[GEOGRAPHIC_DATA] [GEOGRAPHIC_DATA] in the [GEOGRAPHIC_DATA] - 3 Nights" at bounding box center [230, 526] width 362 height 73
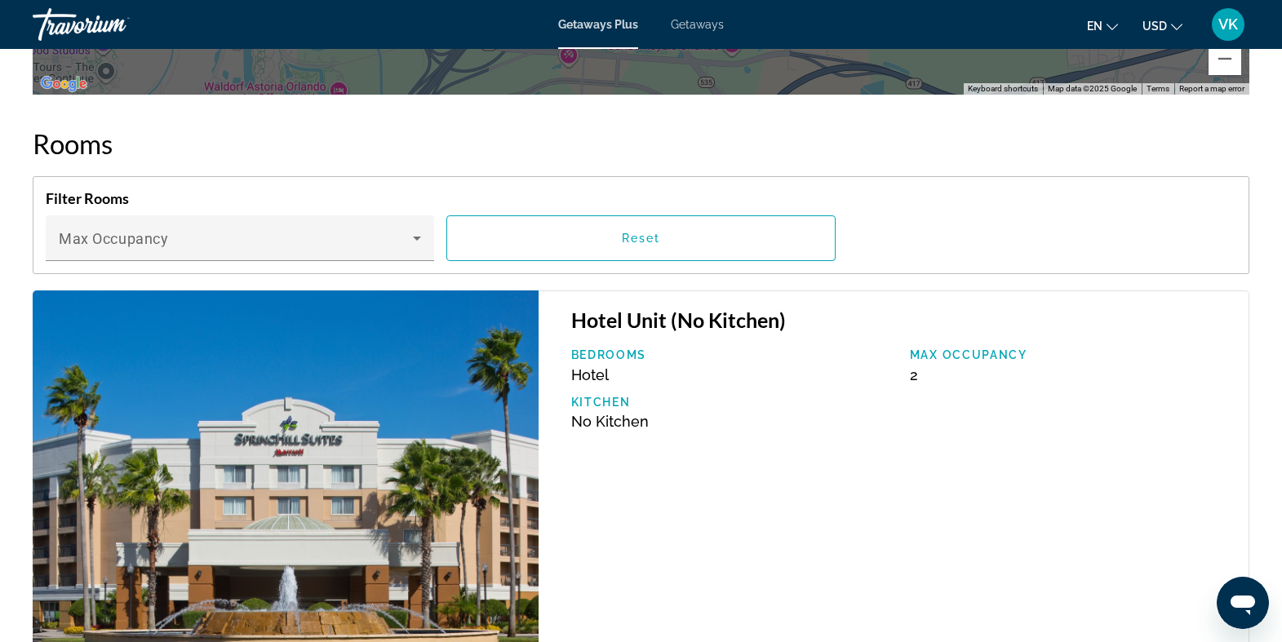
scroll to position [1704, 0]
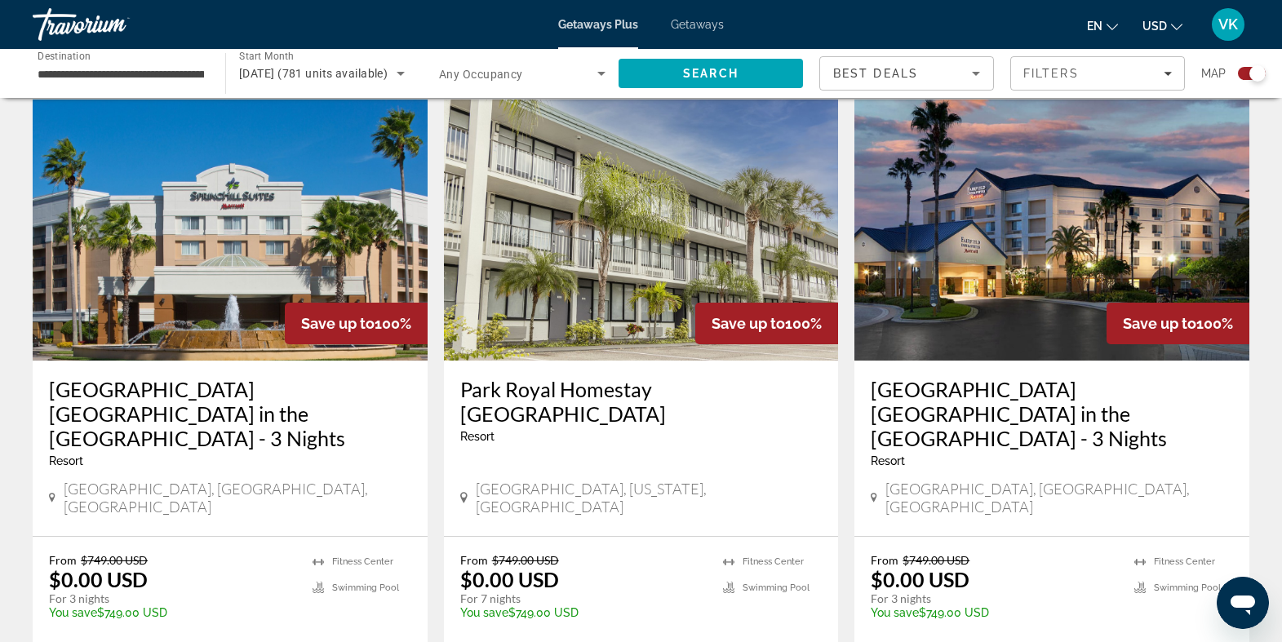
scroll to position [562, 0]
click at [672, 328] on img "Main content" at bounding box center [641, 229] width 395 height 261
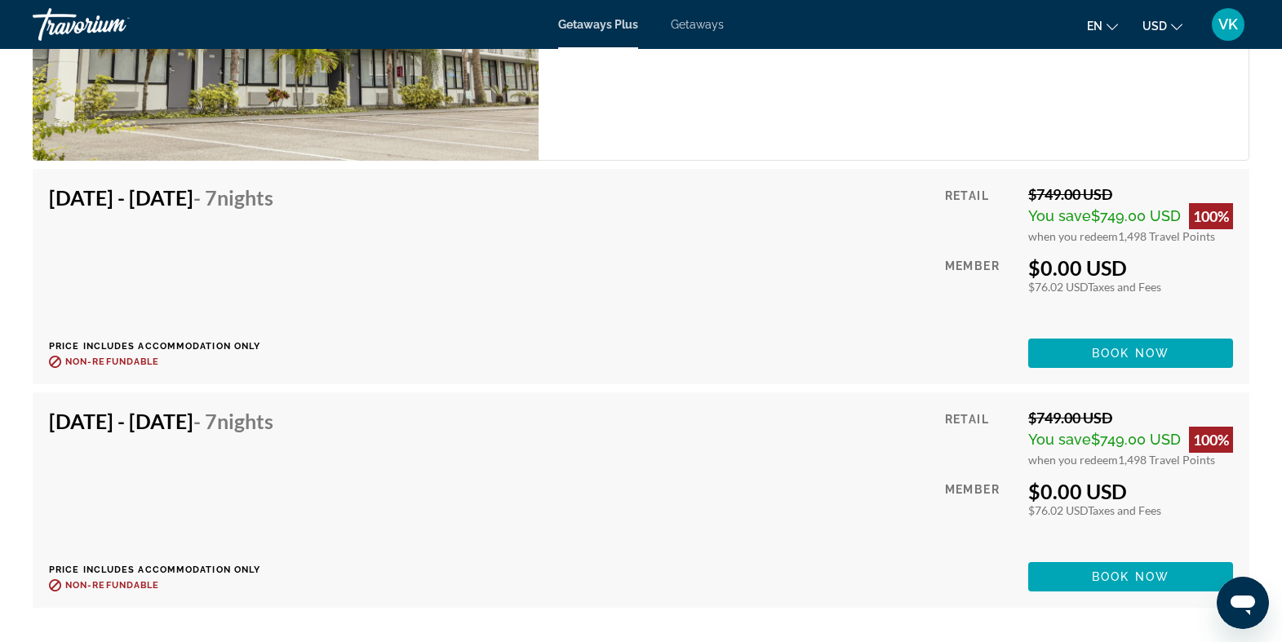
scroll to position [2855, 0]
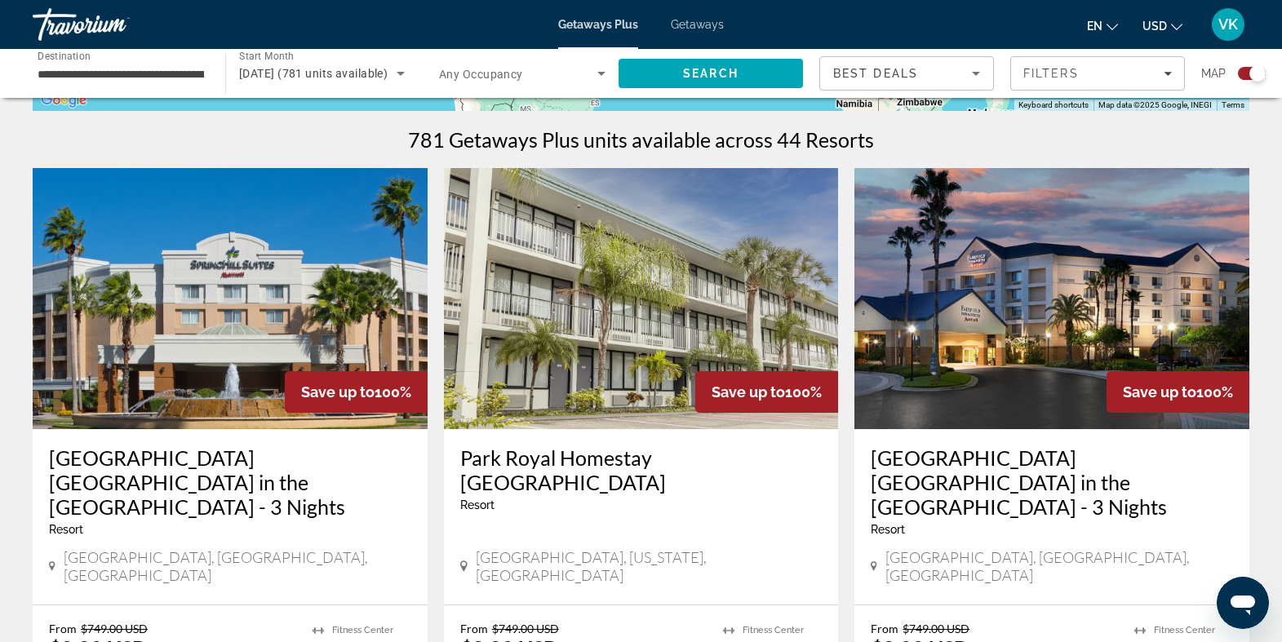
scroll to position [513, 0]
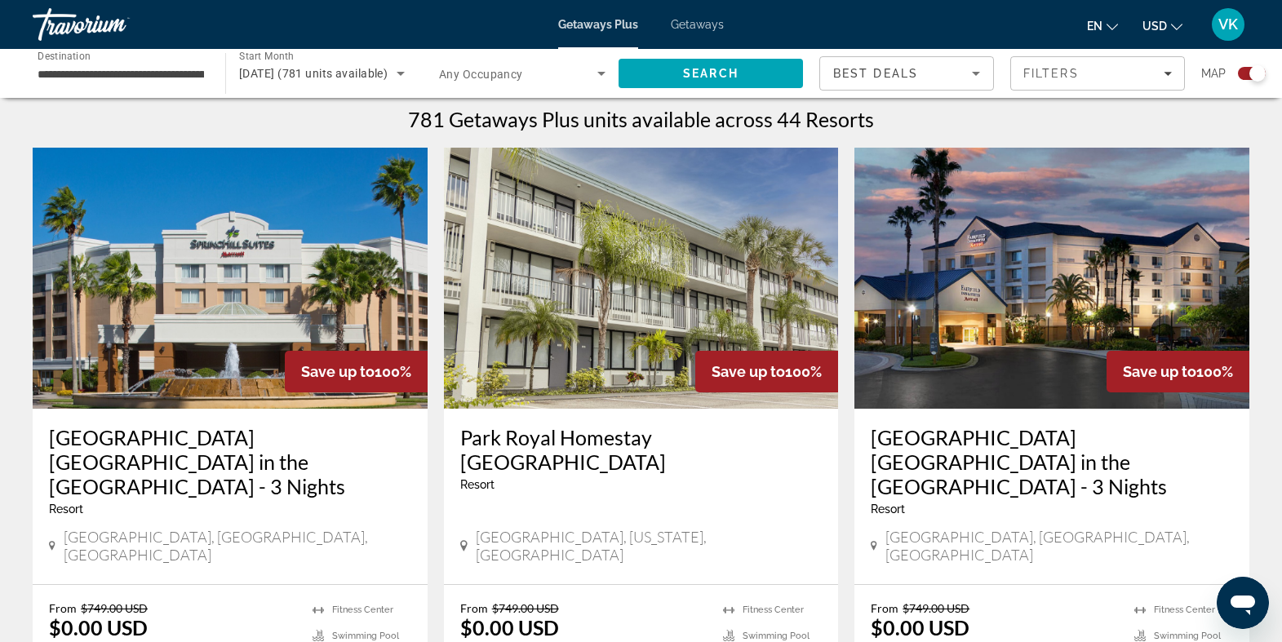
click at [983, 442] on h3 "[GEOGRAPHIC_DATA] [GEOGRAPHIC_DATA] in the [GEOGRAPHIC_DATA] - 3 Nights" at bounding box center [1052, 461] width 362 height 73
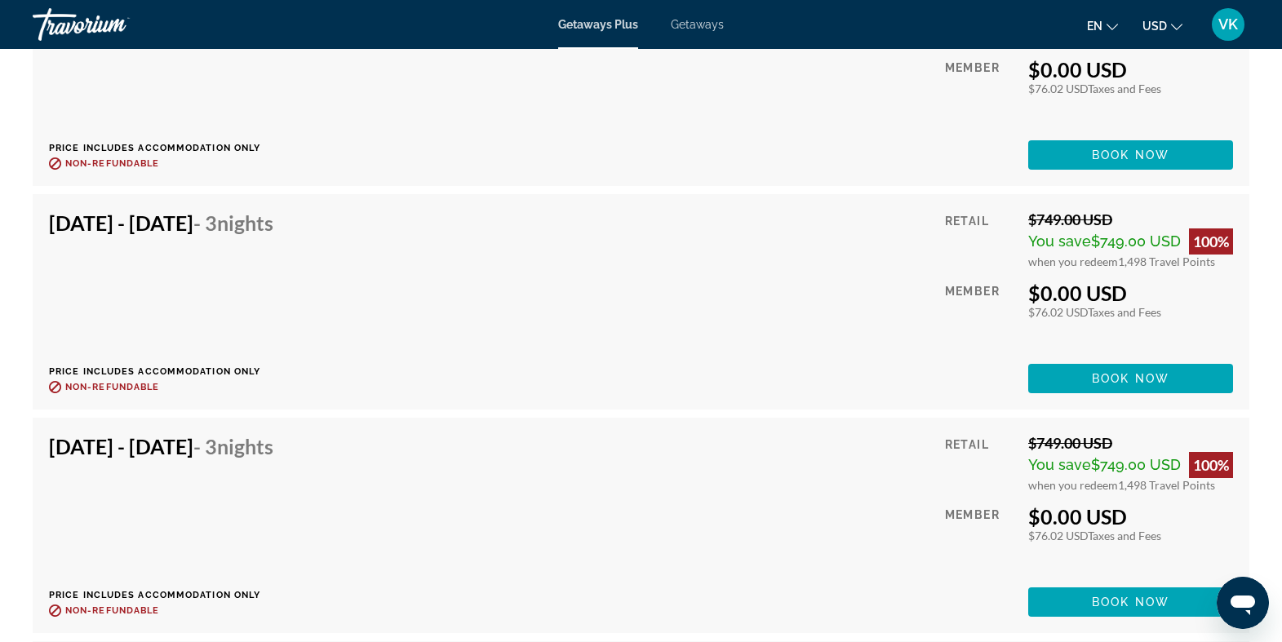
scroll to position [3010, 0]
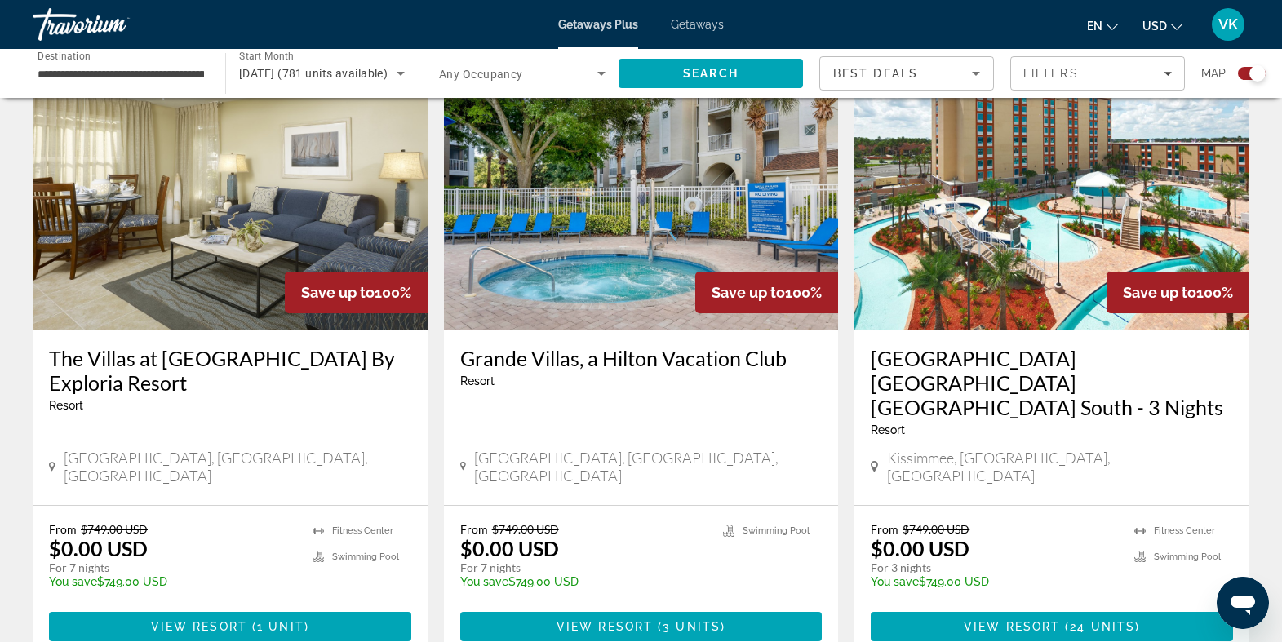
scroll to position [1289, 0]
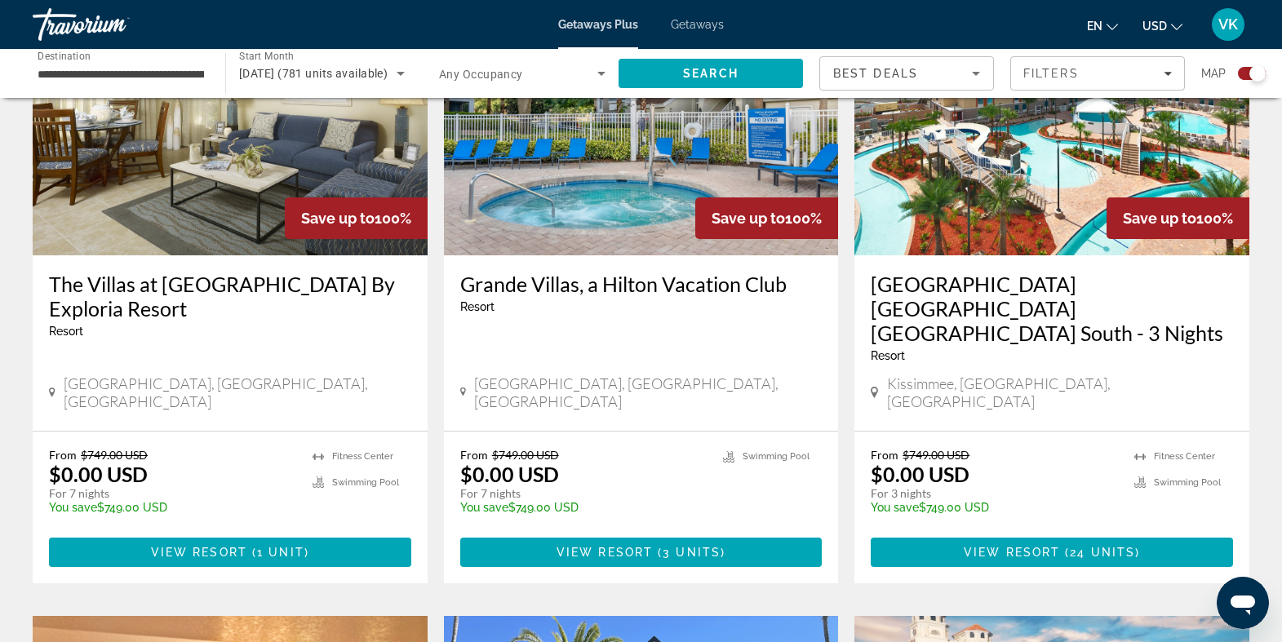
click at [180, 189] on img "Main content" at bounding box center [230, 124] width 395 height 261
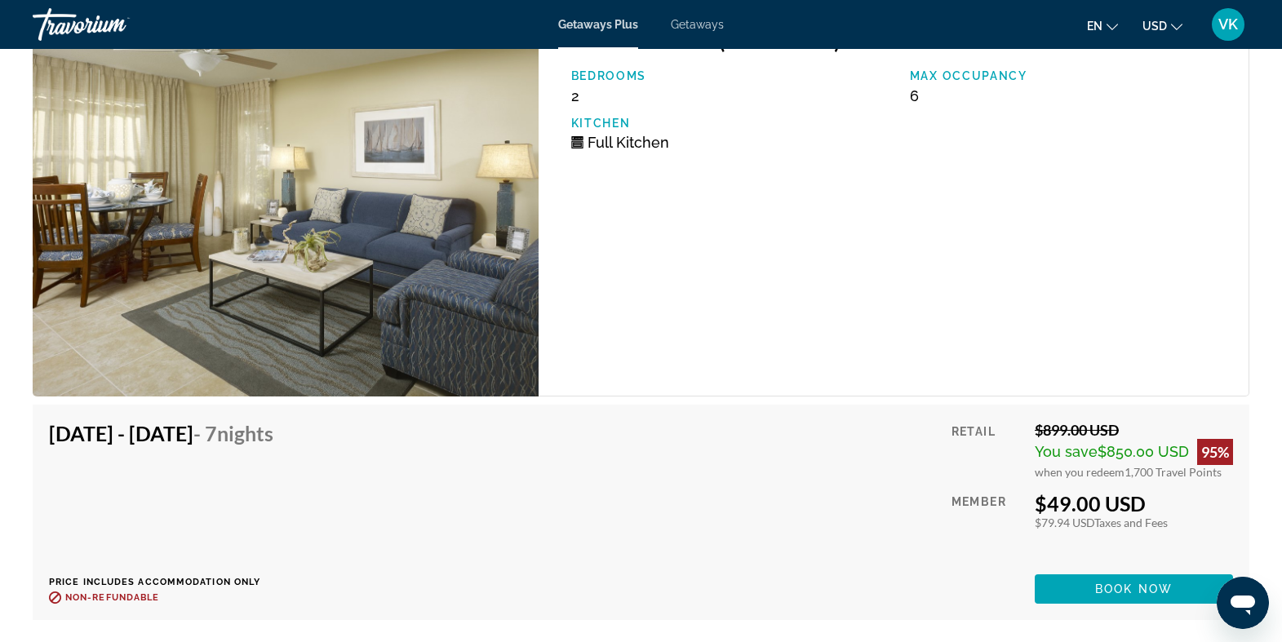
scroll to position [3343, 0]
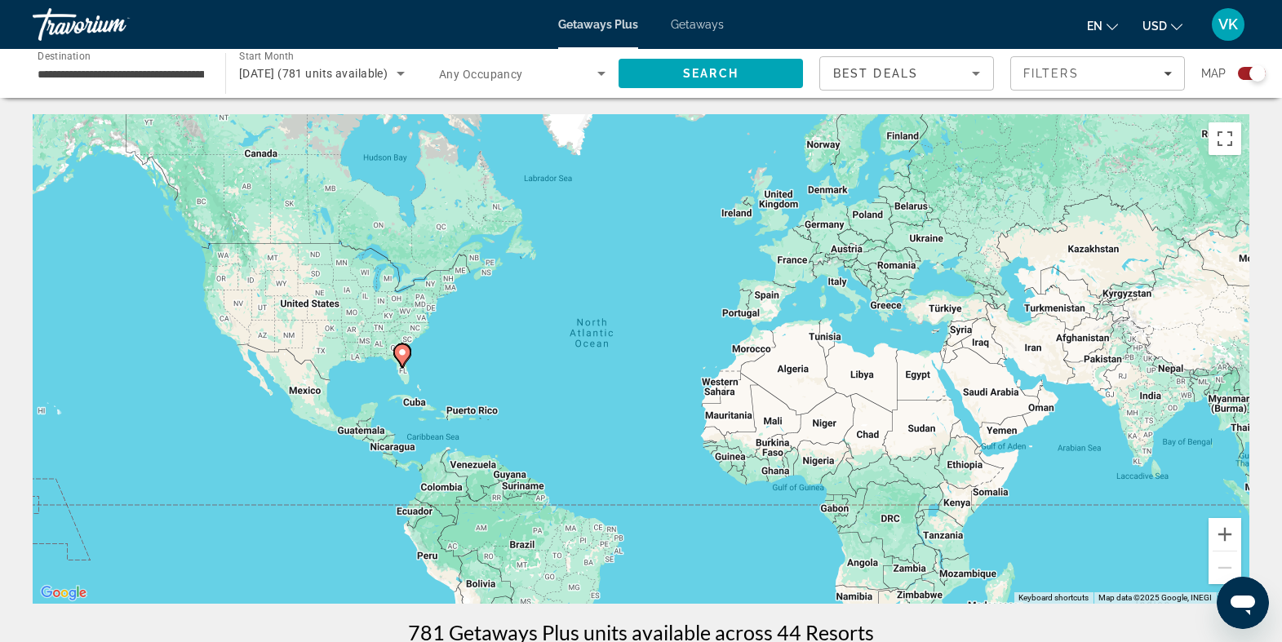
click at [602, 21] on span "Getaways Plus" at bounding box center [598, 24] width 80 height 13
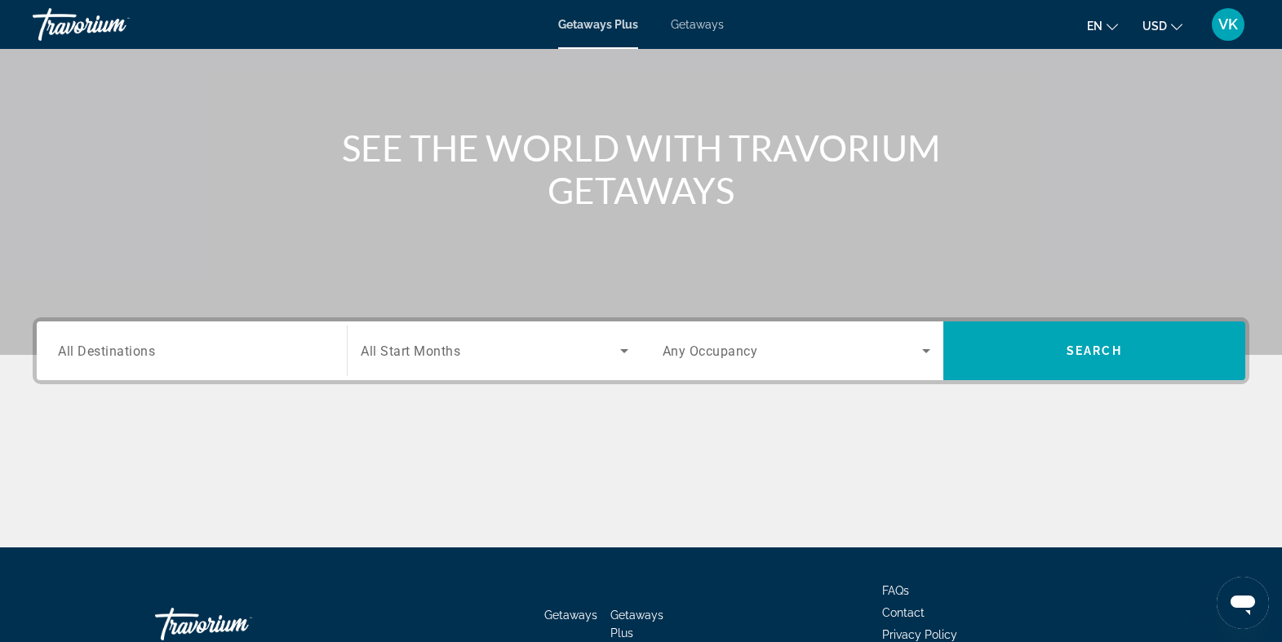
scroll to position [138, 0]
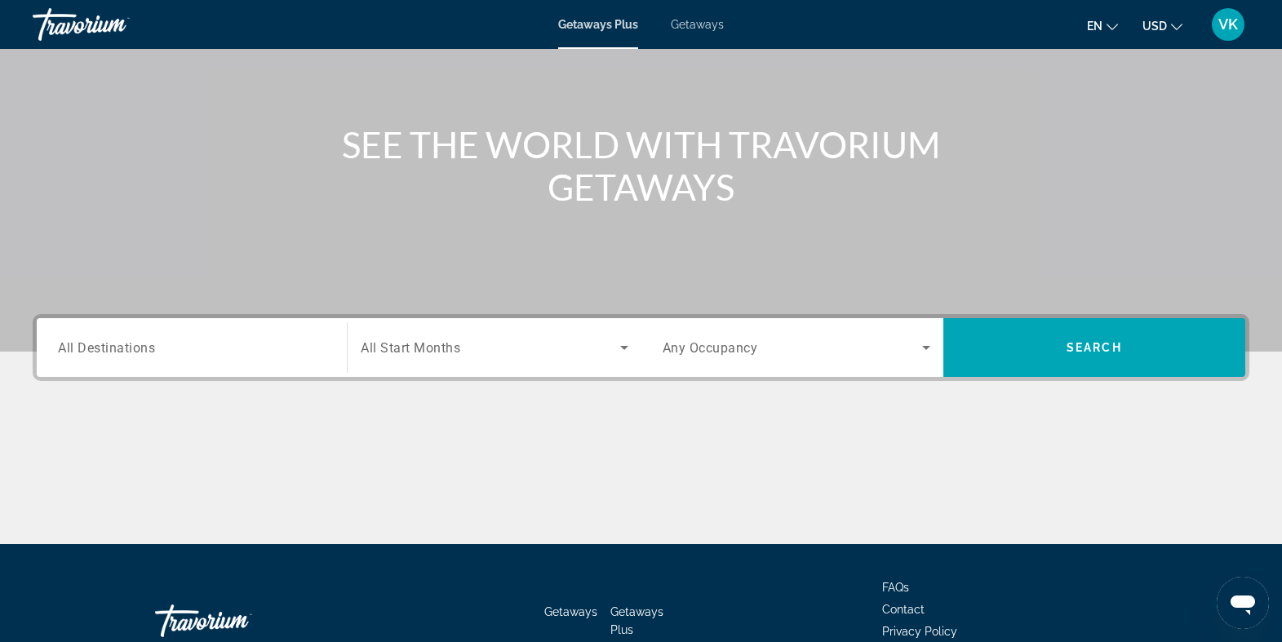
click at [430, 353] on span "All Start Months" at bounding box center [411, 348] width 100 height 16
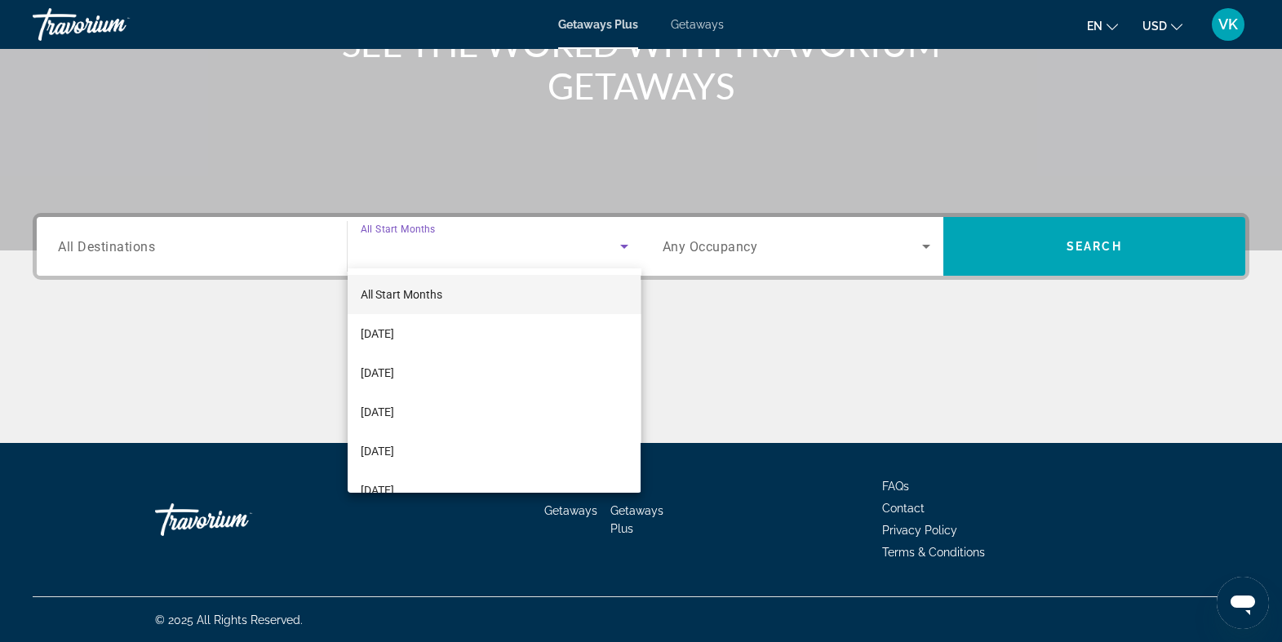
scroll to position [240, 0]
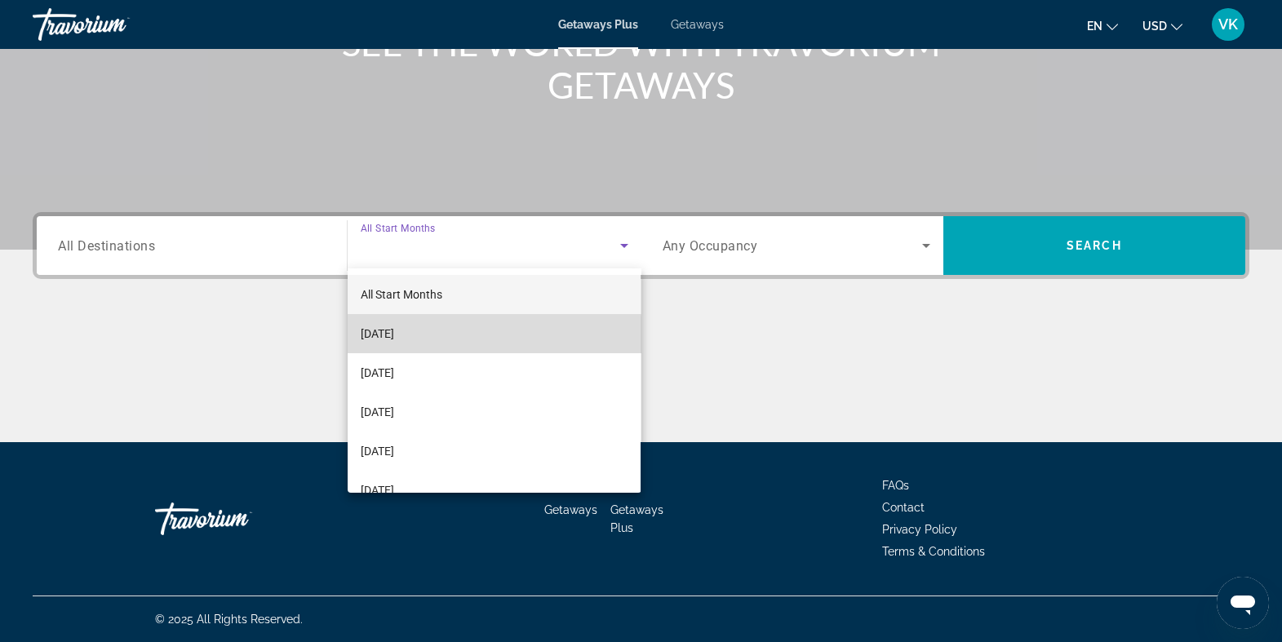
click at [430, 335] on mat-option "[DATE]" at bounding box center [494, 333] width 293 height 39
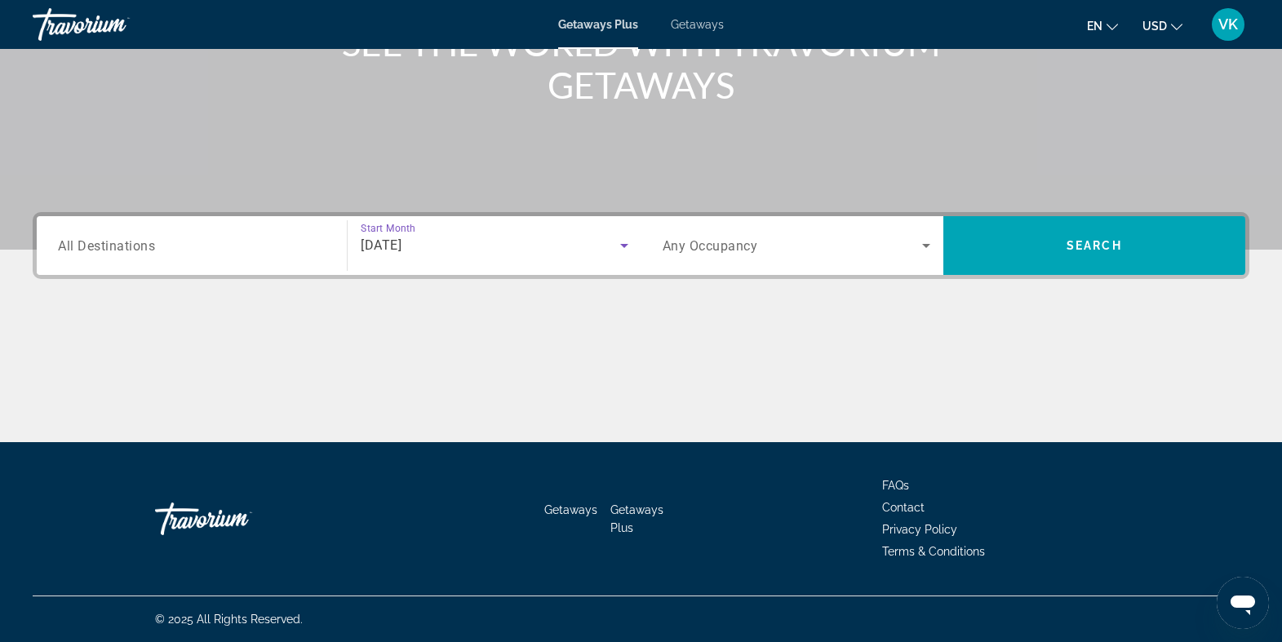
click at [234, 263] on div "Search widget" at bounding box center [192, 246] width 268 height 47
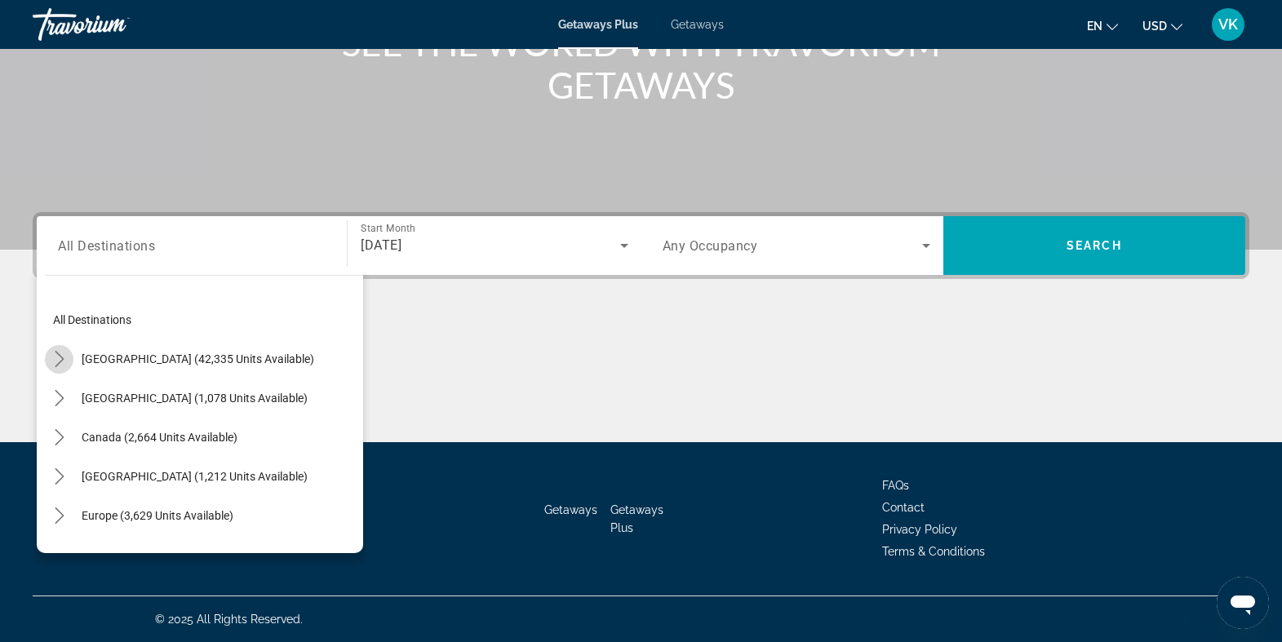
click at [69, 358] on mat-icon "Toggle United States (42,335 units available) submenu" at bounding box center [59, 359] width 29 height 29
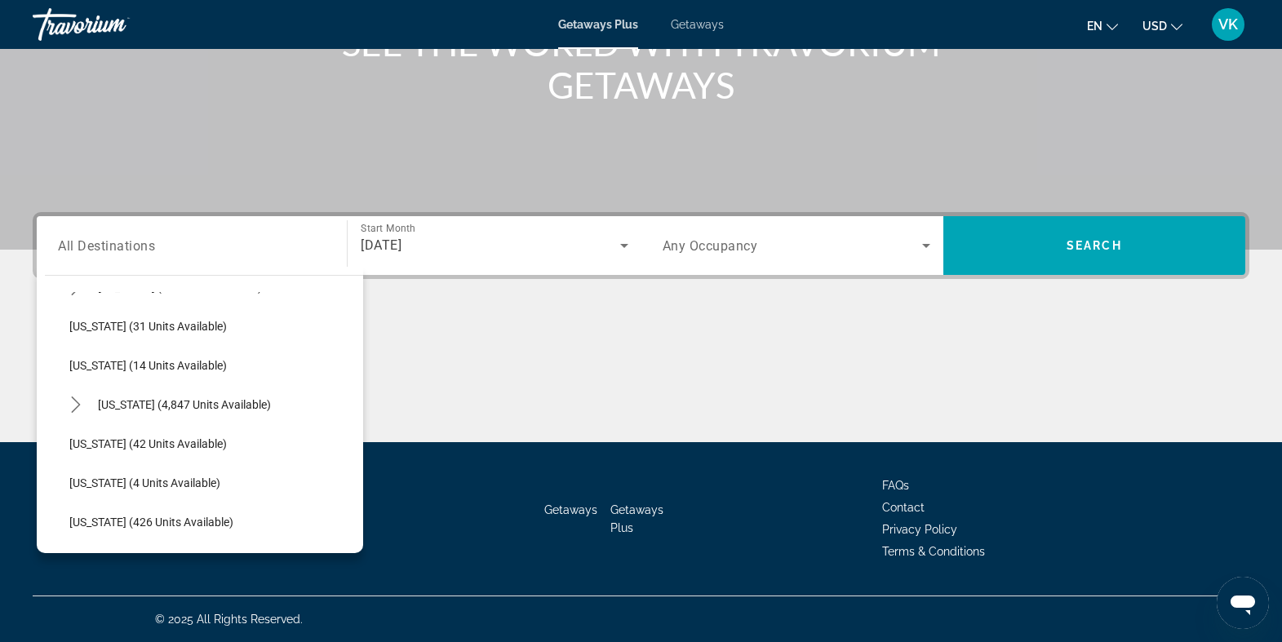
scroll to position [244, 0]
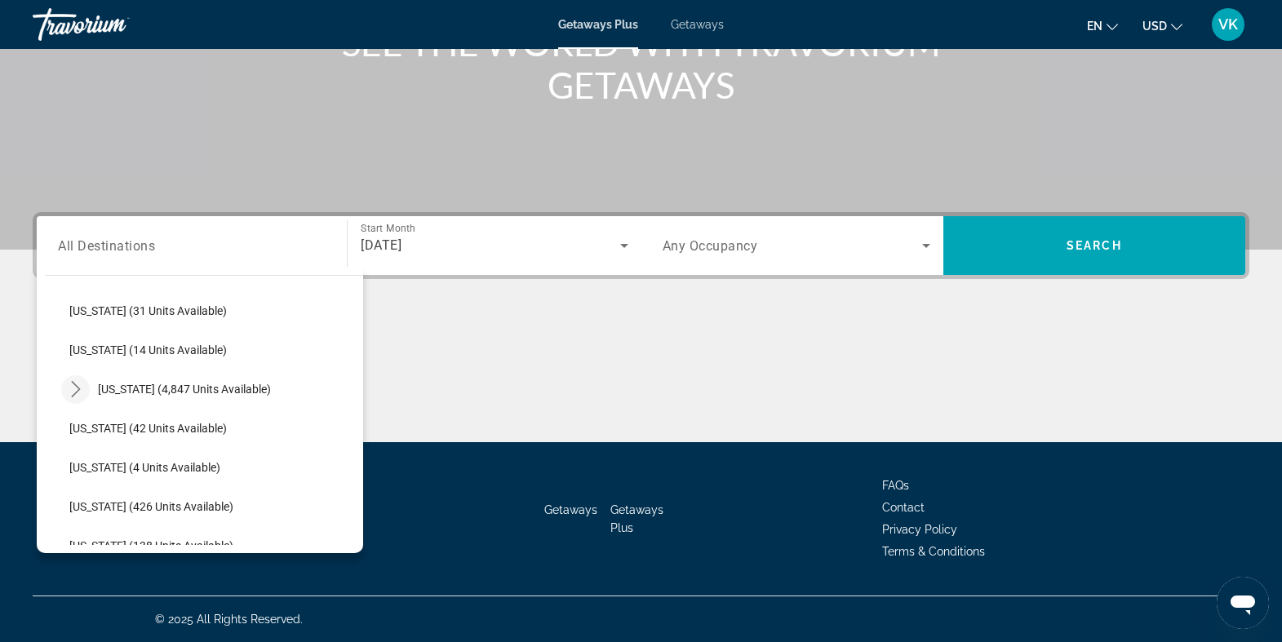
click at [75, 382] on icon "Toggle Florida (4,847 units available) submenu" at bounding box center [76, 389] width 16 height 16
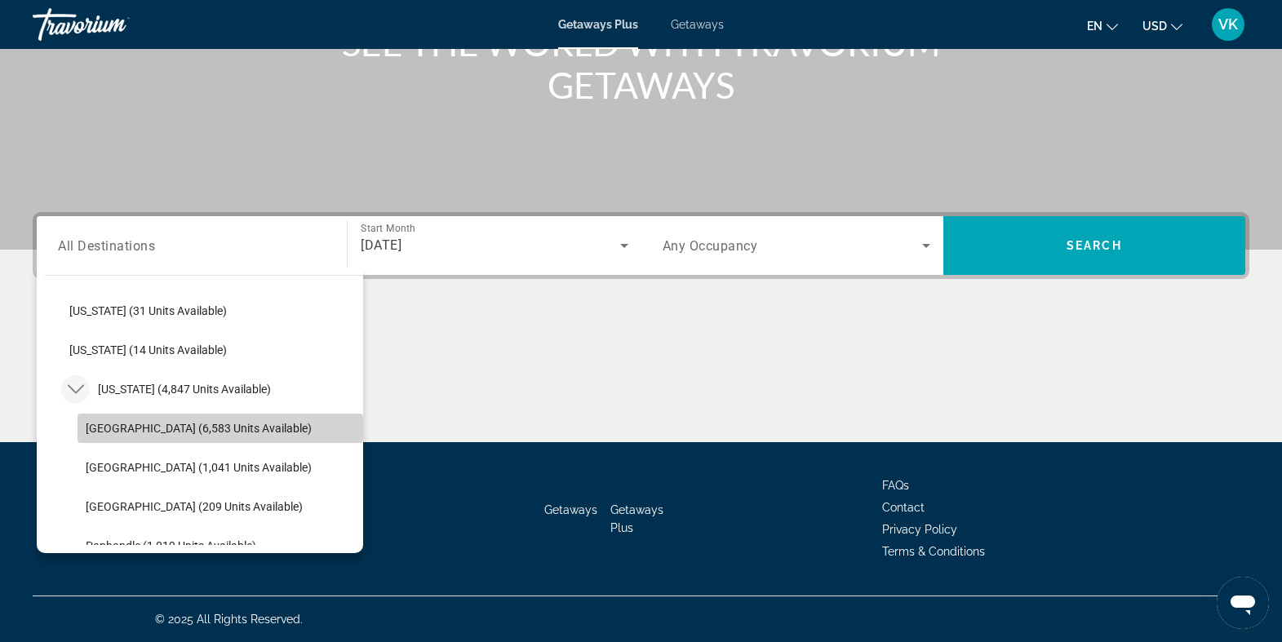
click at [124, 429] on span "[GEOGRAPHIC_DATA] (6,583 units available)" at bounding box center [199, 428] width 226 height 13
type input "**********"
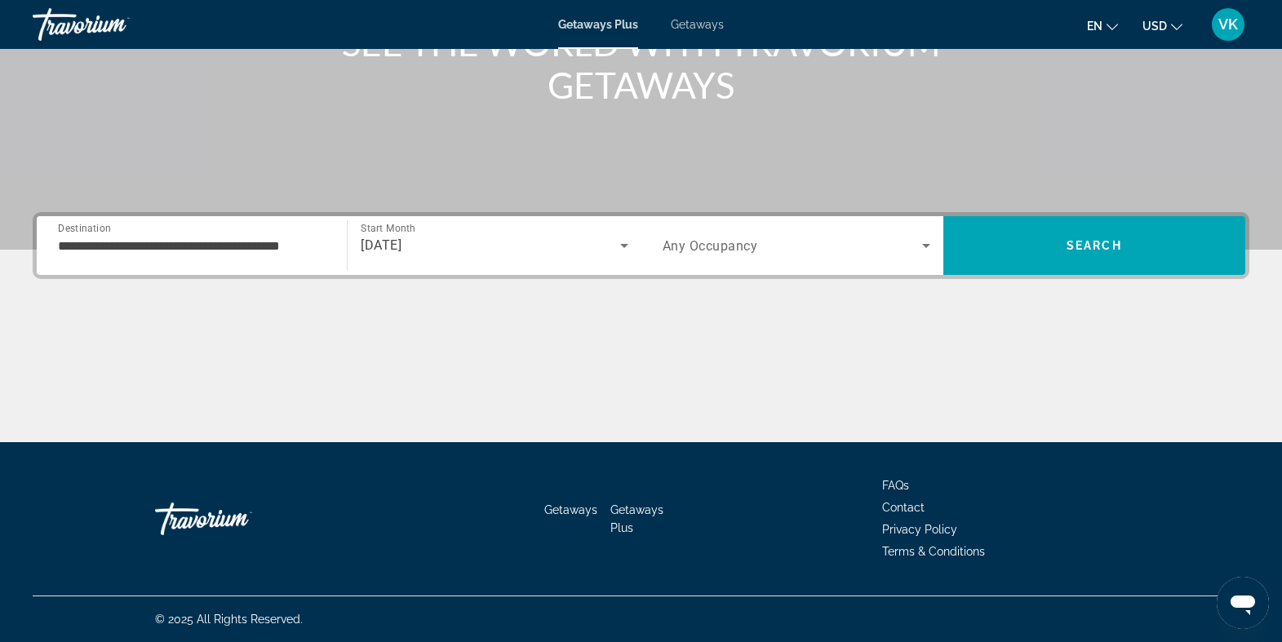
click at [738, 247] on span "Any Occupancy" at bounding box center [711, 246] width 96 height 16
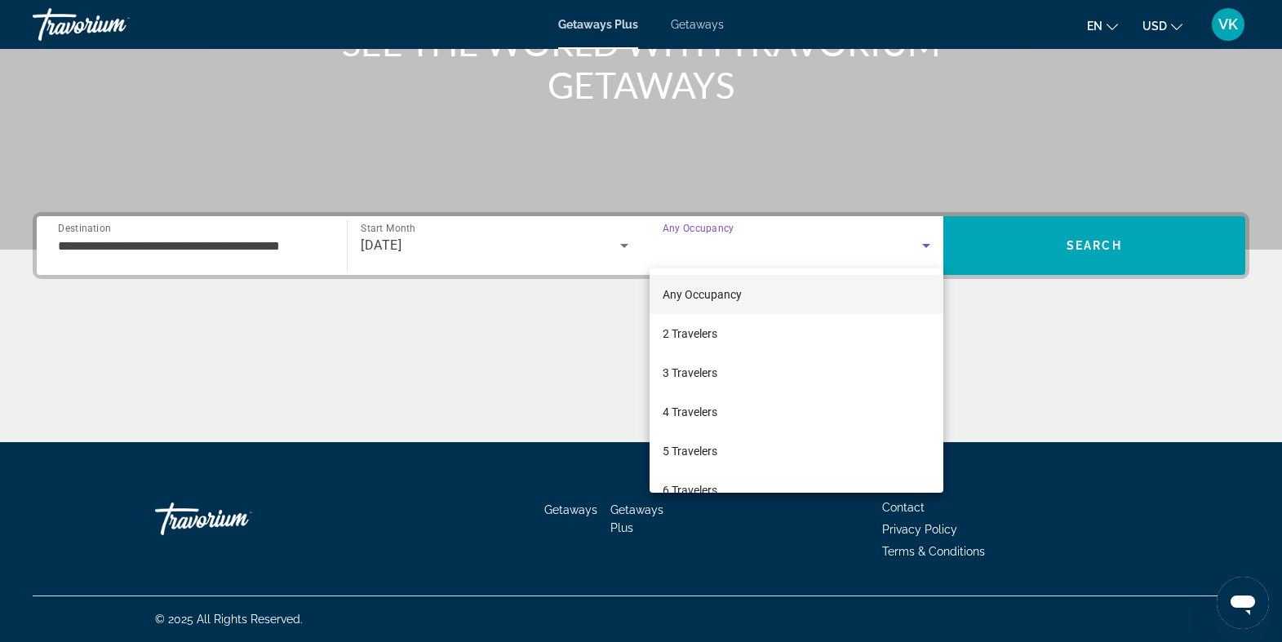
click at [738, 247] on div at bounding box center [641, 321] width 1282 height 642
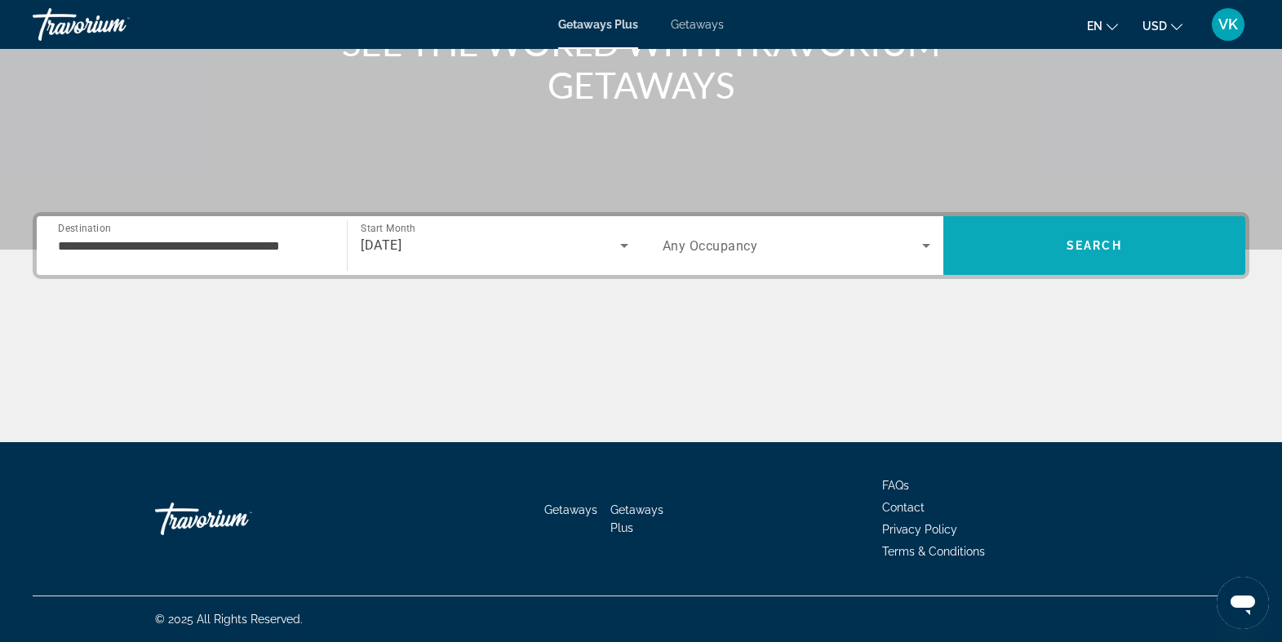
click at [1060, 242] on span "Search" at bounding box center [1095, 245] width 302 height 39
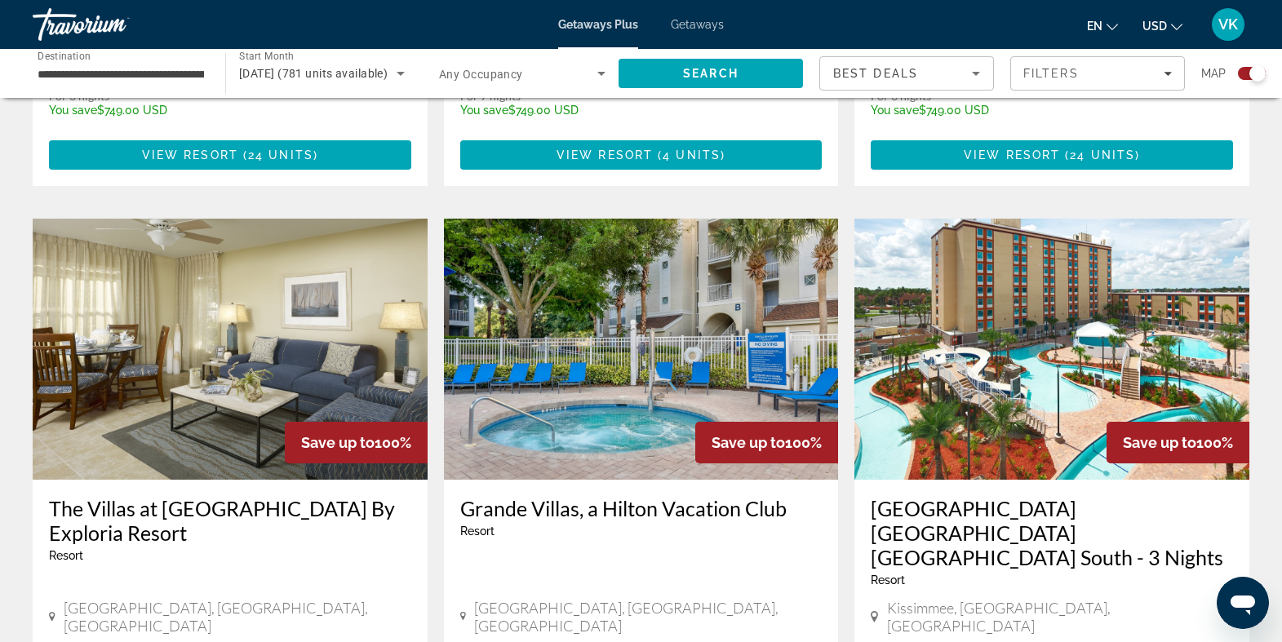
scroll to position [1067, 0]
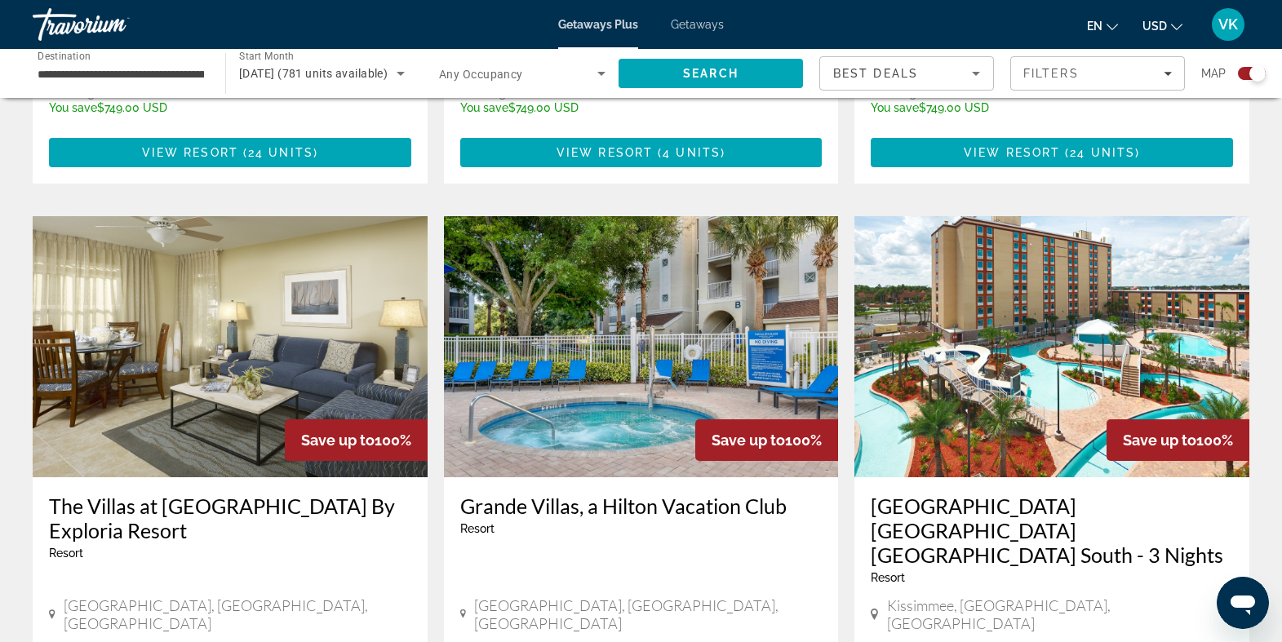
click at [709, 384] on img "Main content" at bounding box center [641, 346] width 395 height 261
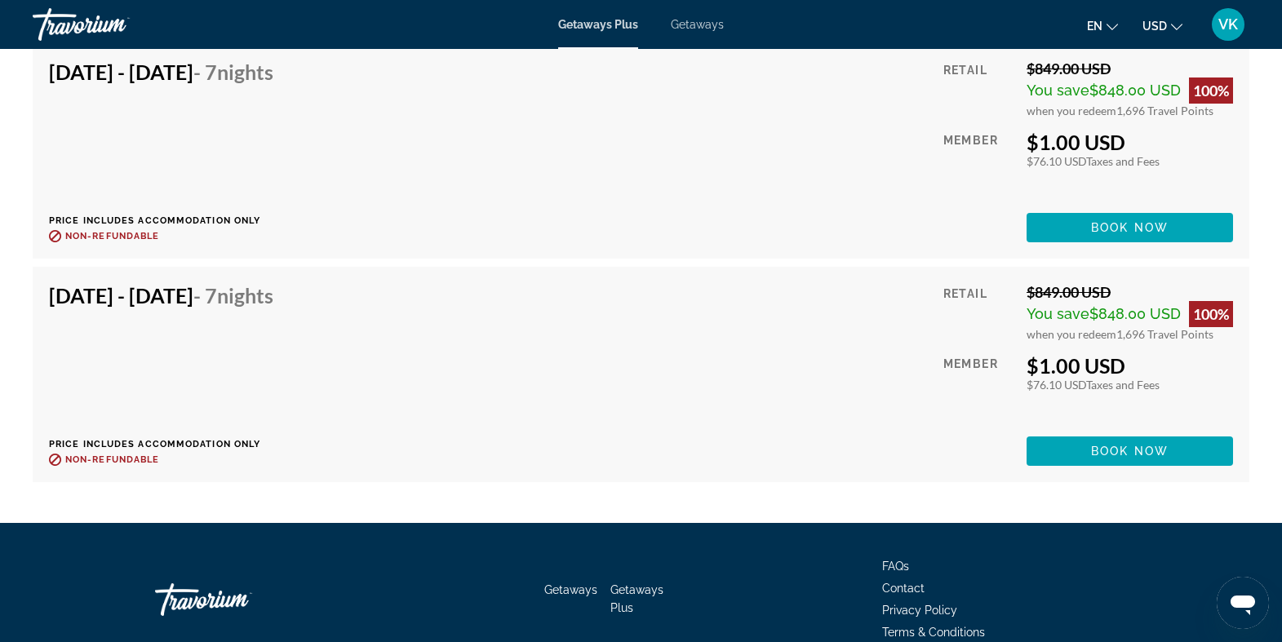
scroll to position [2973, 0]
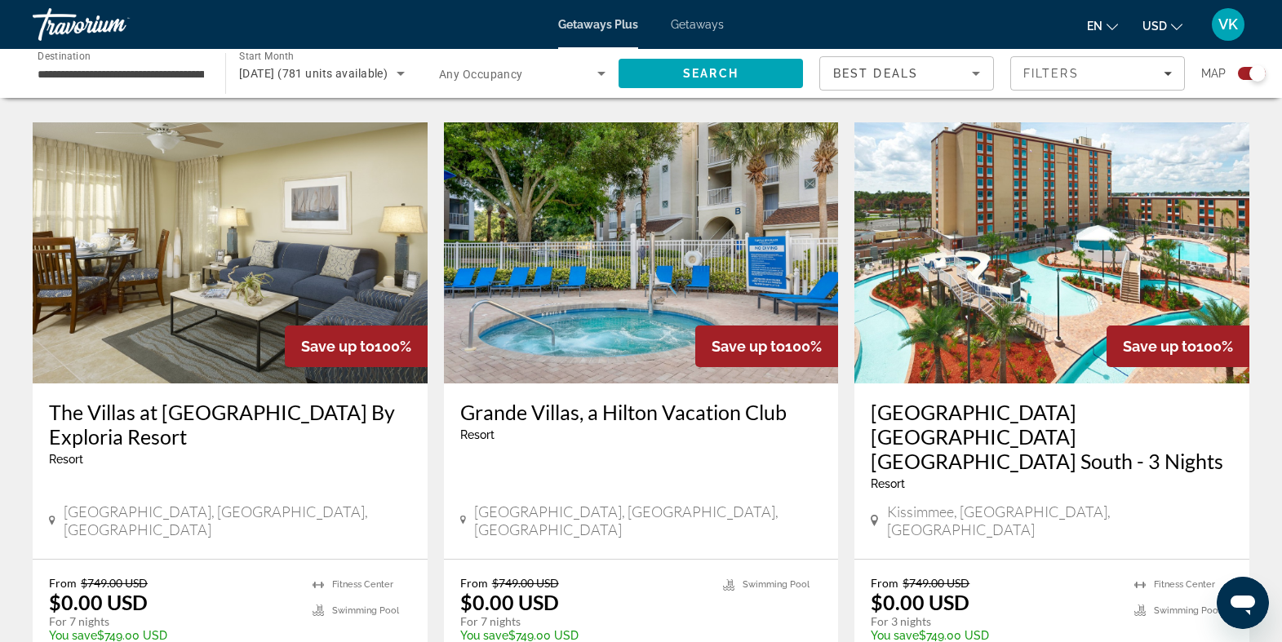
scroll to position [1163, 0]
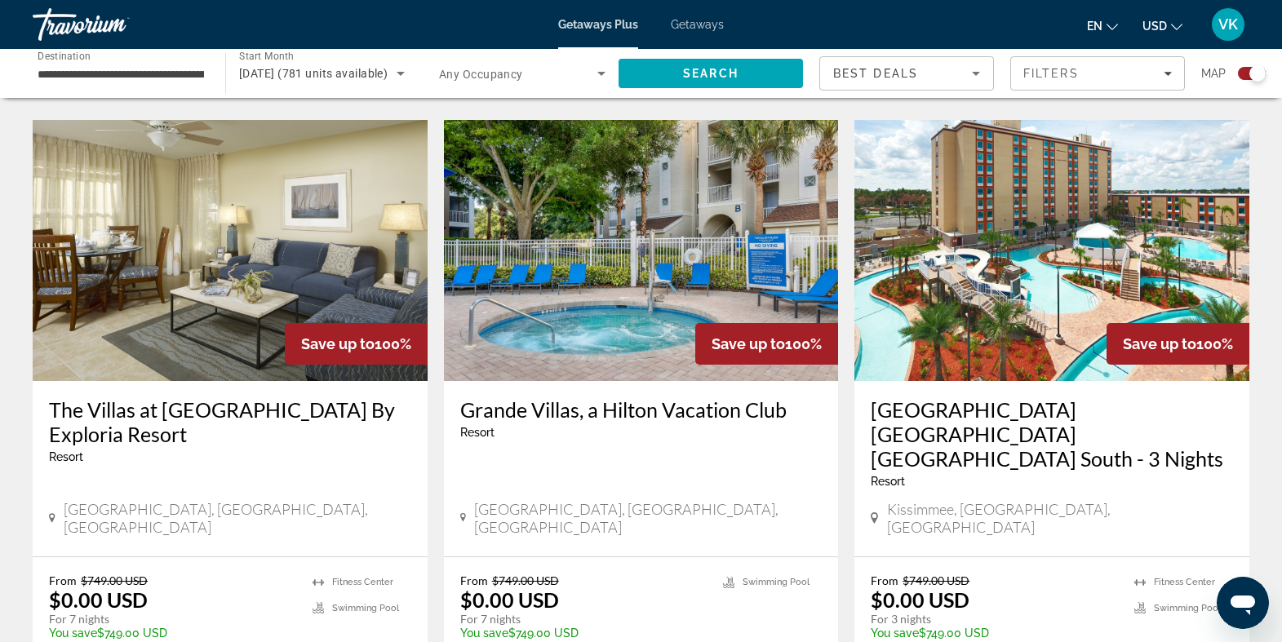
click at [932, 318] on img "Main content" at bounding box center [1052, 250] width 395 height 261
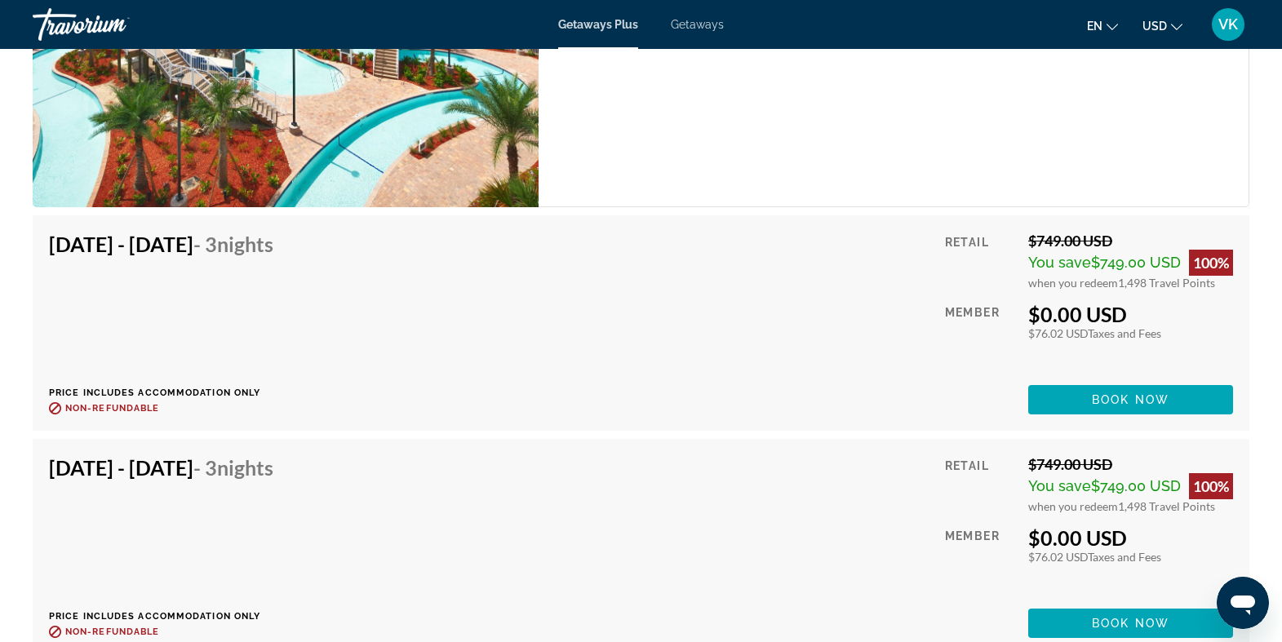
scroll to position [2780, 0]
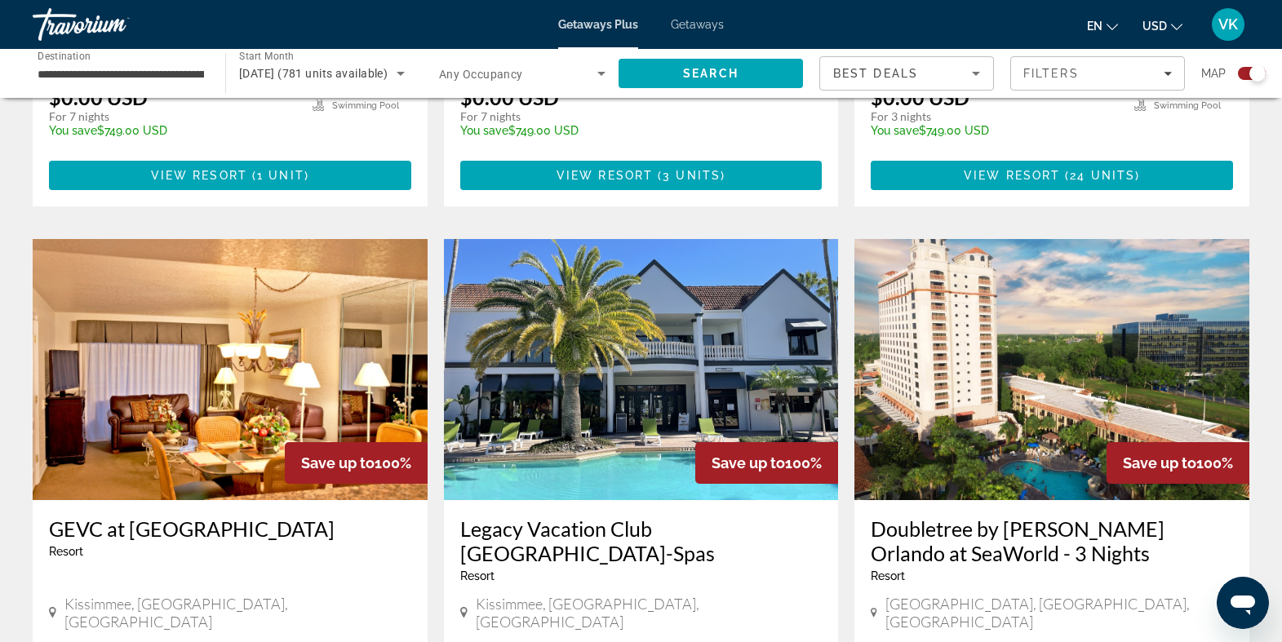
scroll to position [1672, 0]
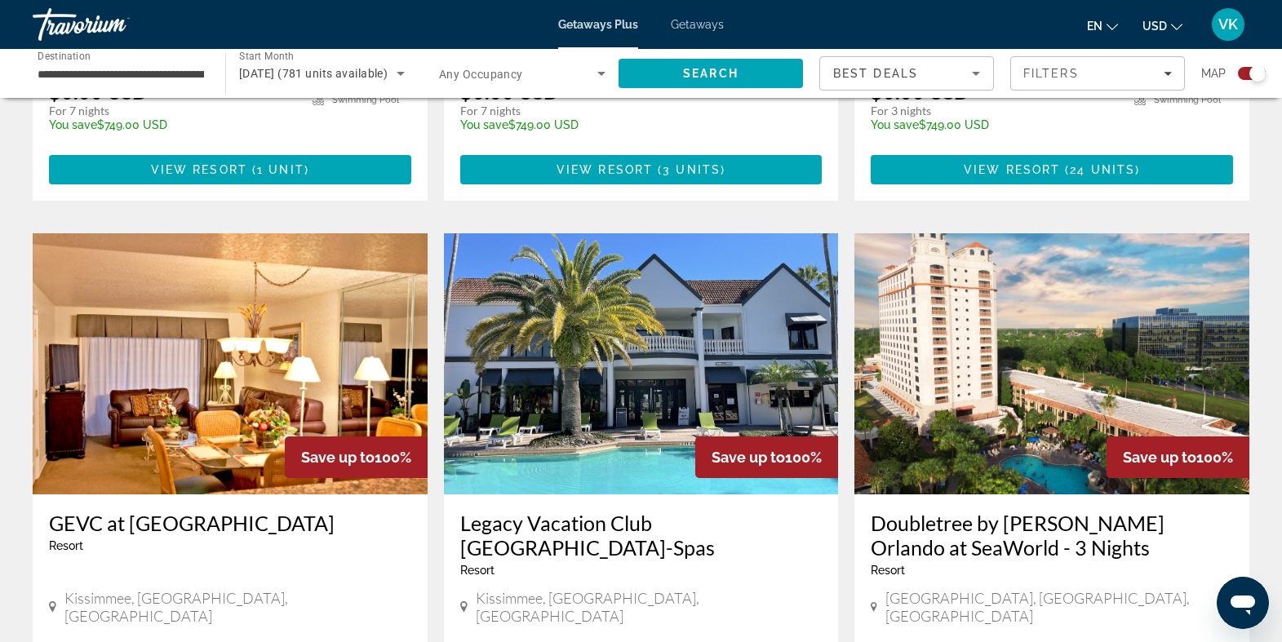
click at [220, 375] on img "Main content" at bounding box center [230, 363] width 395 height 261
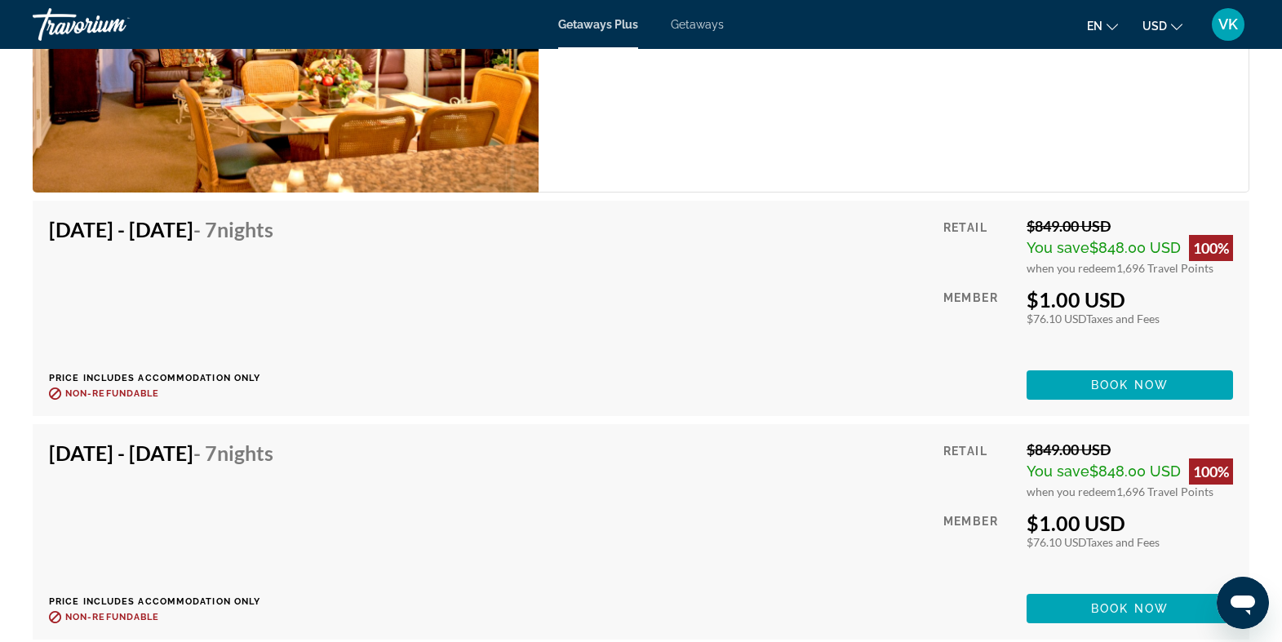
scroll to position [2912, 0]
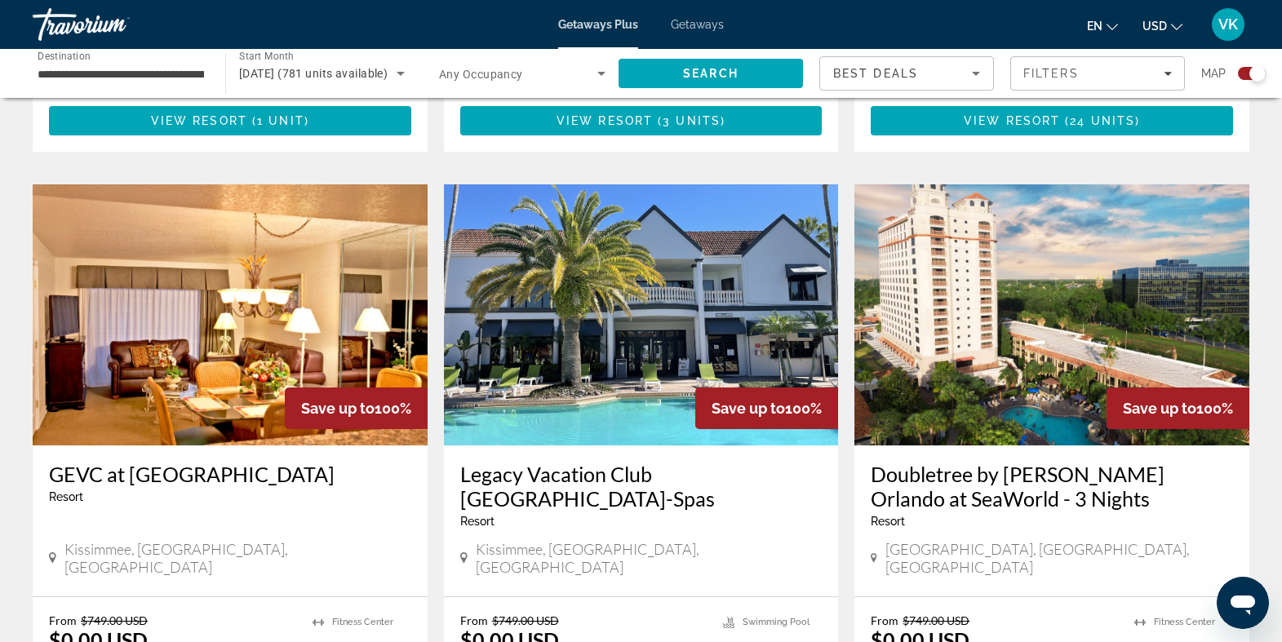
scroll to position [1721, 0]
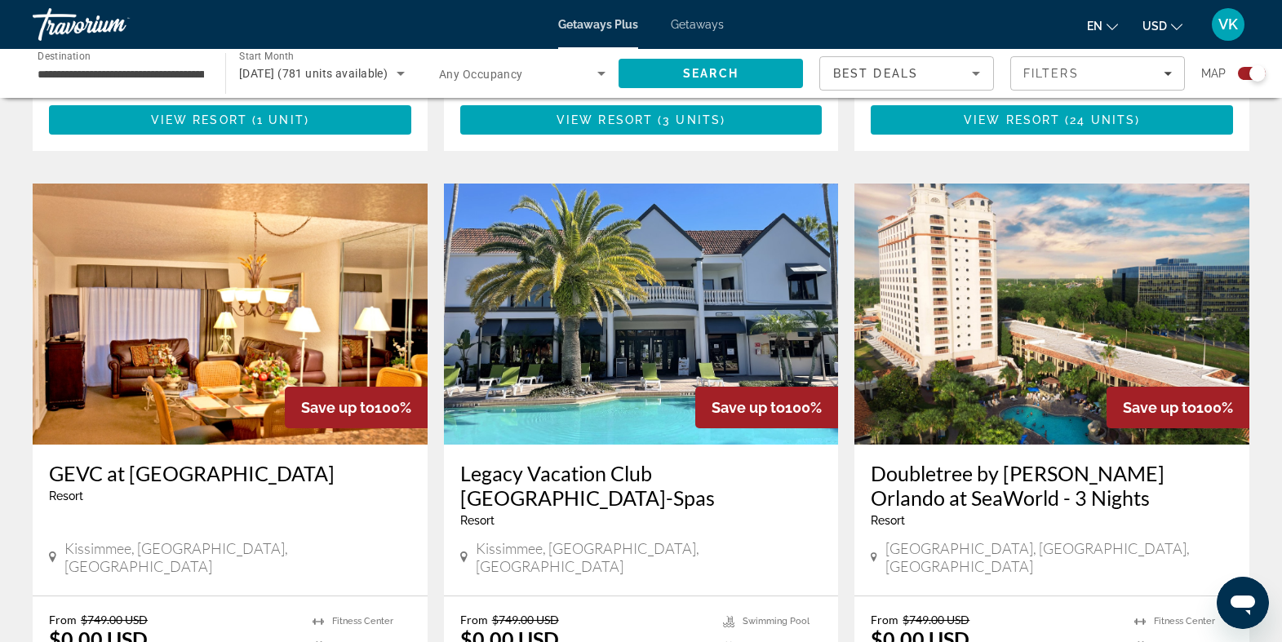
click at [620, 309] on img "Main content" at bounding box center [641, 314] width 395 height 261
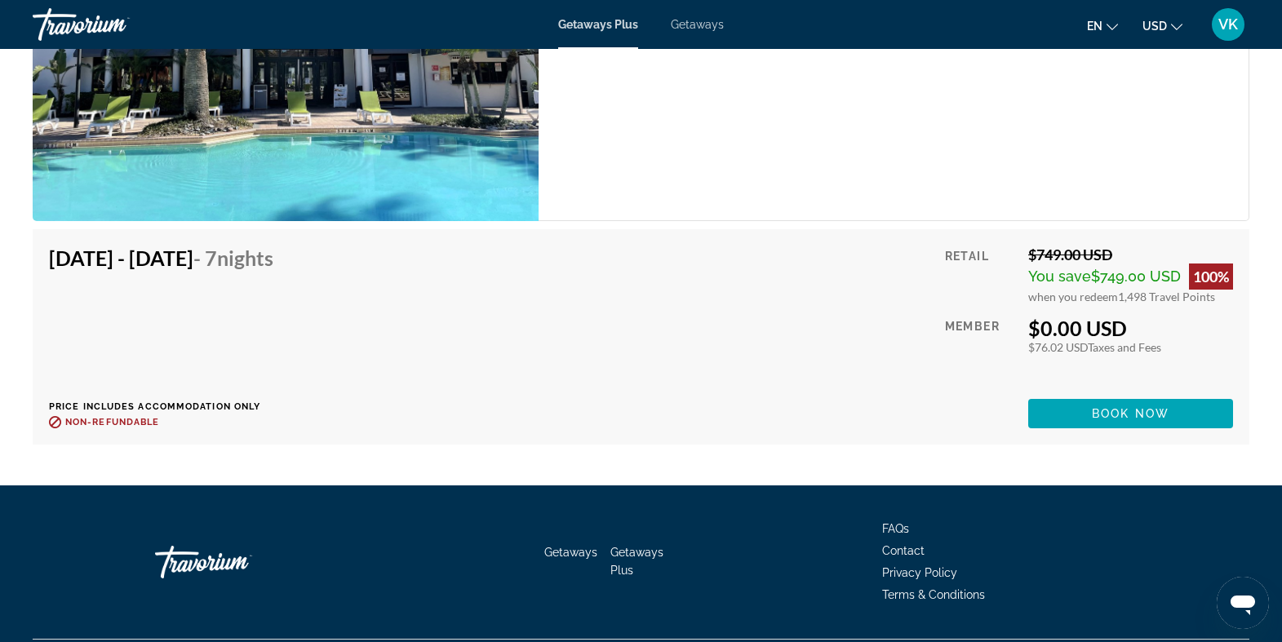
scroll to position [3402, 0]
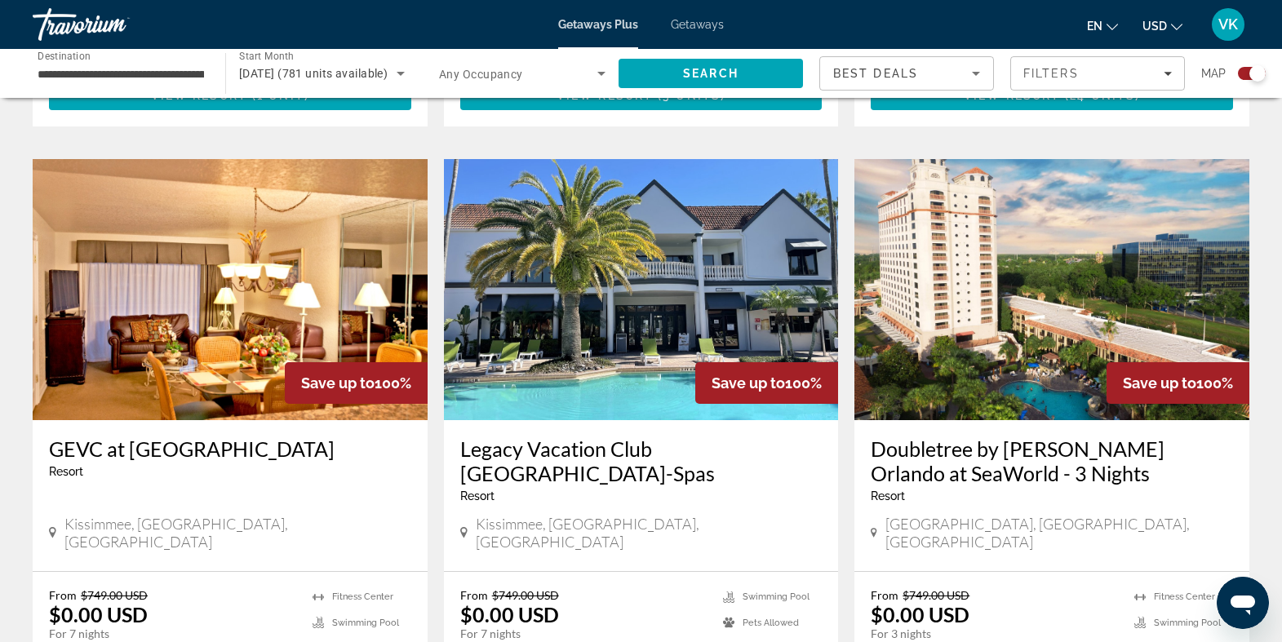
scroll to position [1751, 0]
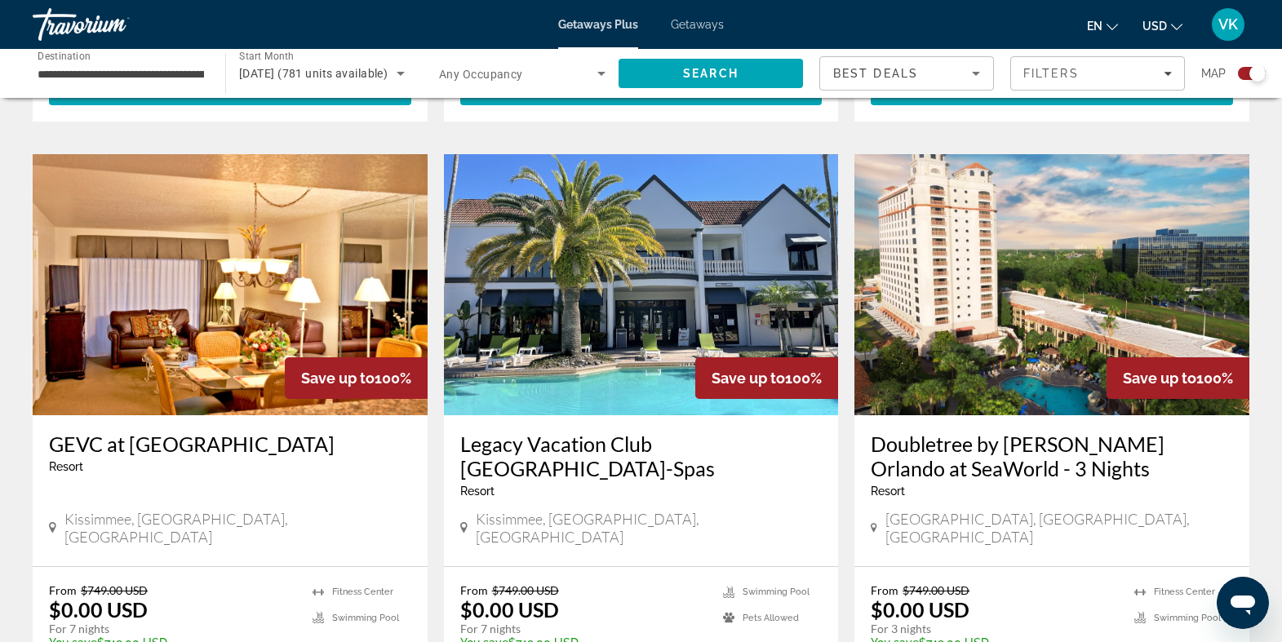
click at [1058, 236] on img "Main content" at bounding box center [1052, 284] width 395 height 261
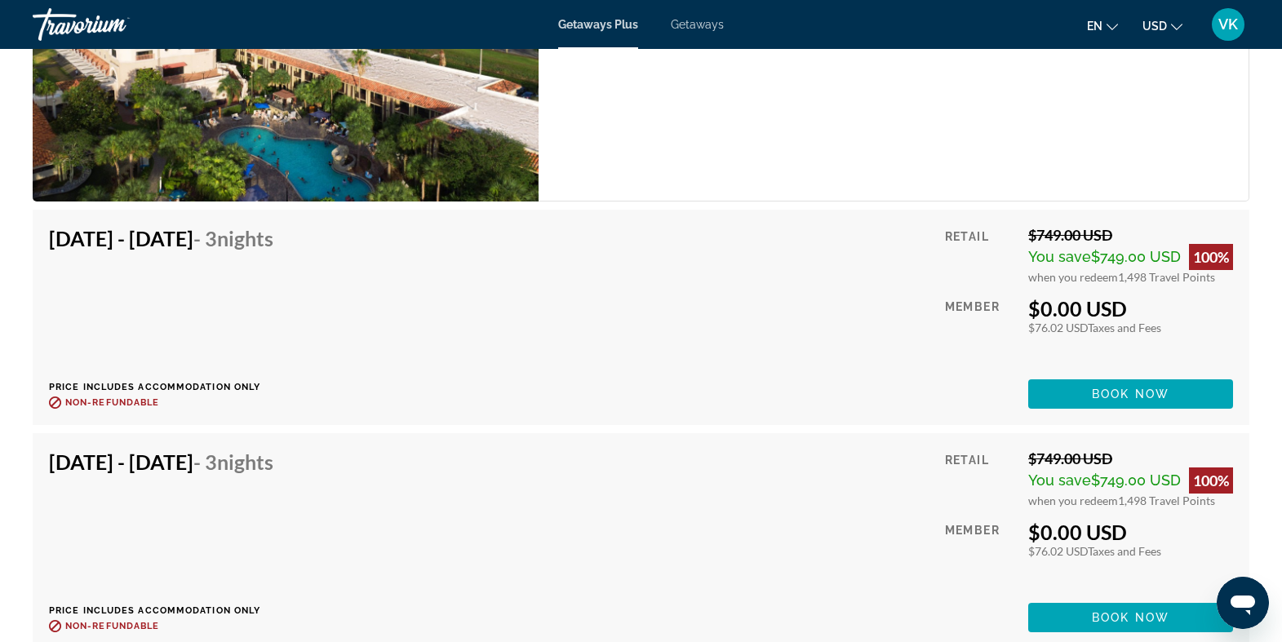
scroll to position [2718, 0]
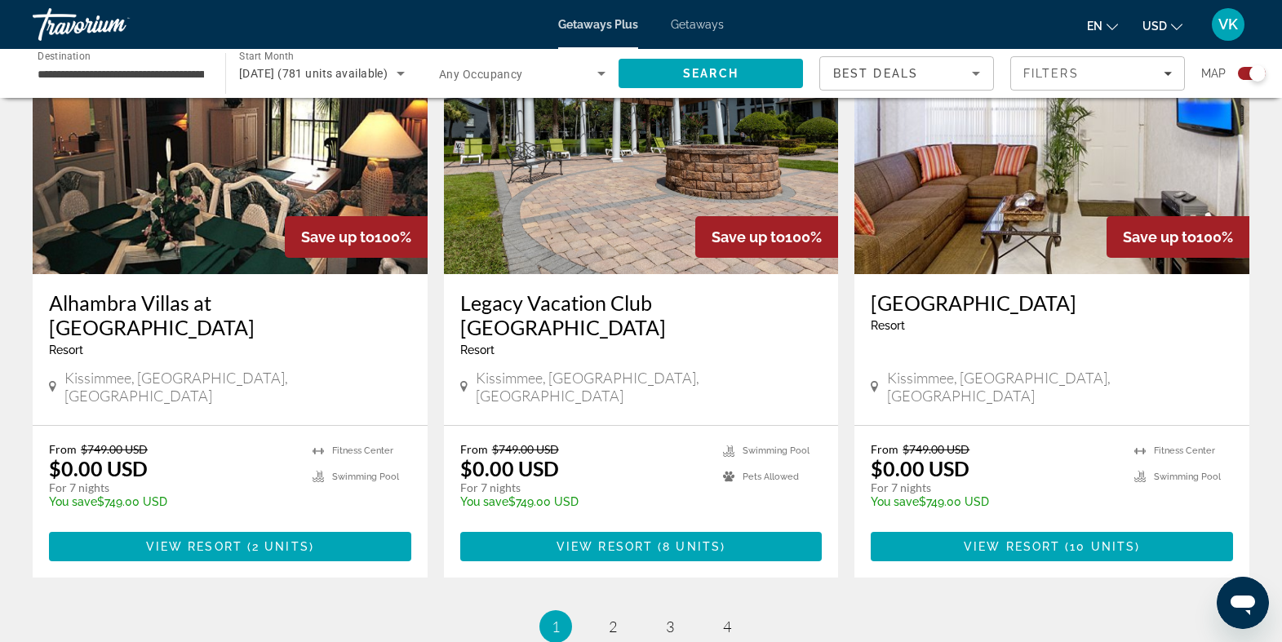
scroll to position [2533, 0]
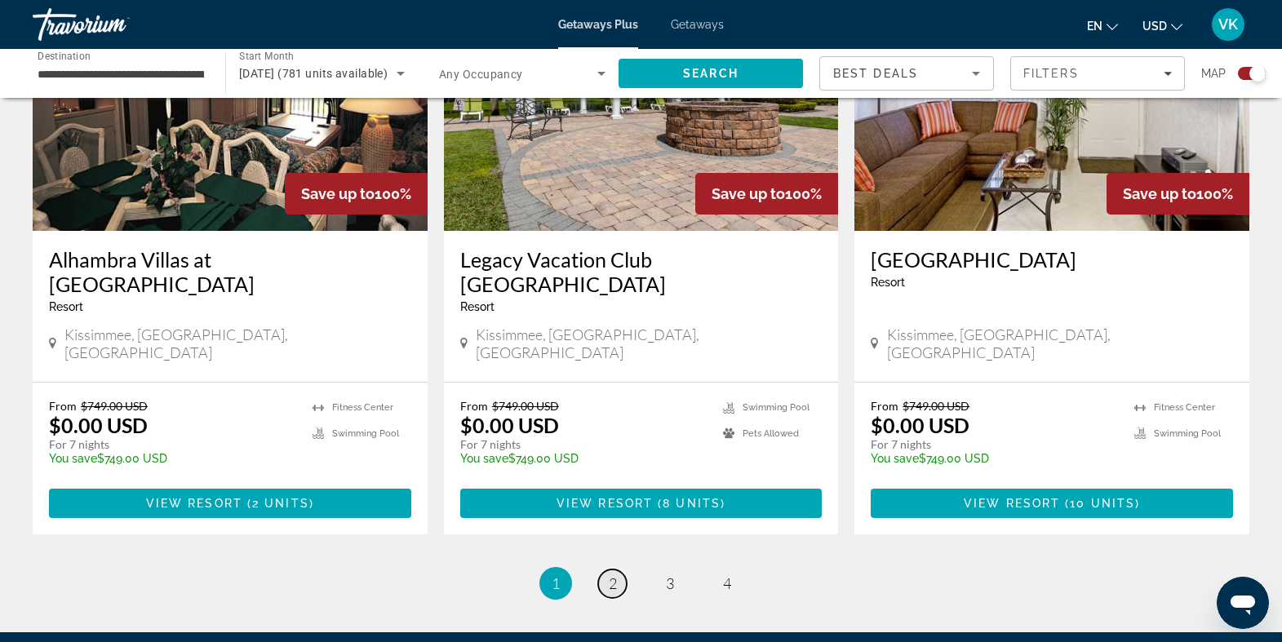
click at [607, 570] on link "page 2" at bounding box center [612, 584] width 29 height 29
